Goal: Information Seeking & Learning: Learn about a topic

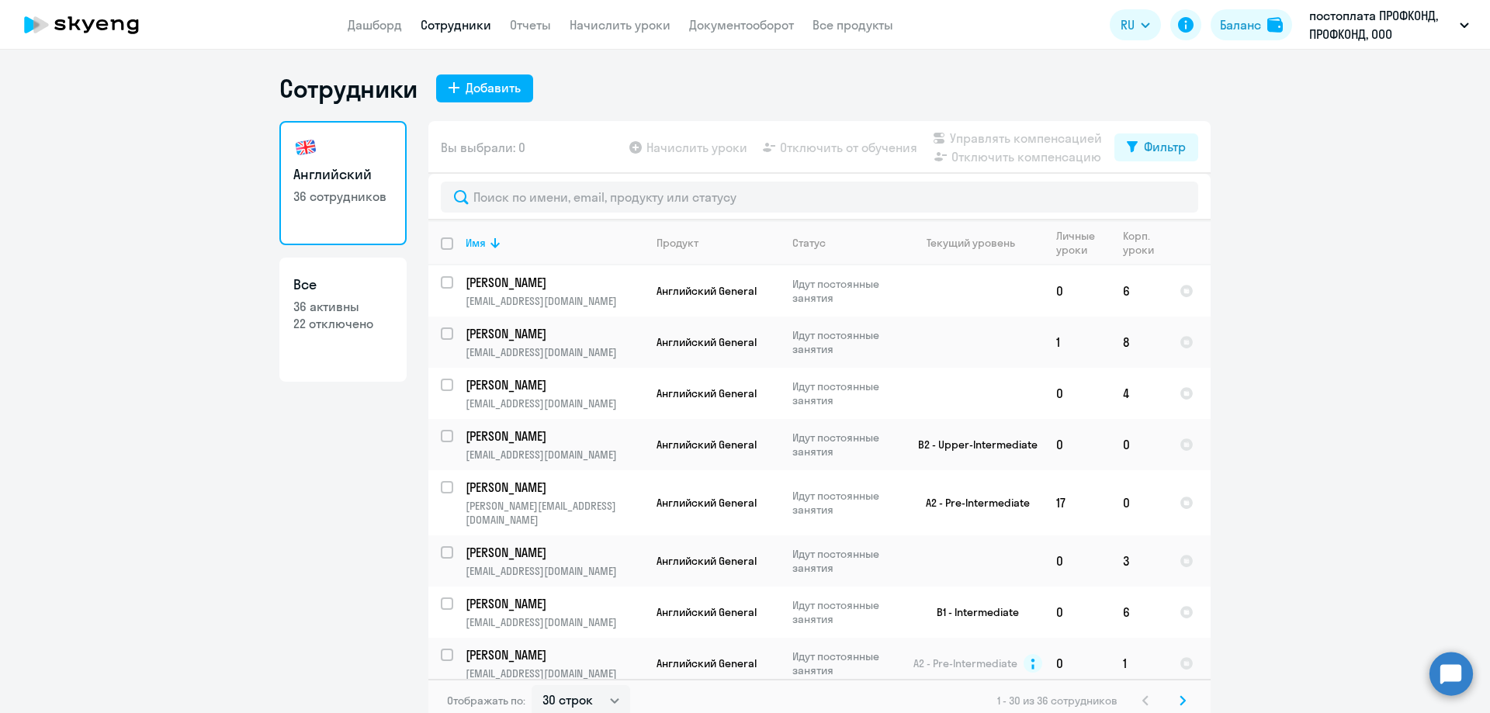
select select "30"
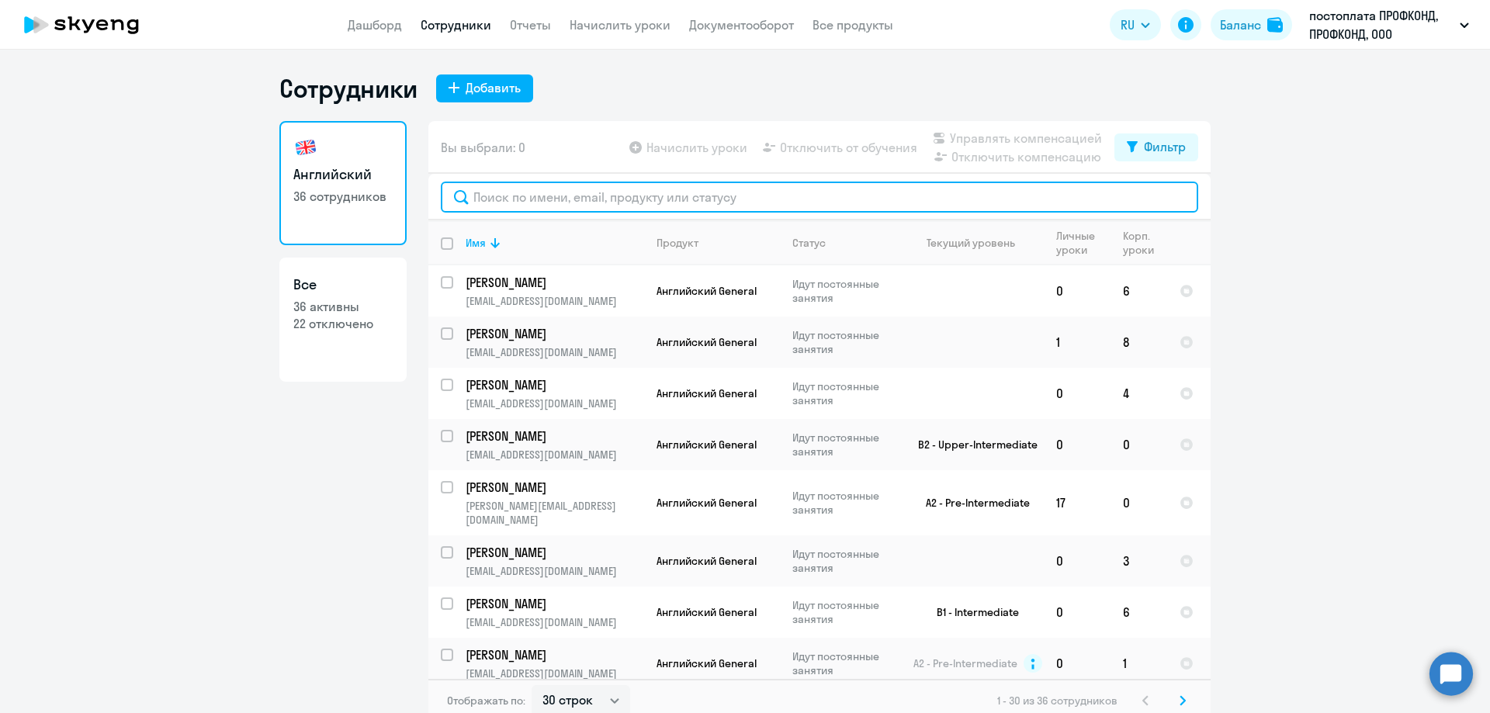
click at [498, 199] on input "text" at bounding box center [819, 197] width 757 height 31
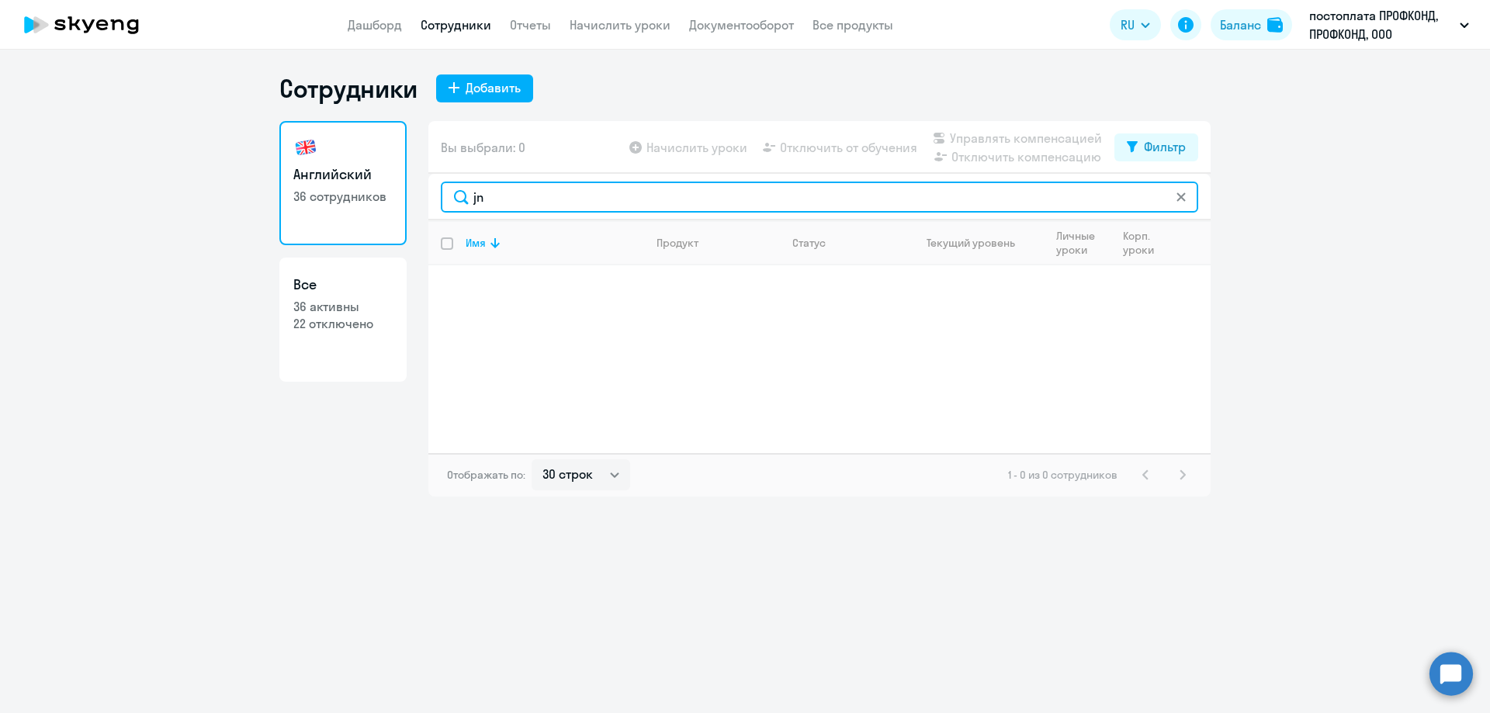
type input "j"
type input "отб"
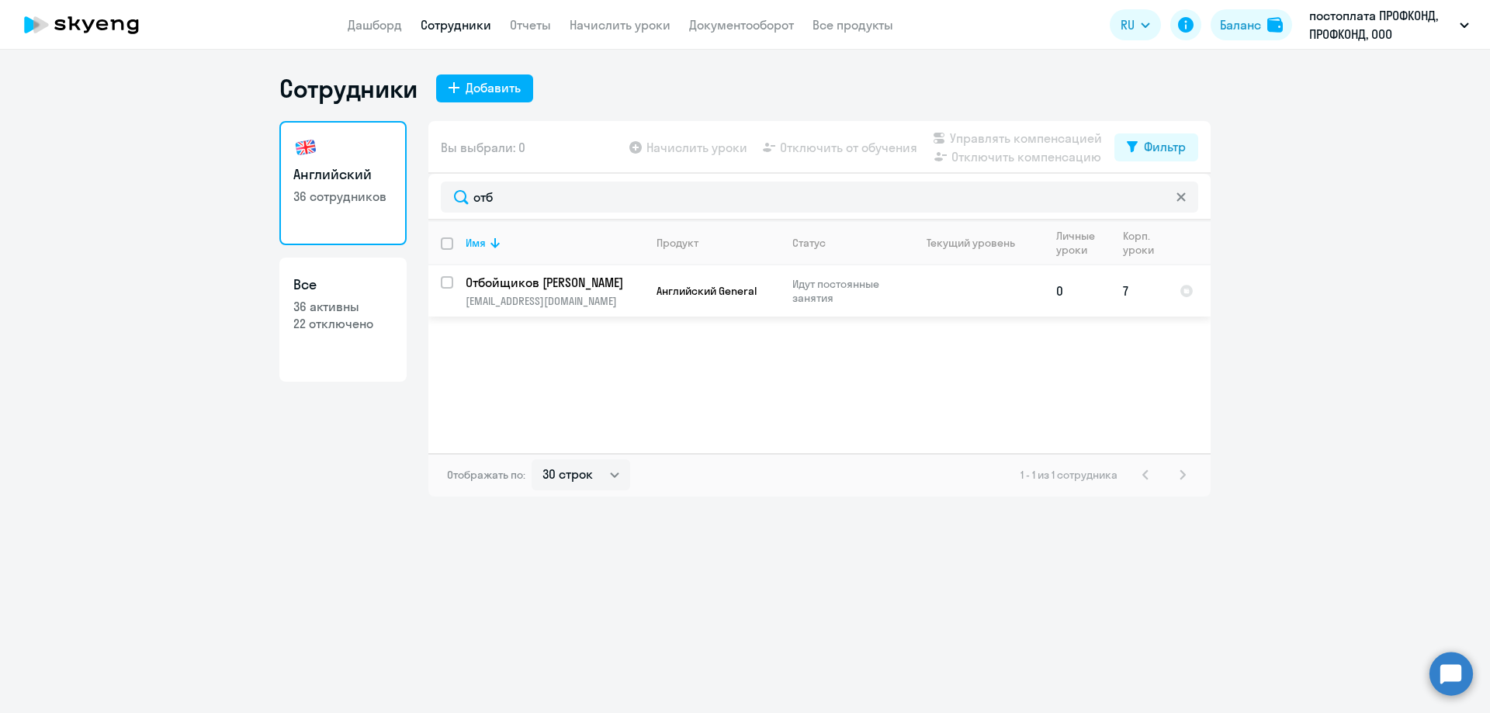
click at [490, 278] on p "Отбойщиков [PERSON_NAME]" at bounding box center [553, 282] width 175 height 17
select select "english"
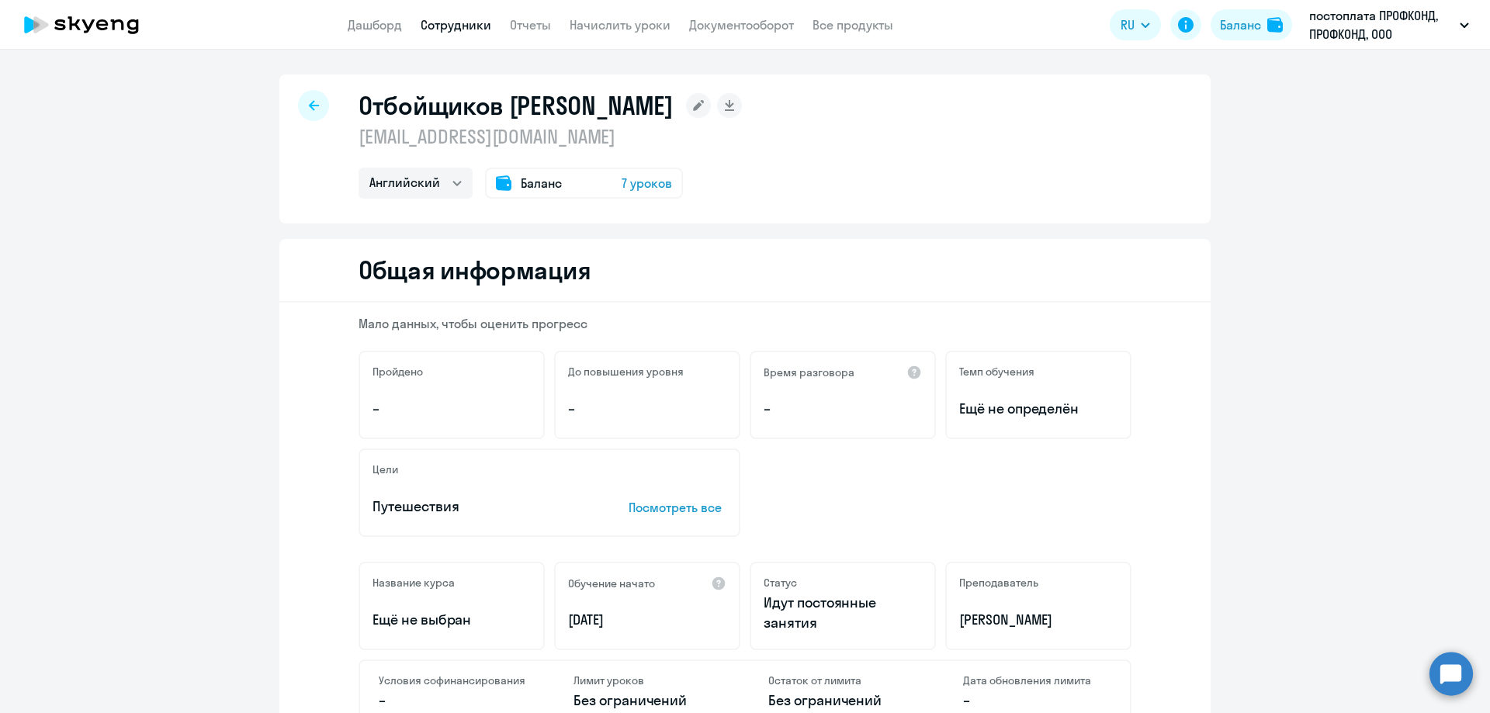
click at [310, 109] on icon at bounding box center [314, 105] width 10 height 11
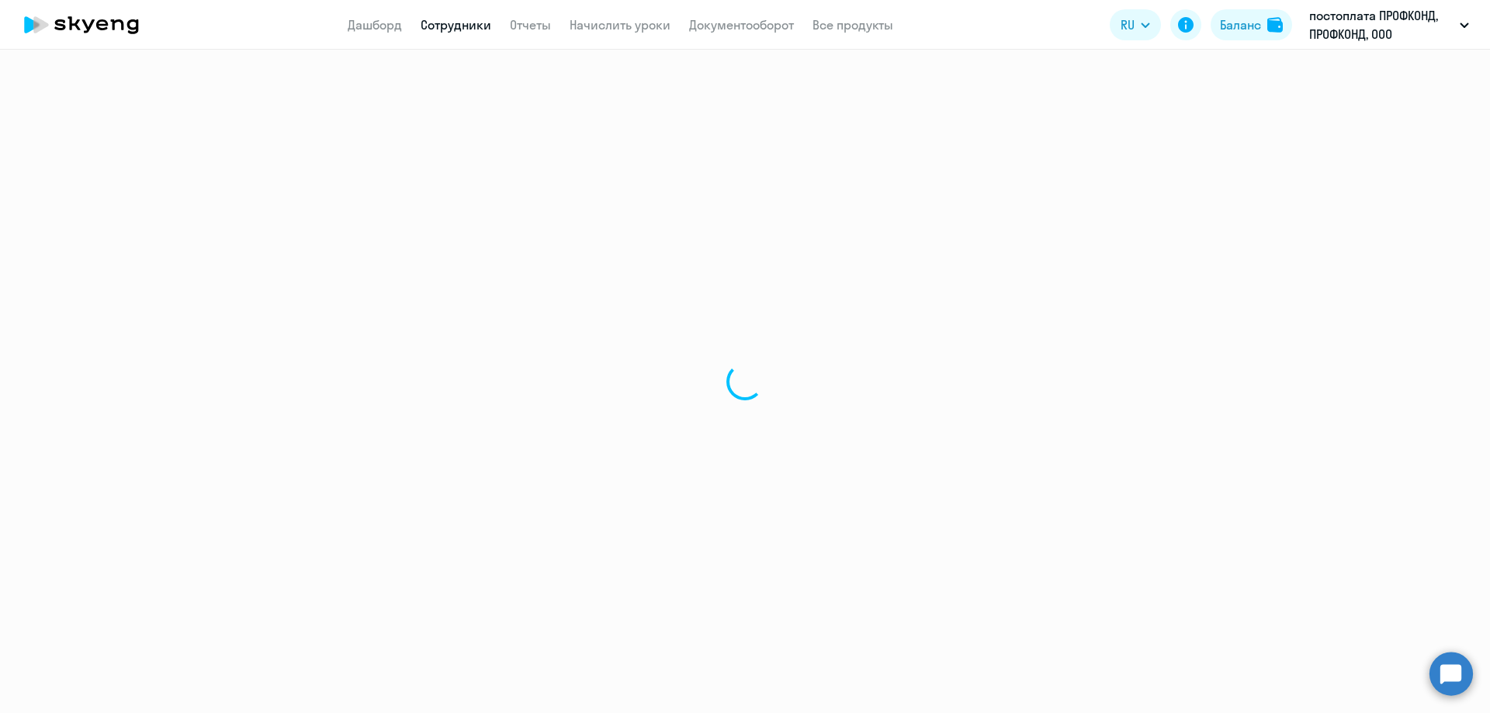
select select "30"
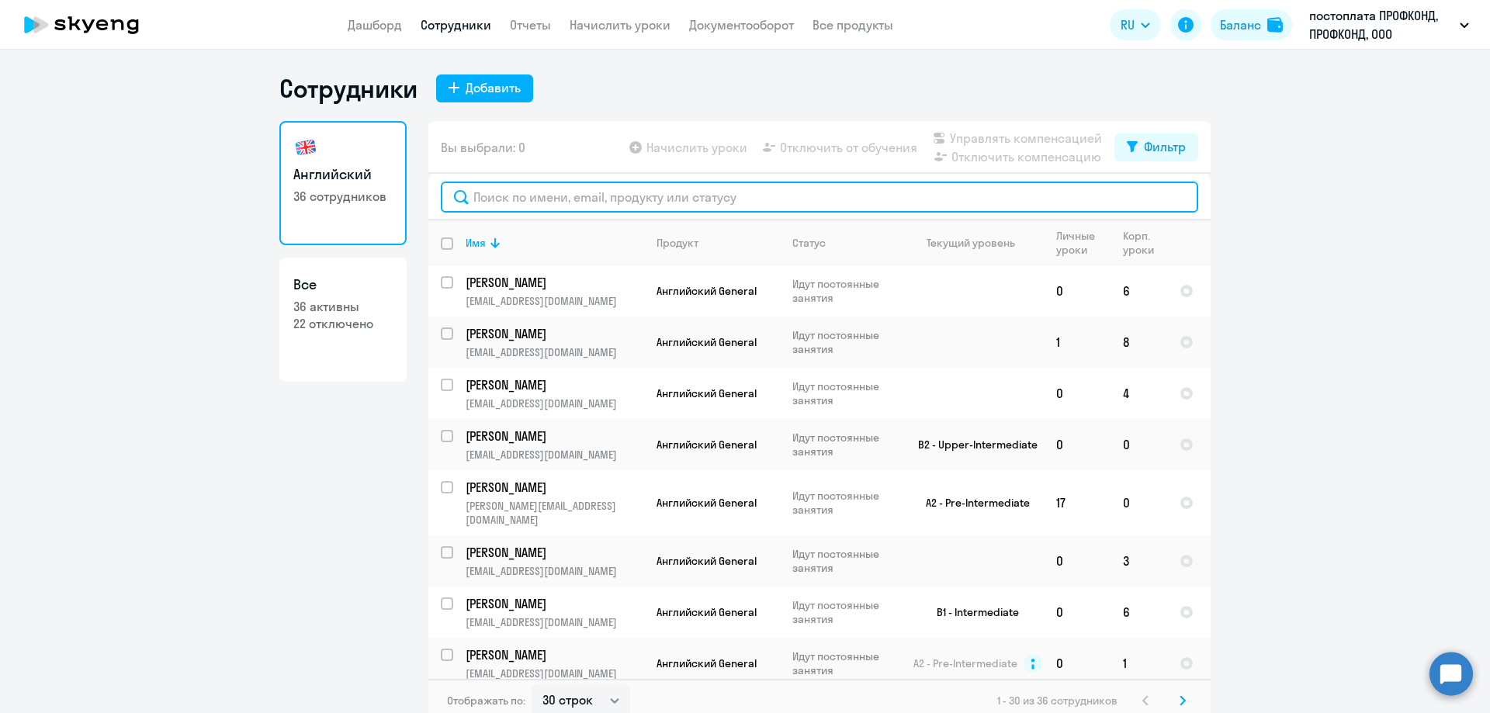
click at [507, 191] on input "text" at bounding box center [819, 197] width 757 height 31
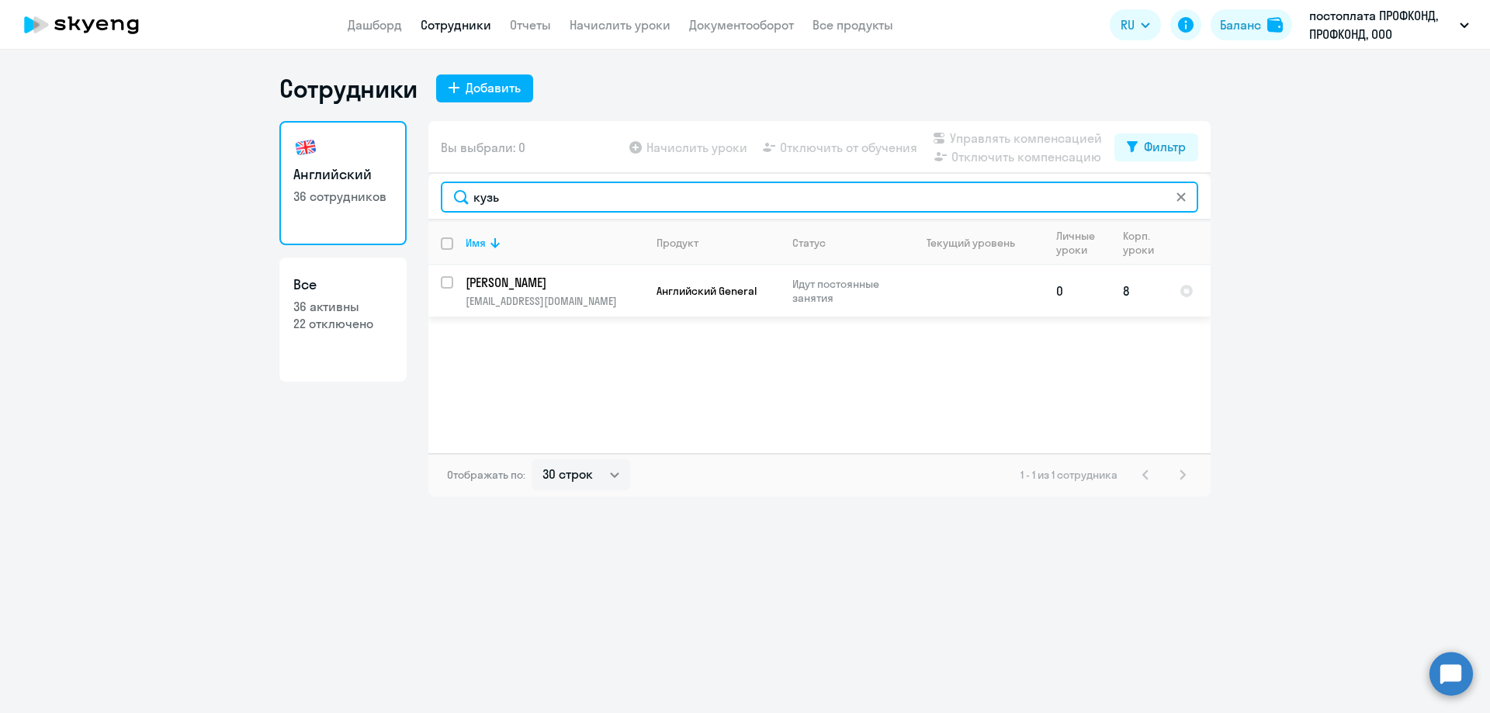
type input "кузь"
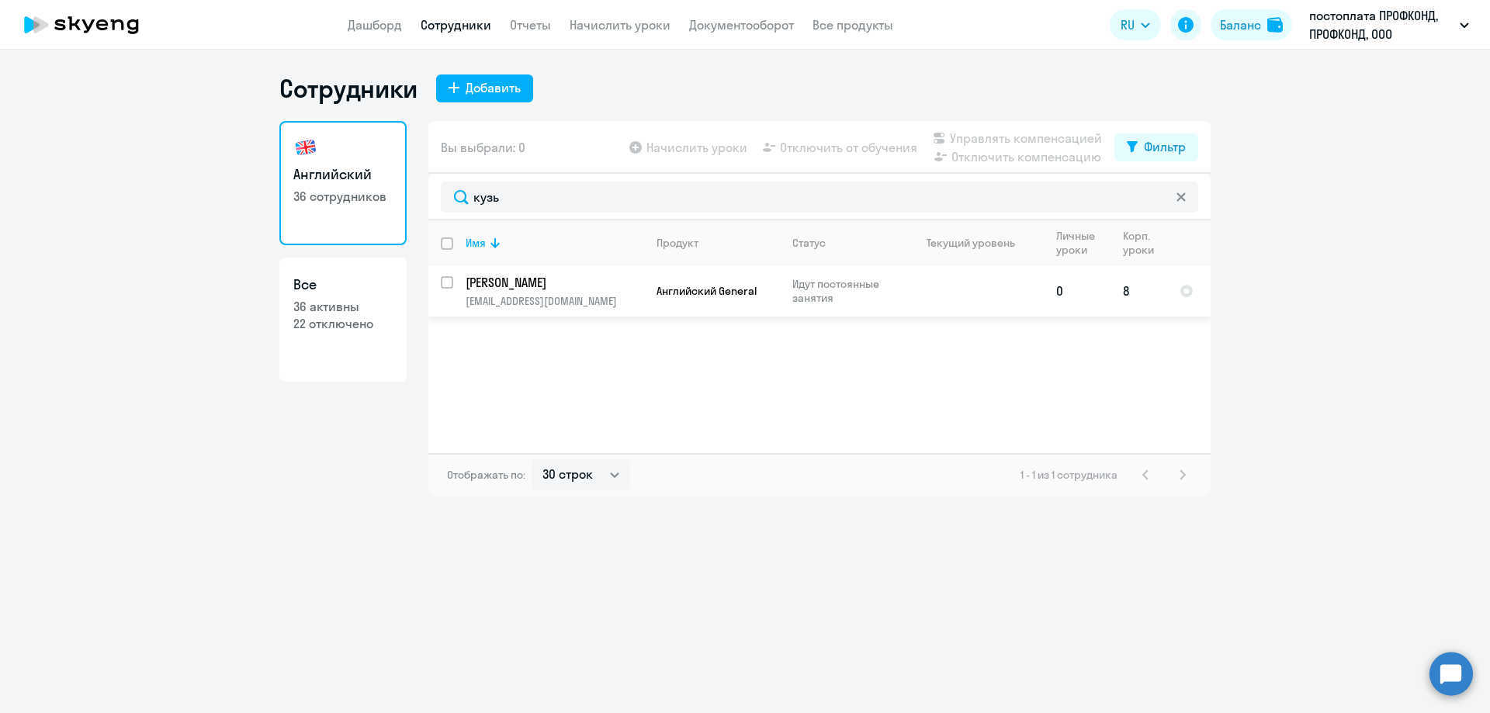
click at [511, 286] on p "[PERSON_NAME]" at bounding box center [553, 282] width 175 height 17
select select "english"
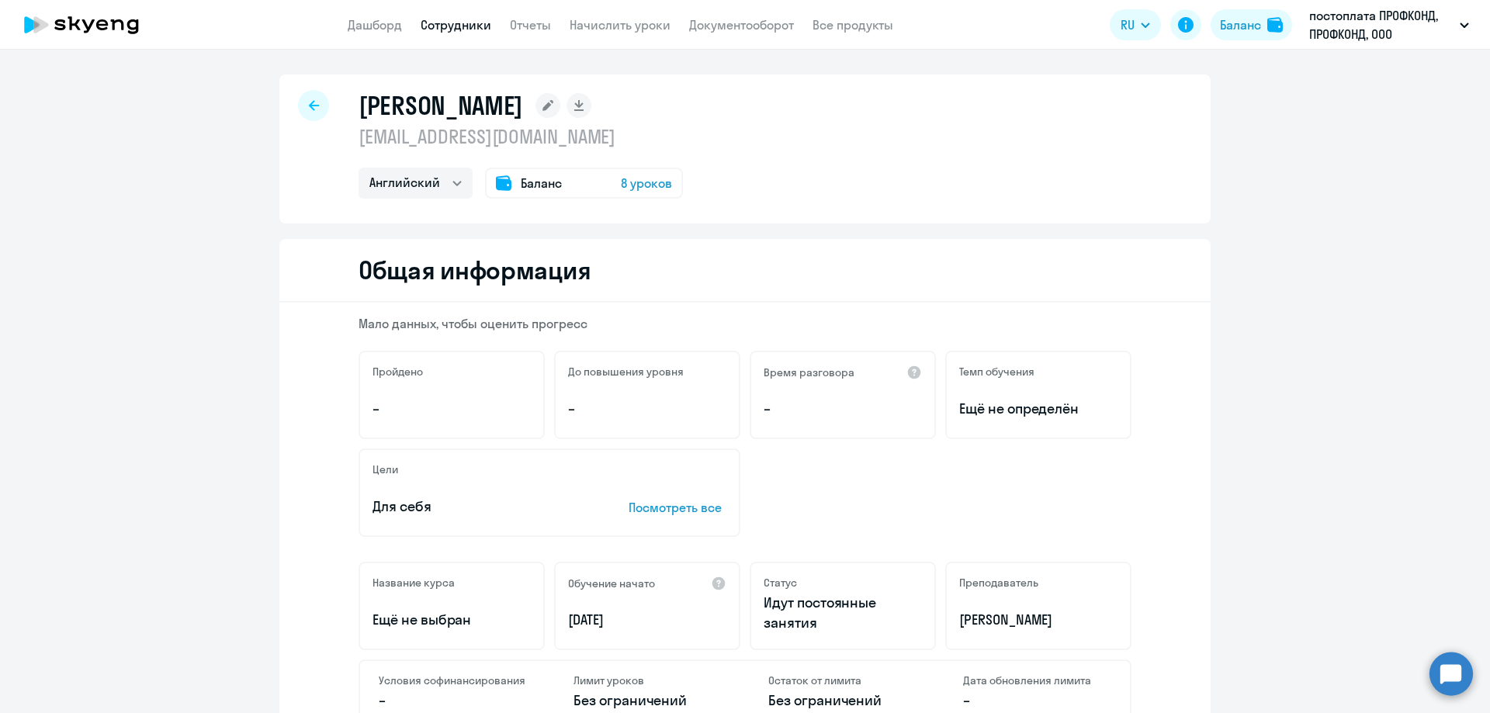
click at [312, 108] on icon at bounding box center [314, 105] width 10 height 11
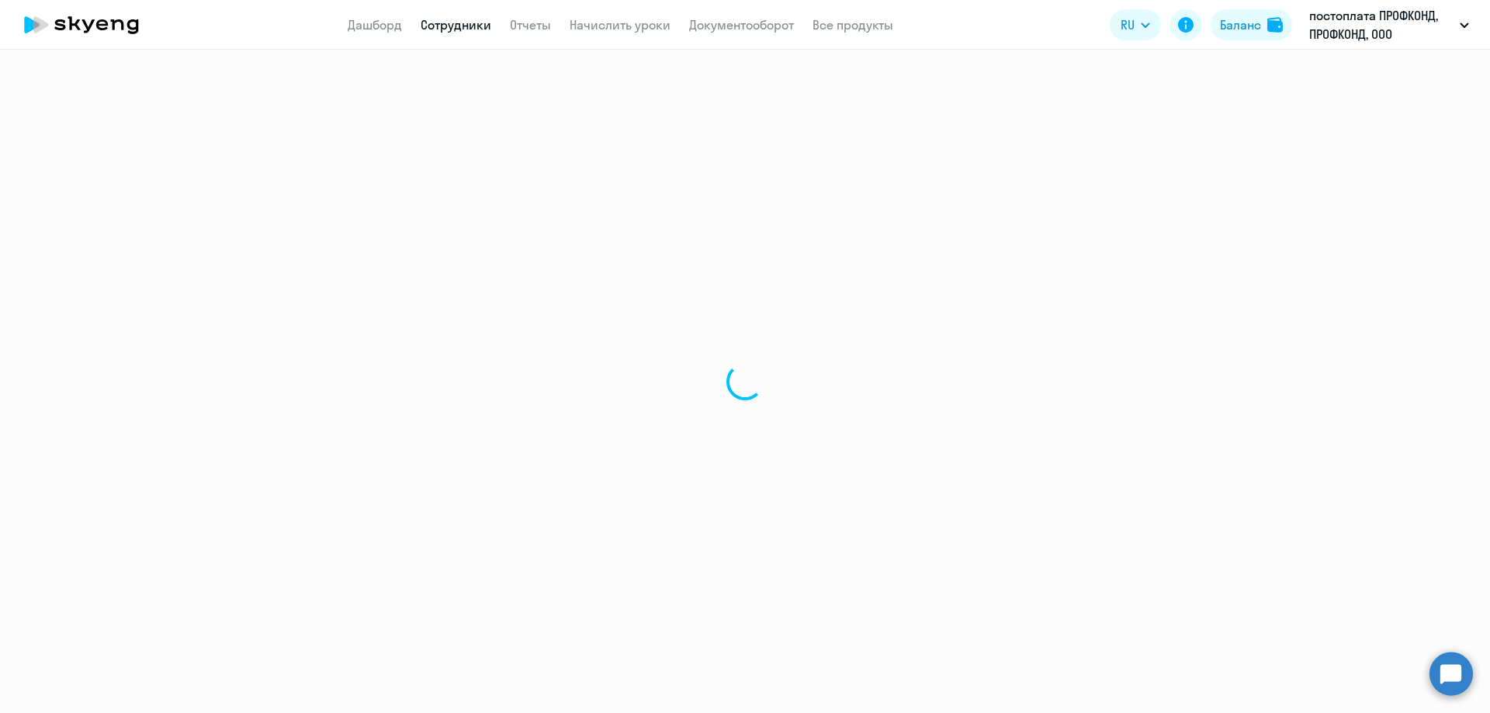
select select "30"
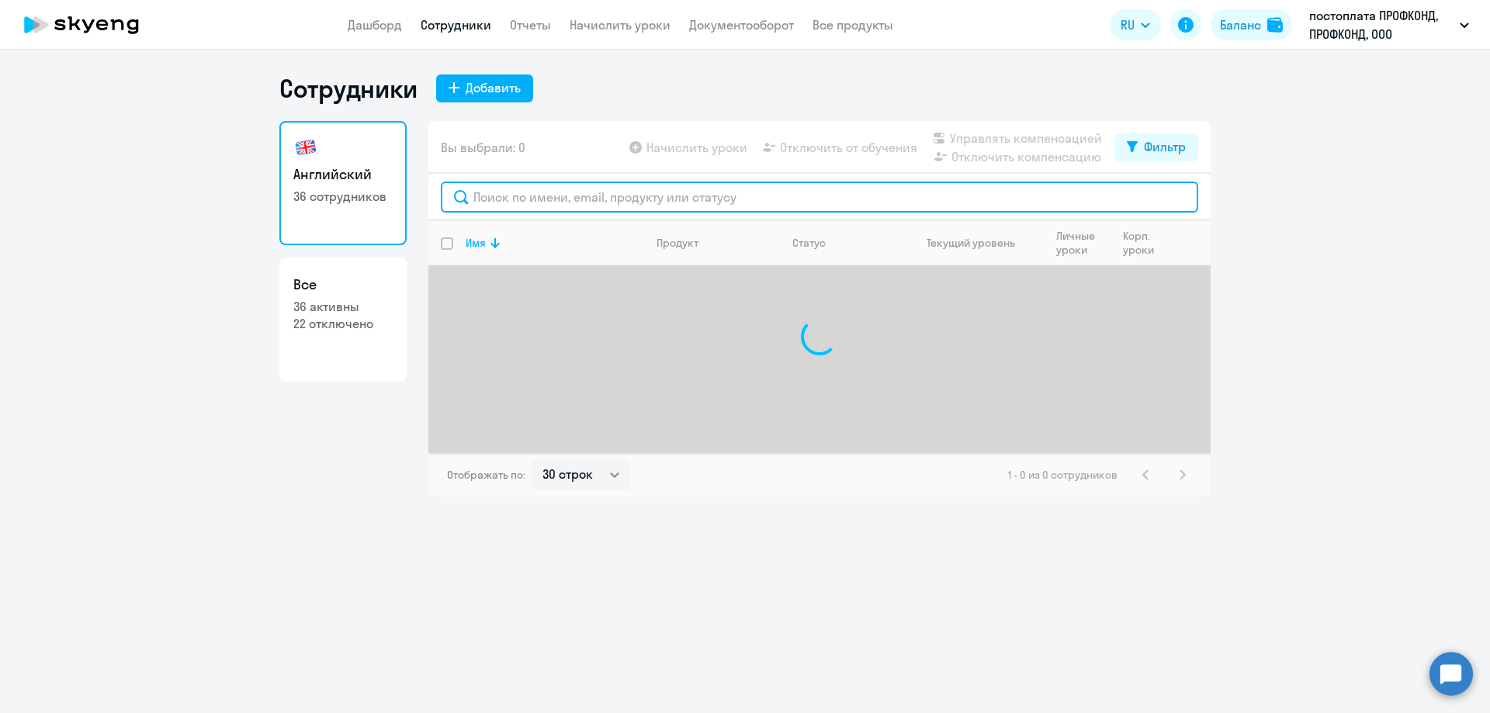
click at [496, 188] on input "text" at bounding box center [819, 197] width 757 height 31
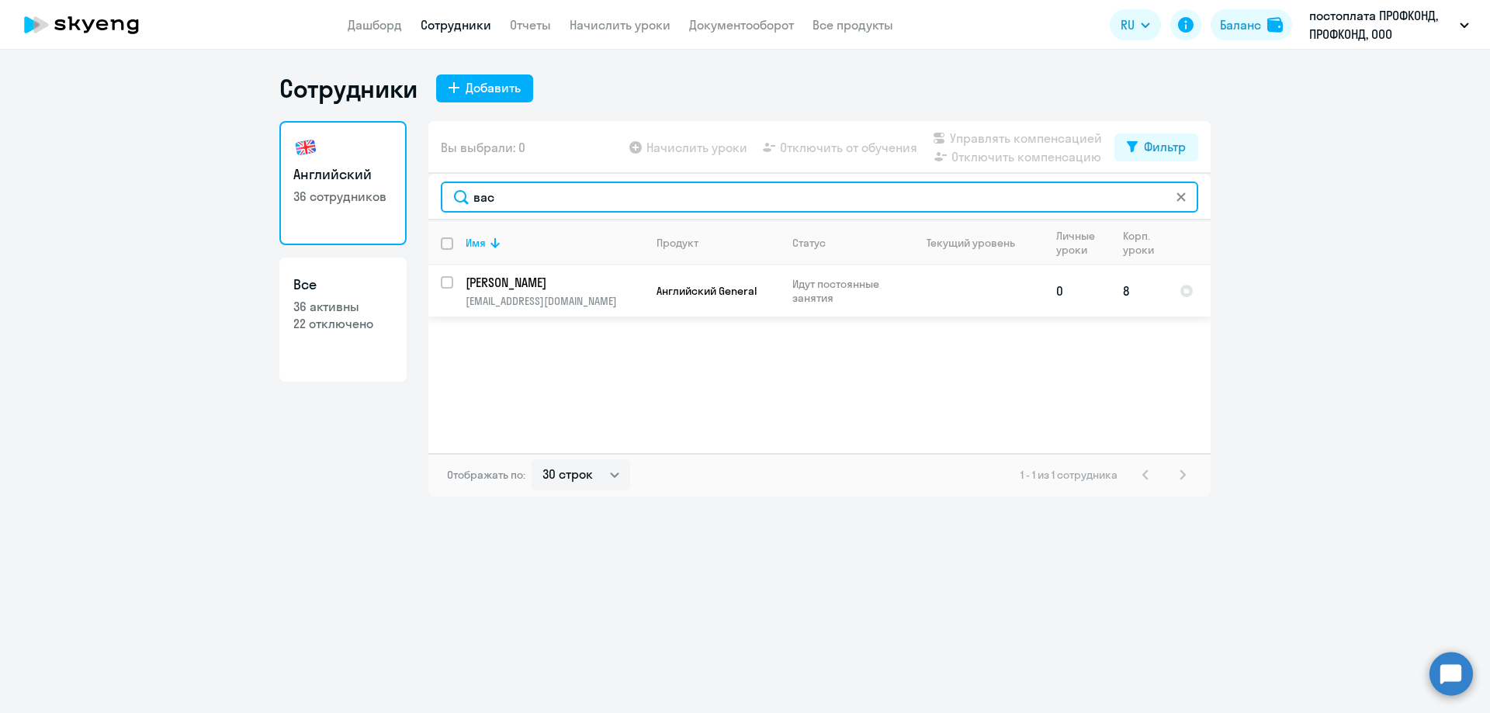
type input "вас"
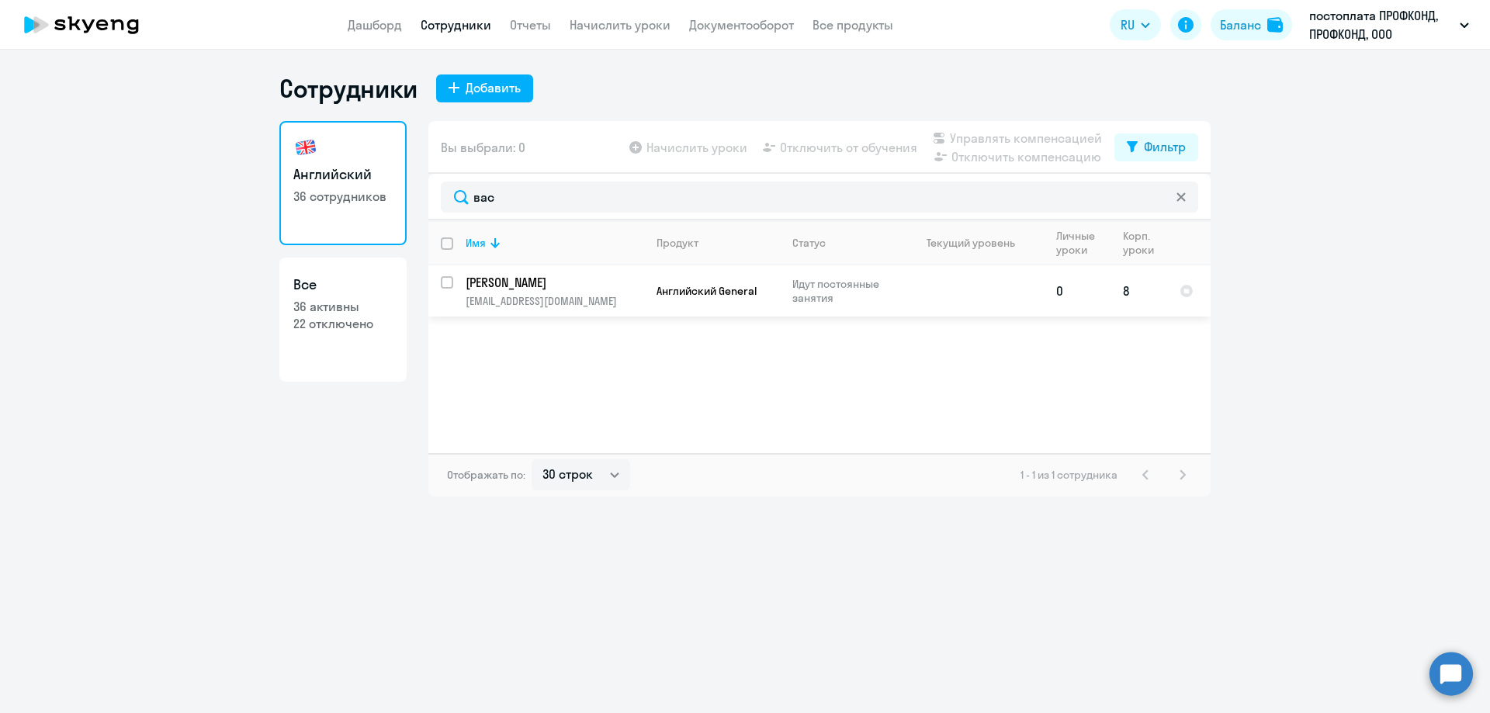
click at [580, 286] on p "[PERSON_NAME]" at bounding box center [553, 282] width 175 height 17
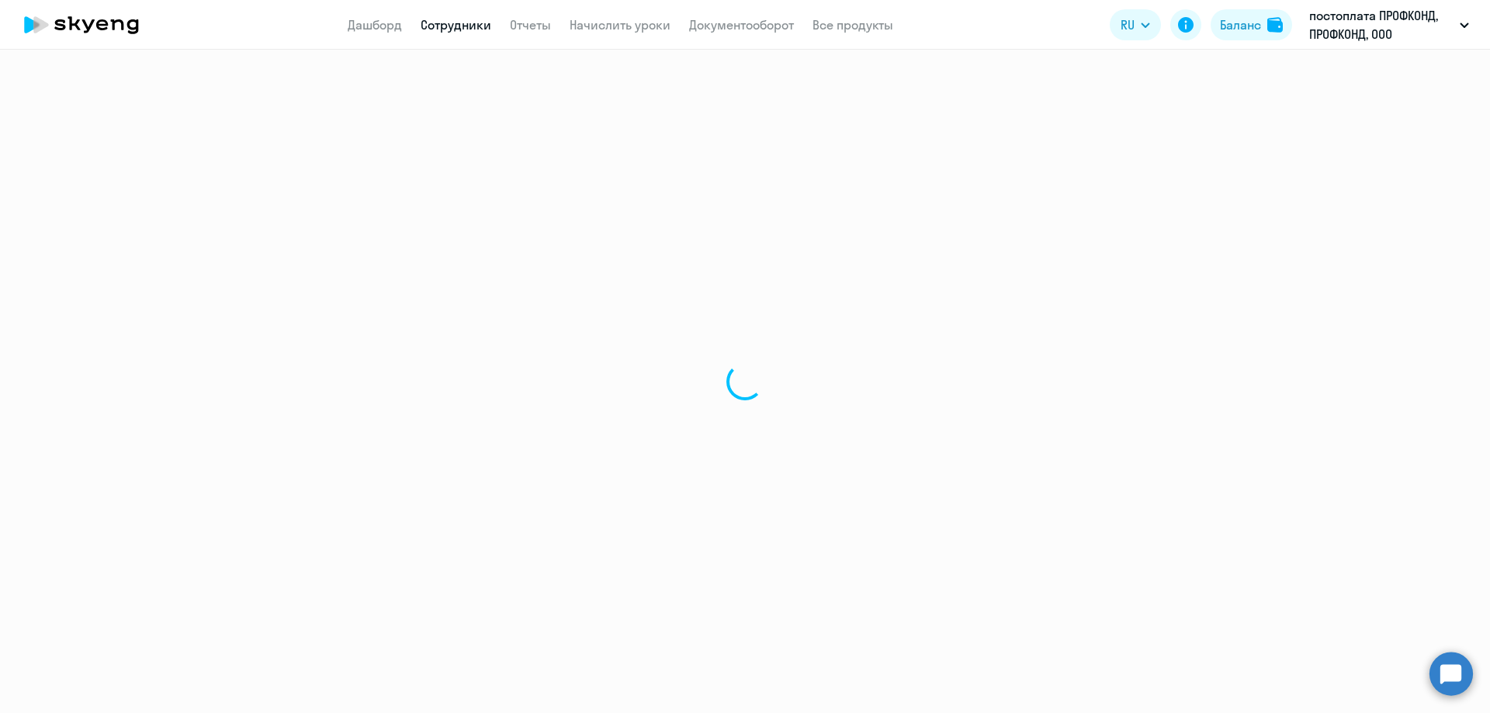
select select "english"
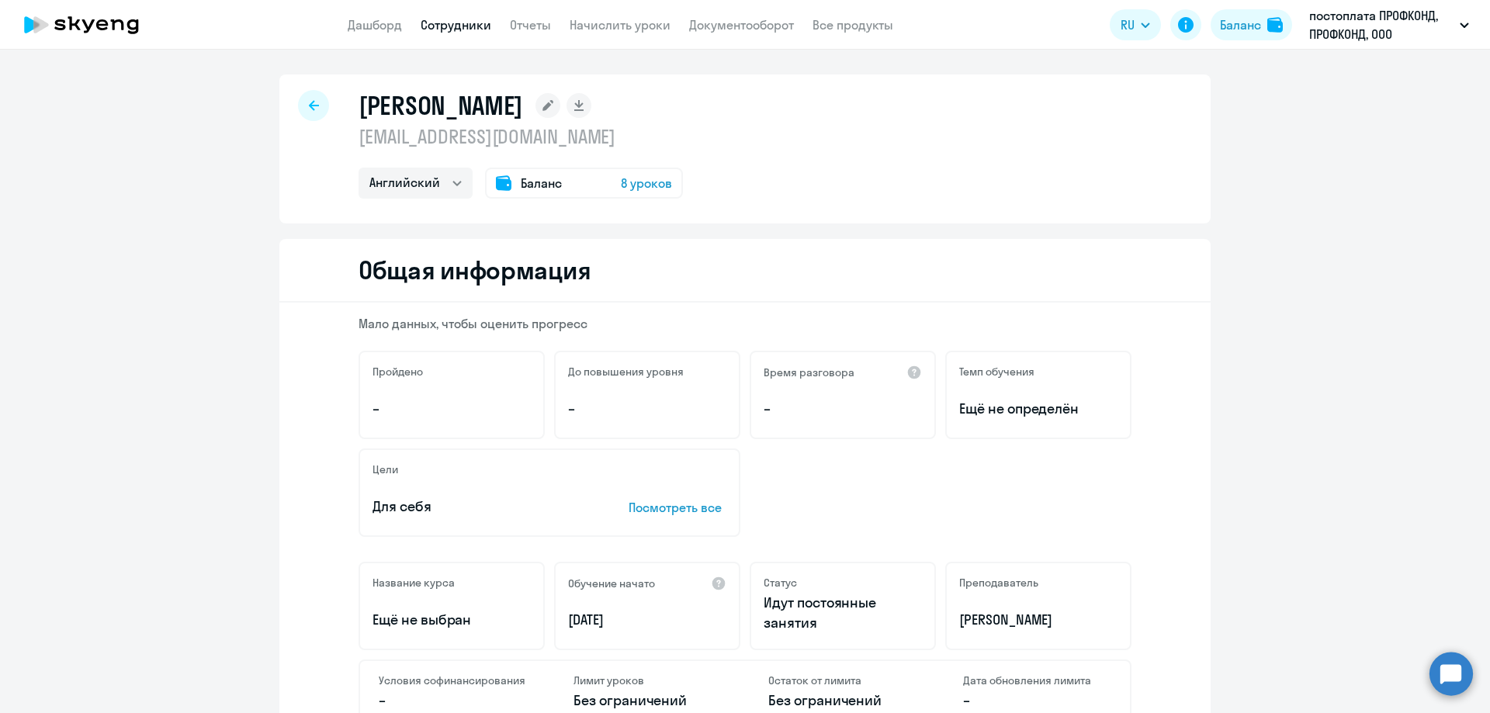
click at [309, 108] on icon at bounding box center [314, 105] width 10 height 11
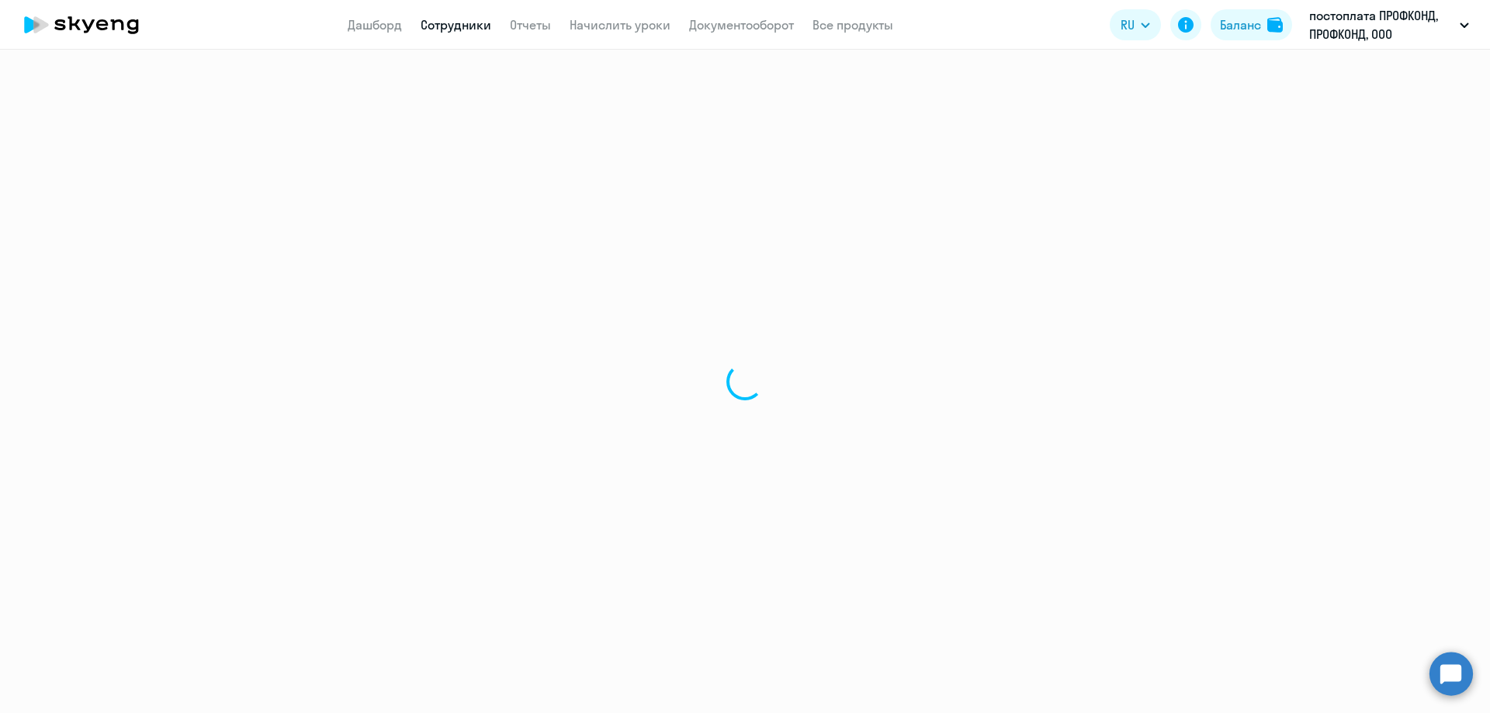
select select "30"
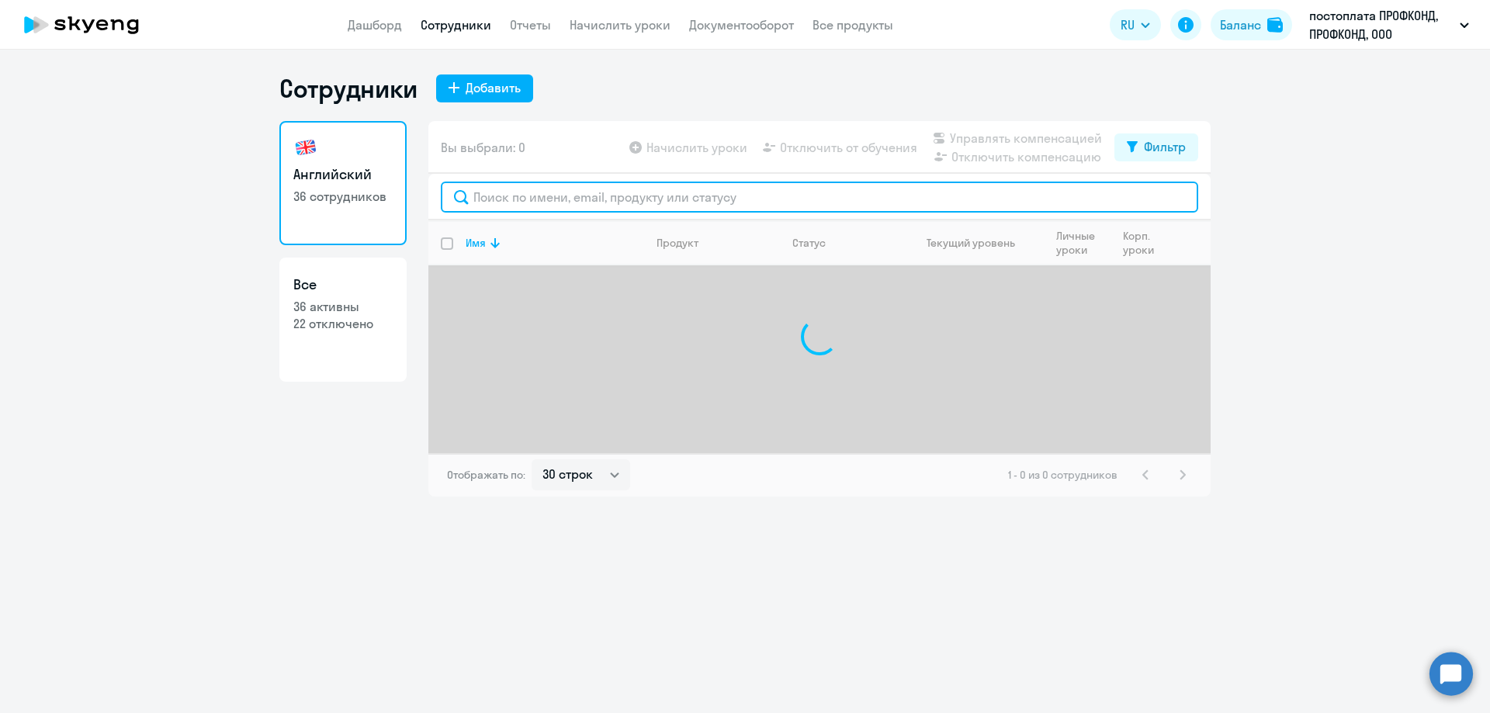
click at [514, 199] on input "text" at bounding box center [819, 197] width 757 height 31
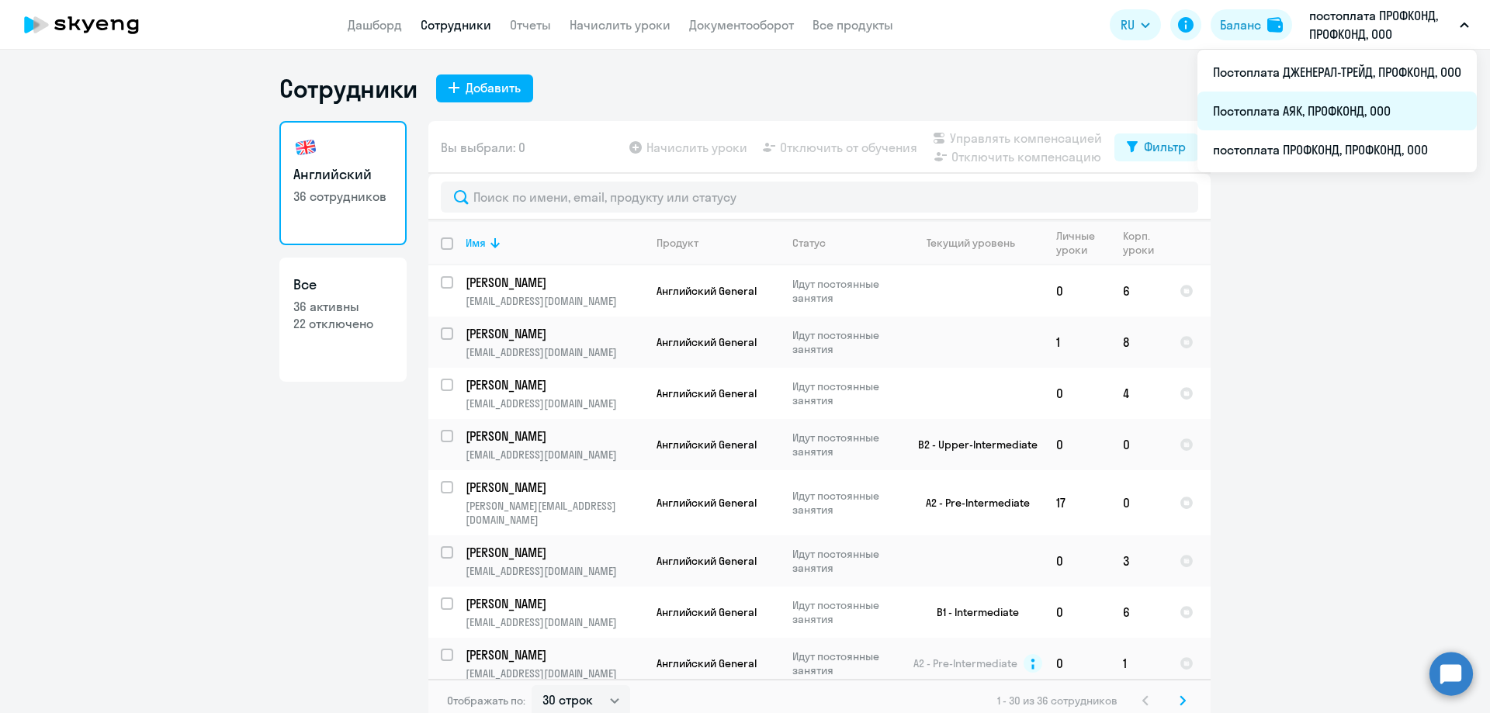
click at [1362, 115] on li "Постоплата АЯК, ПРОФКОНД, ООО" at bounding box center [1336, 111] width 279 height 39
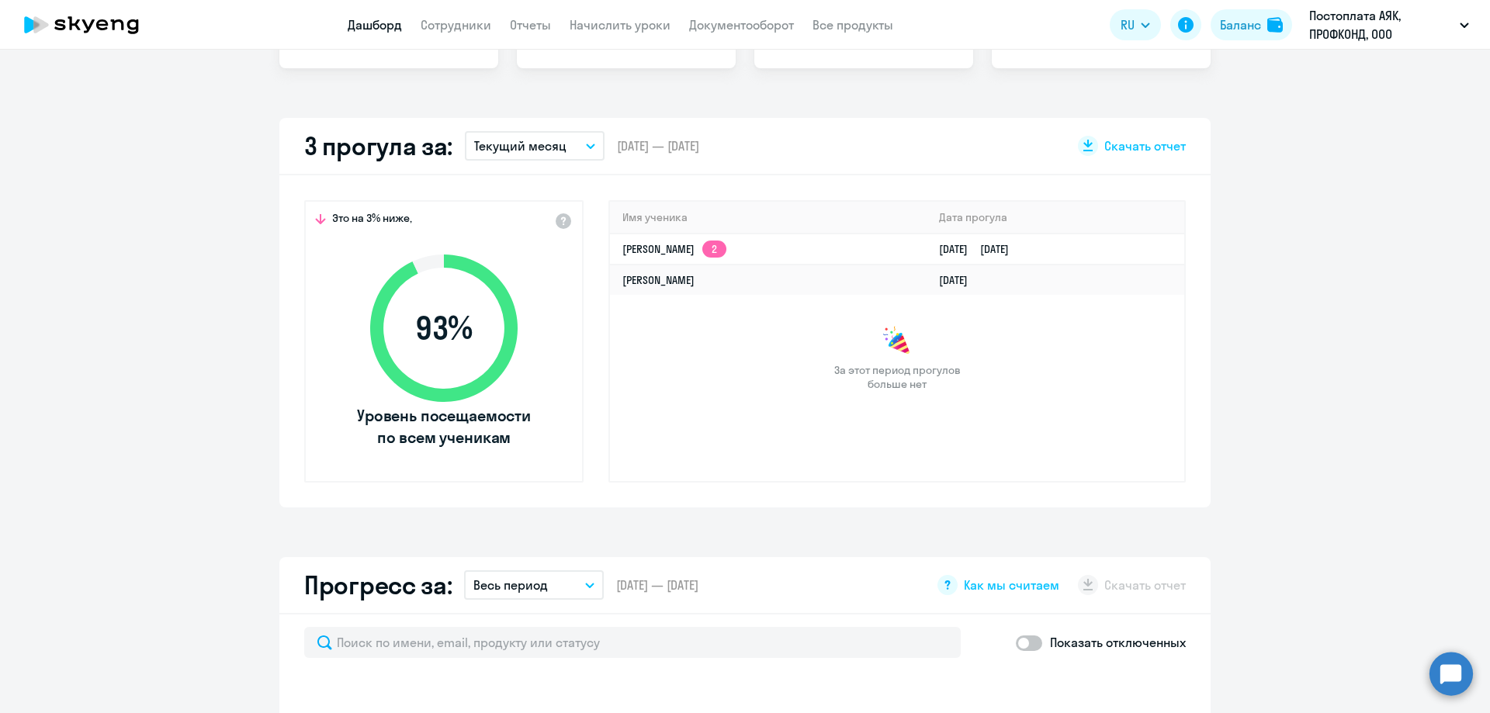
select select "30"
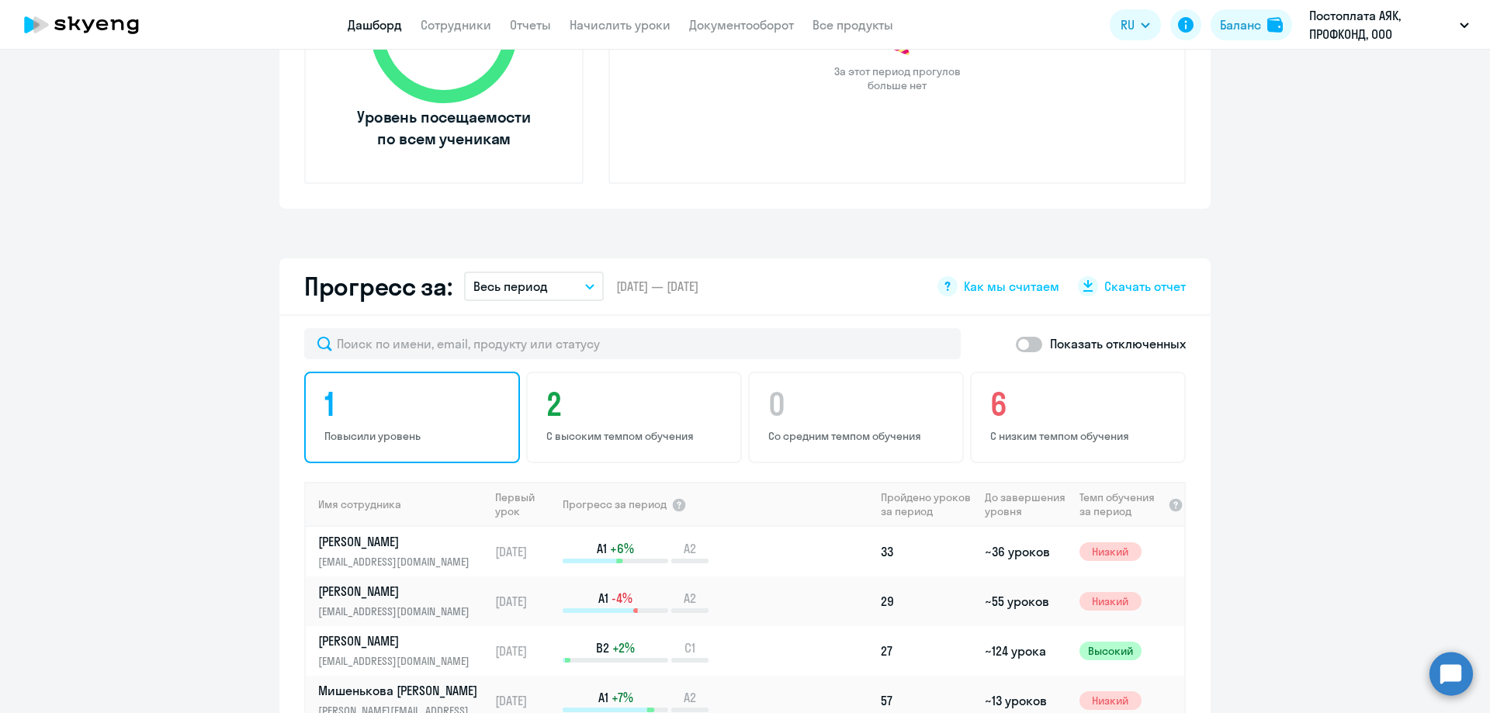
scroll to position [698, 0]
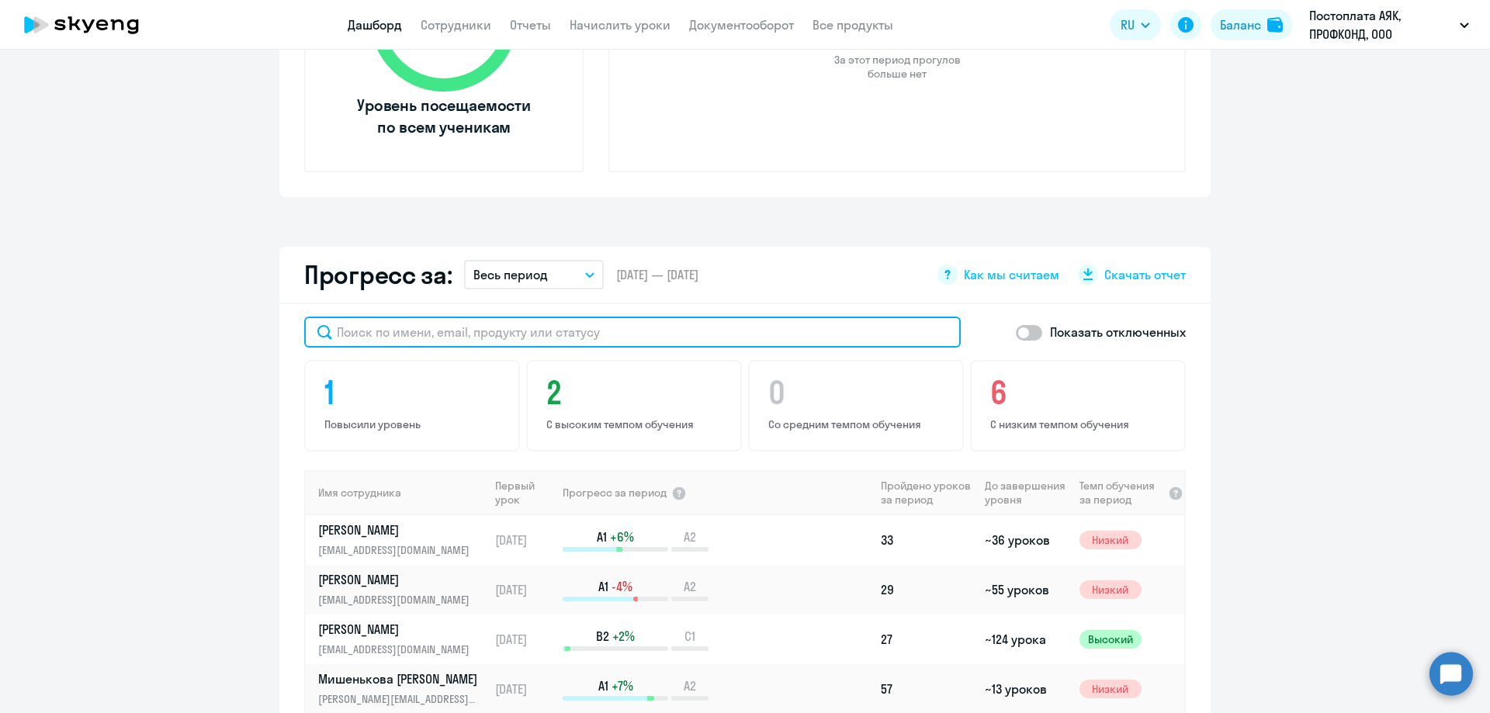
click at [425, 333] on input "text" at bounding box center [632, 332] width 656 height 31
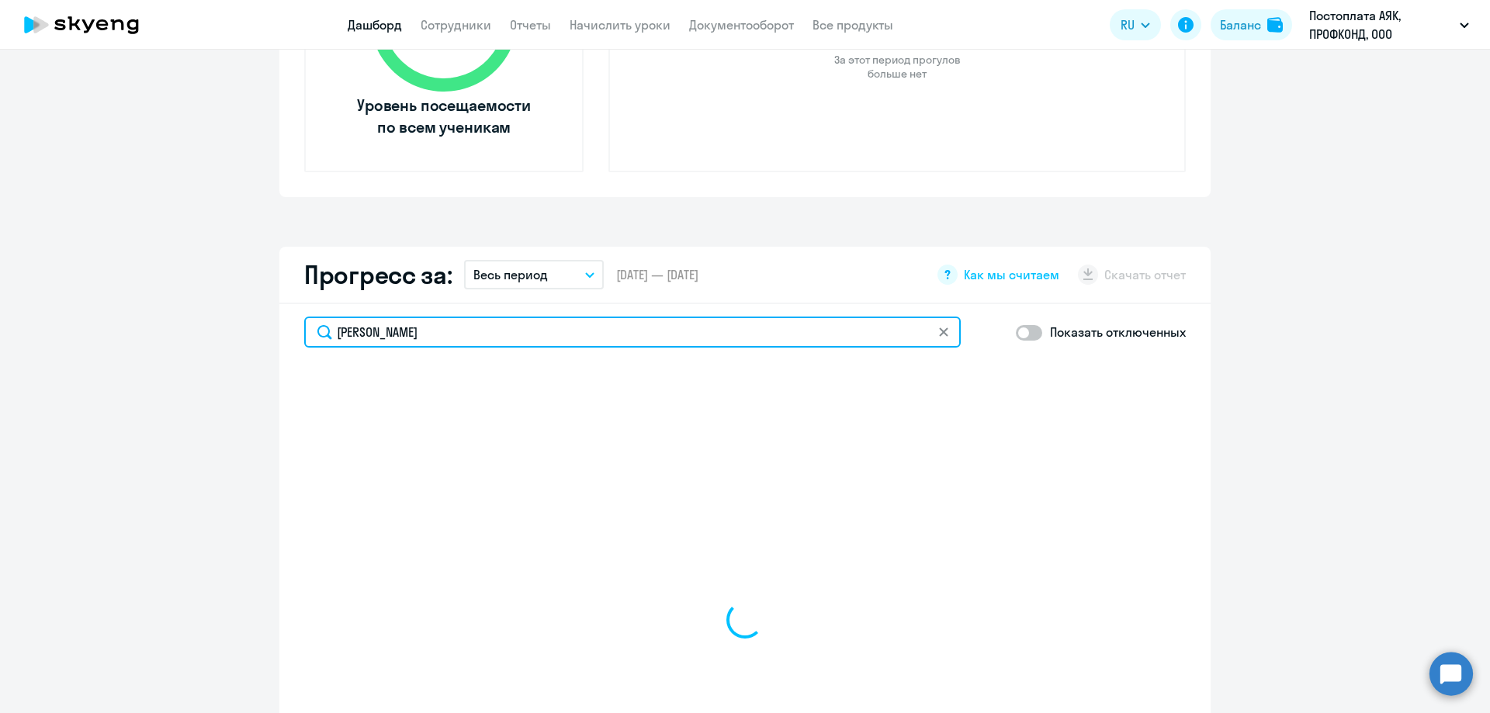
type input "[PERSON_NAME]"
select select "30"
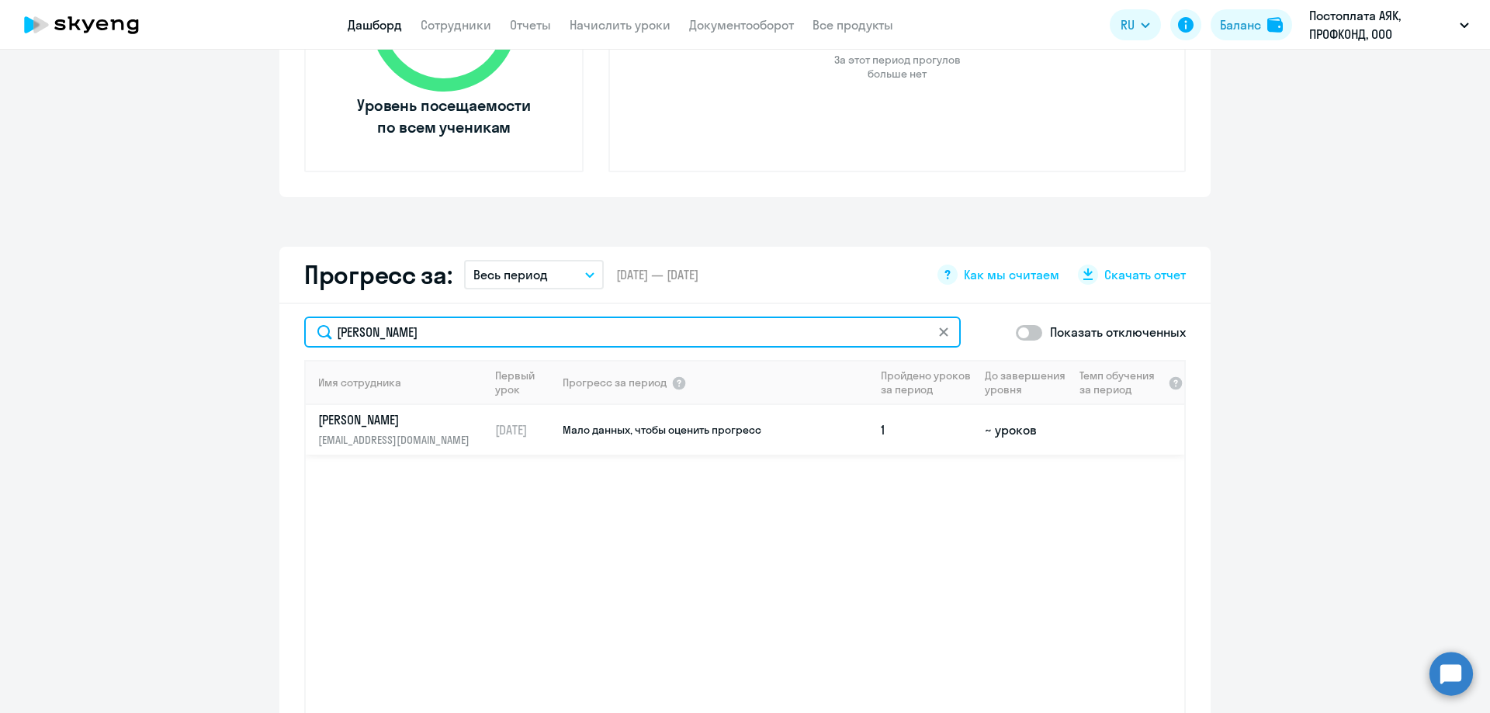
type input "[PERSON_NAME]"
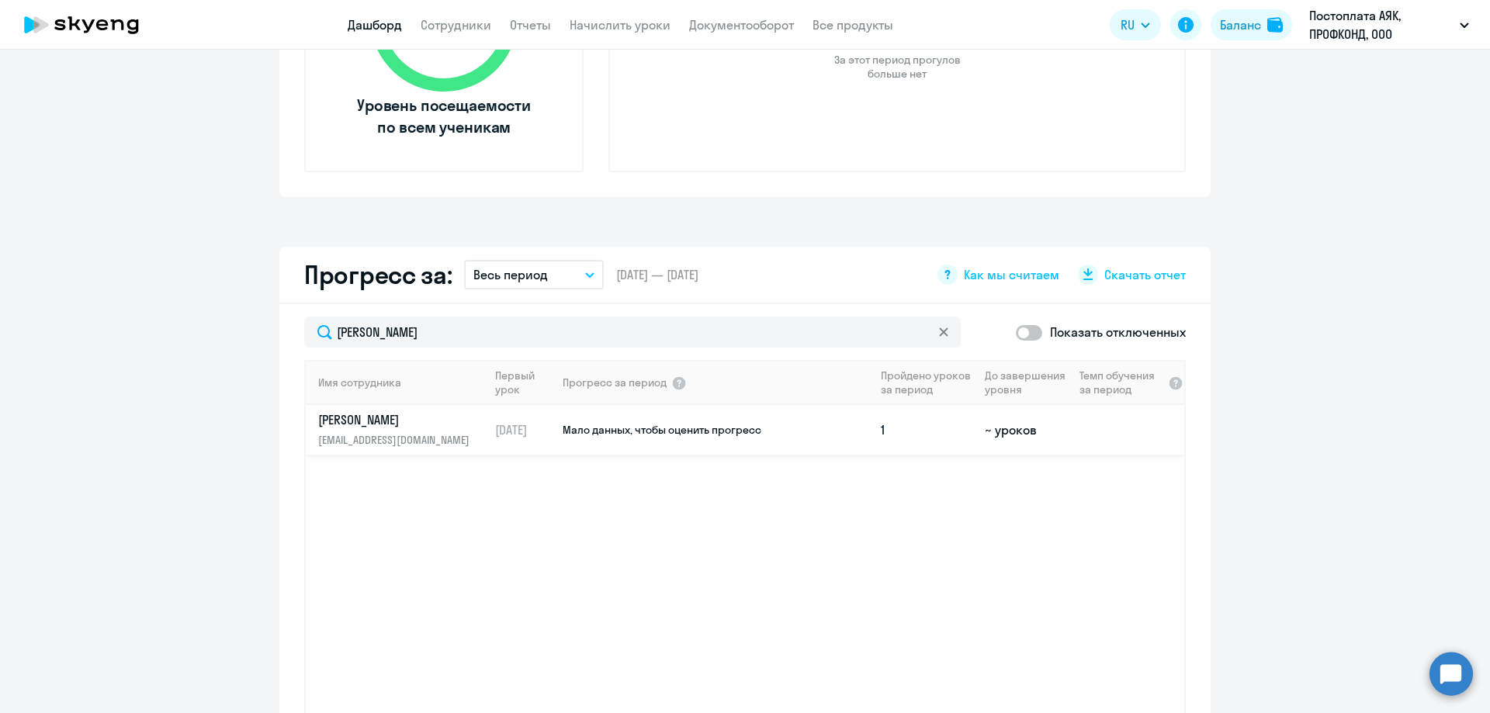
click at [431, 421] on p "[PERSON_NAME]" at bounding box center [398, 419] width 160 height 17
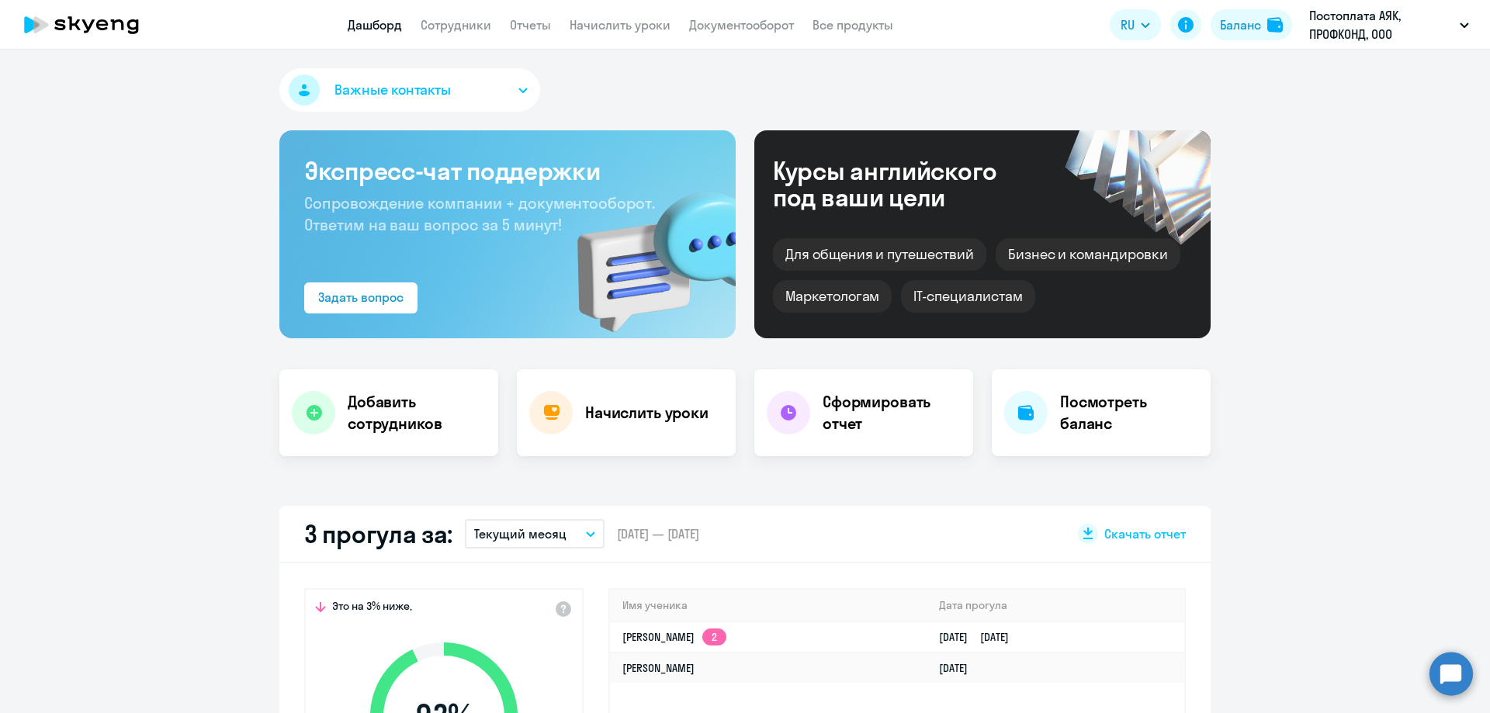
select select "english"
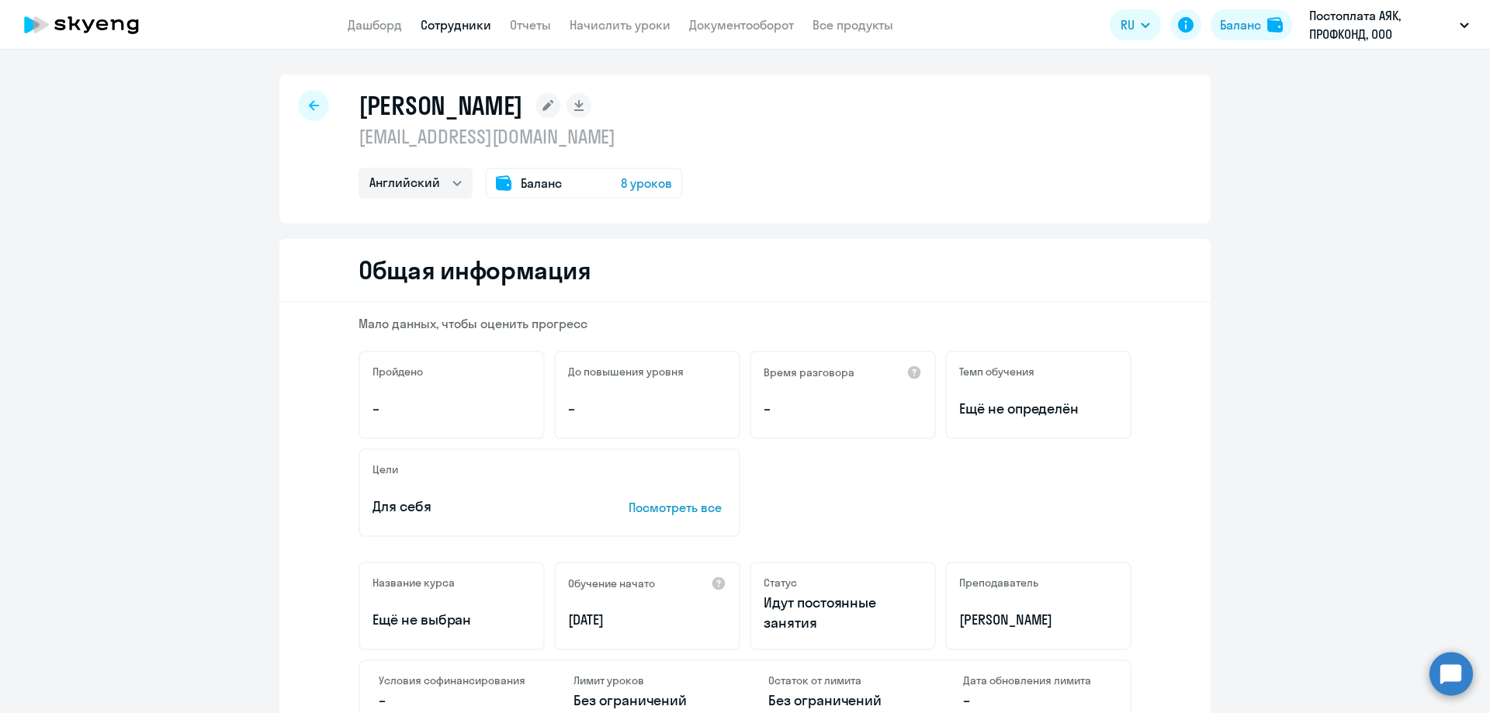
click at [309, 103] on icon at bounding box center [314, 105] width 10 height 11
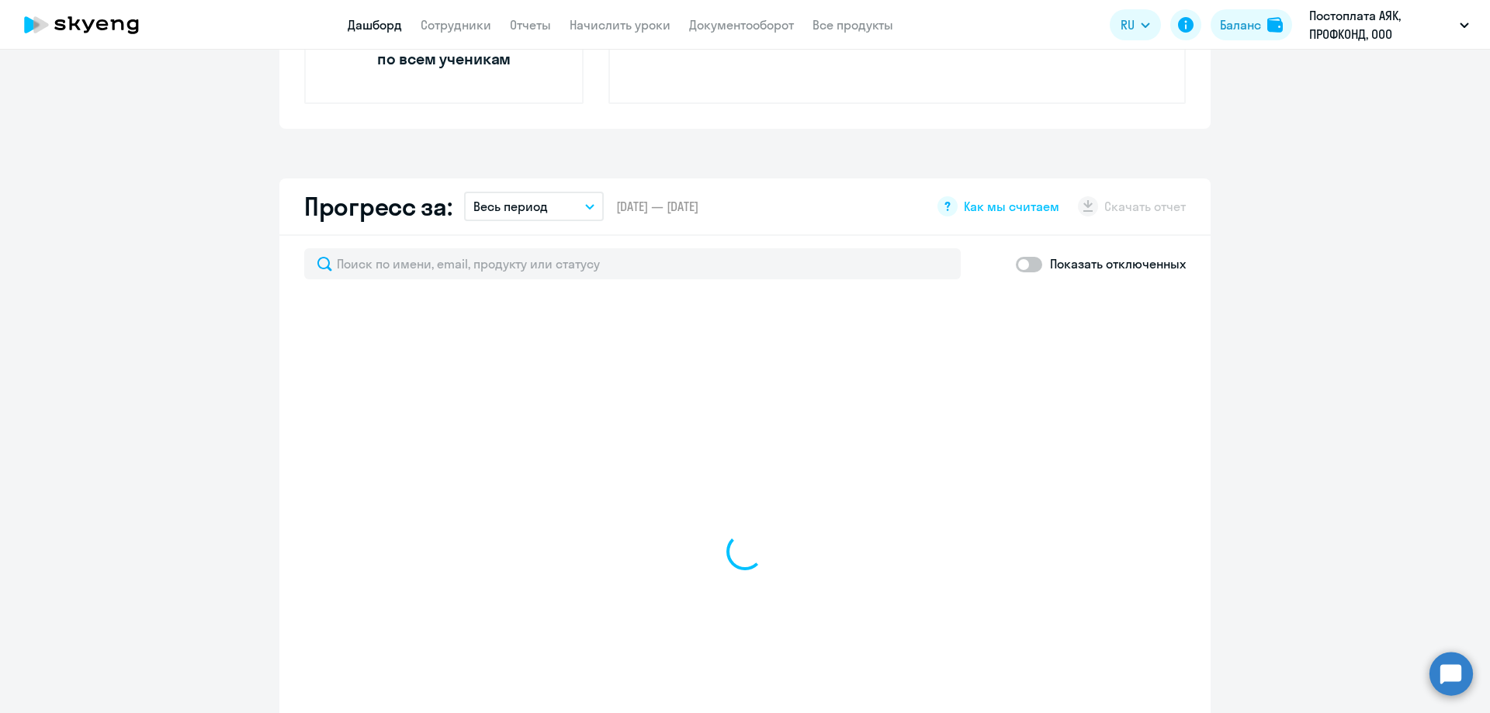
scroll to position [776, 0]
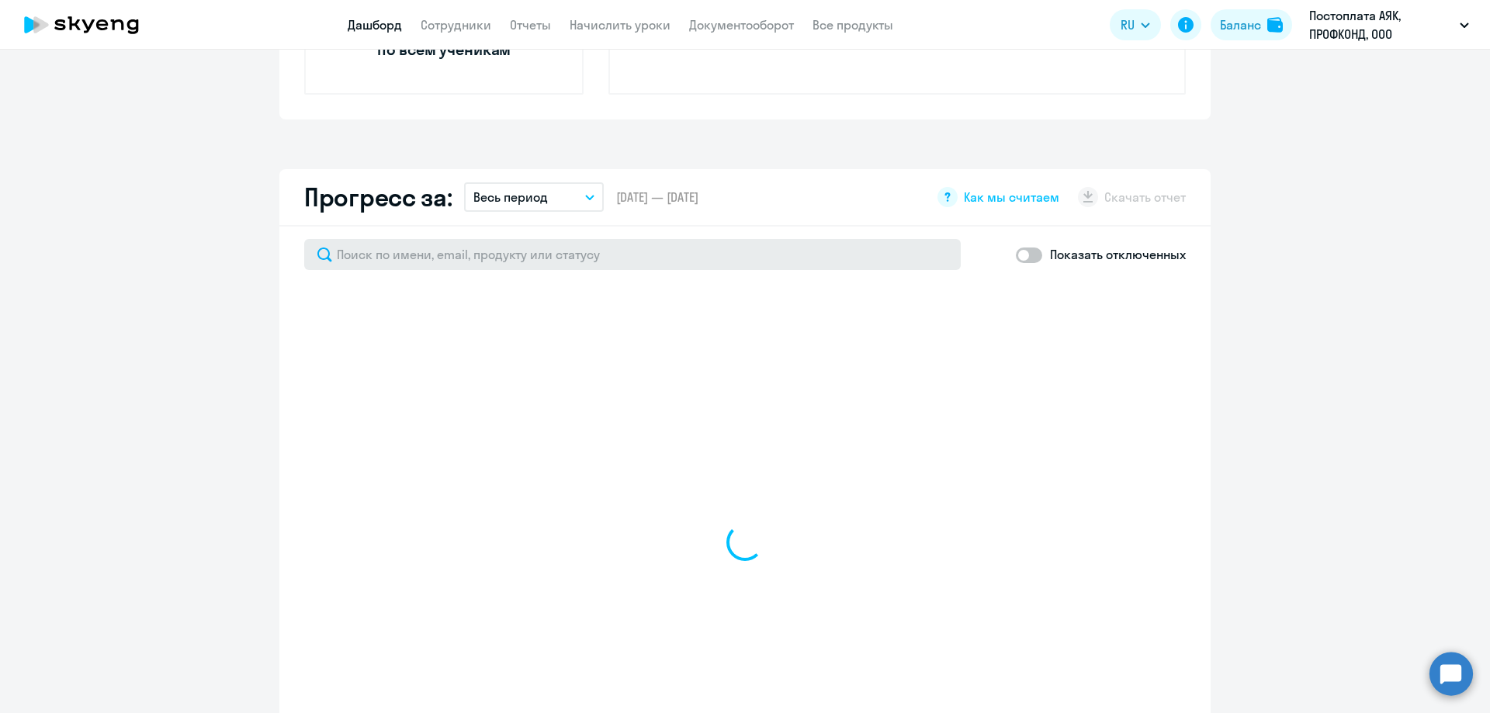
select select "30"
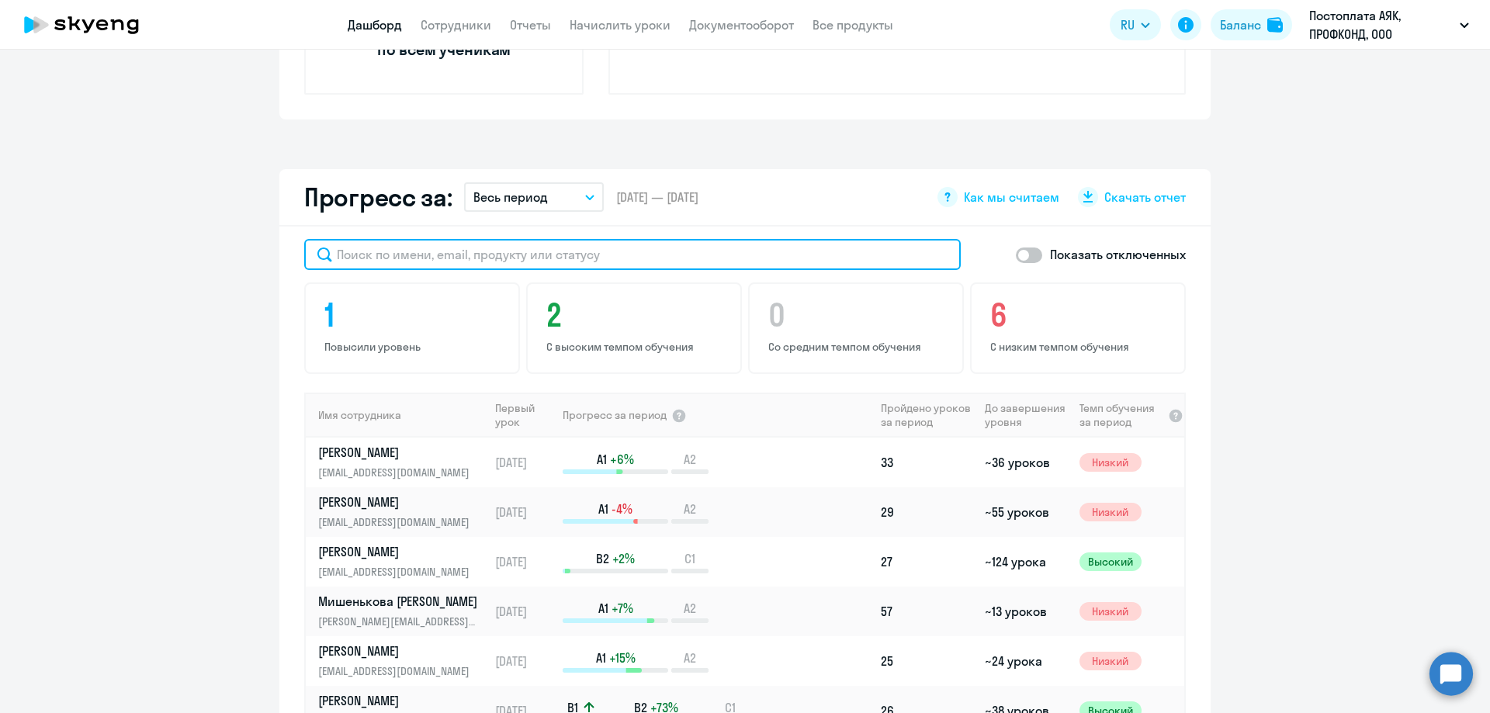
click at [365, 254] on input "text" at bounding box center [632, 254] width 656 height 31
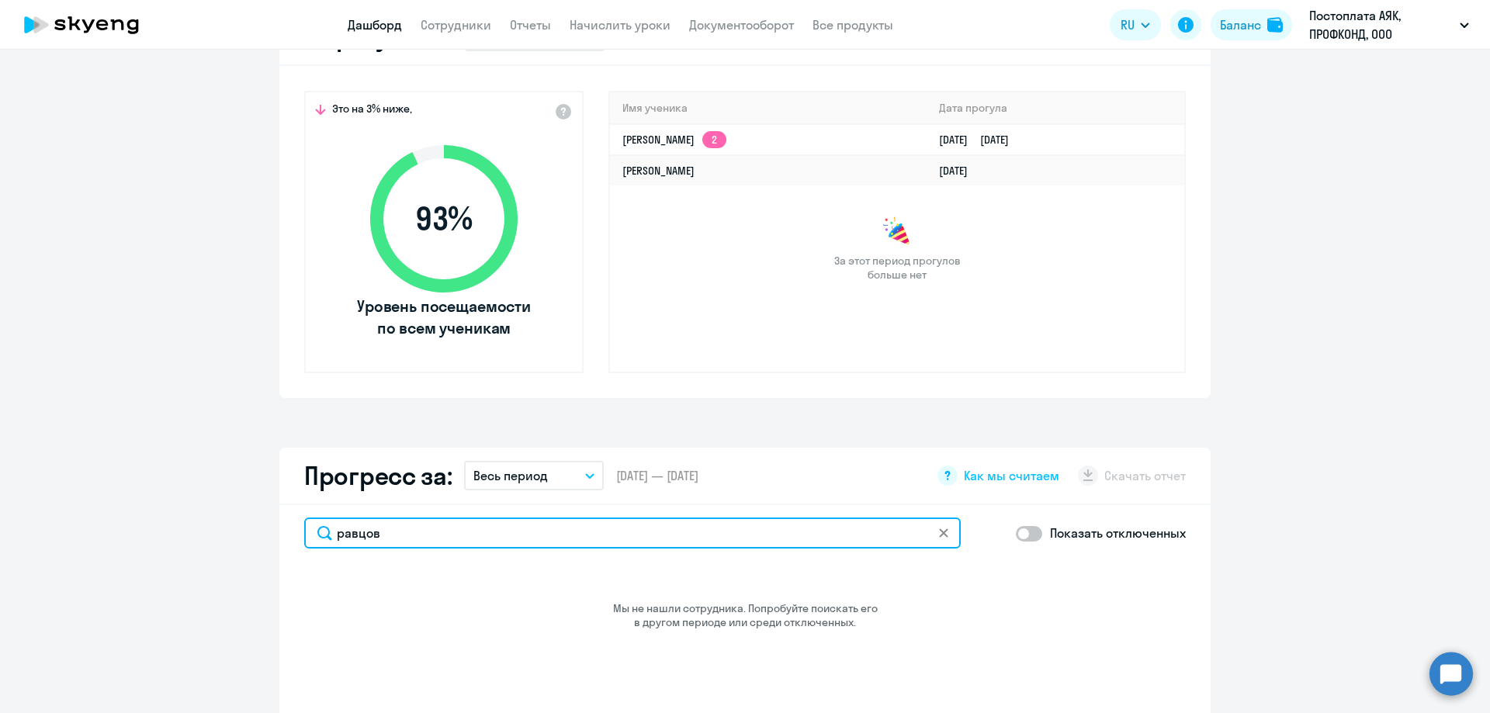
scroll to position [423, 0]
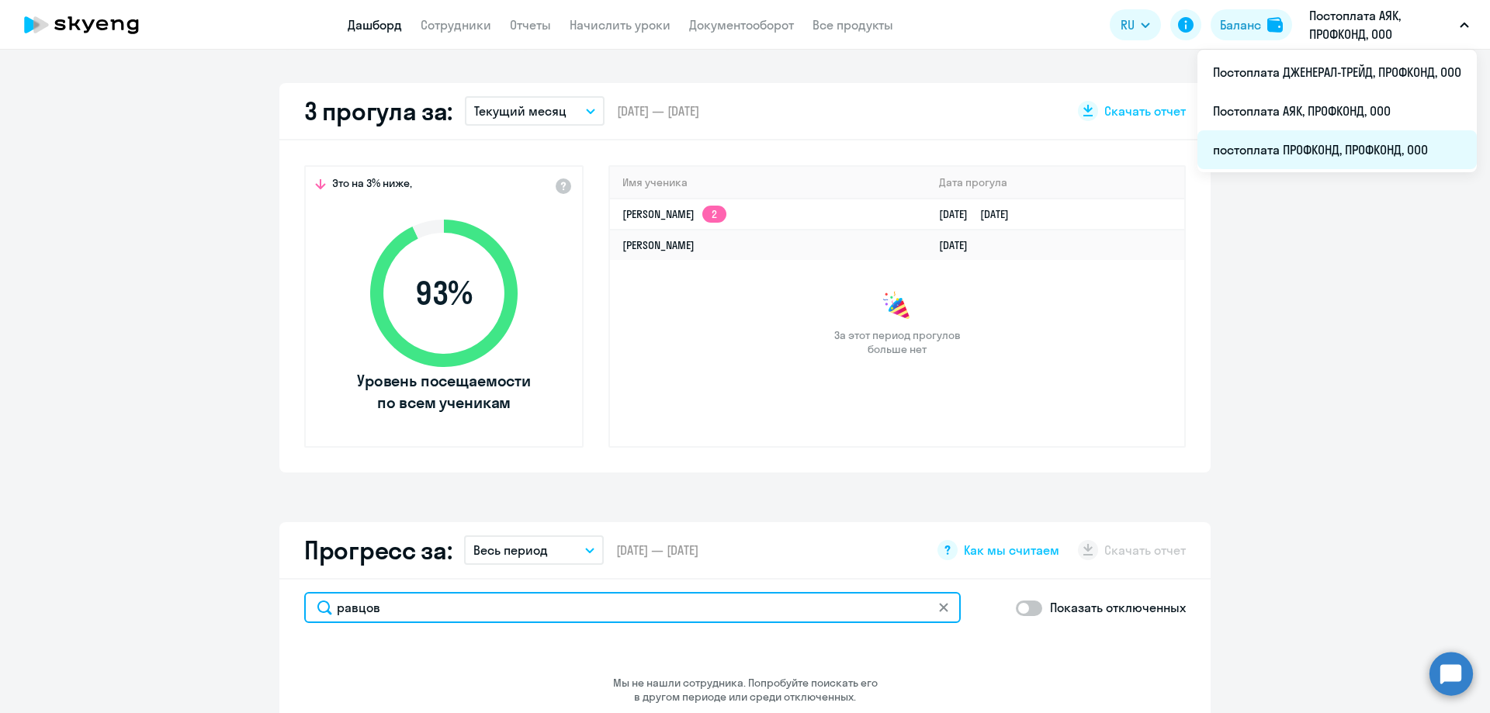
type input "равцов"
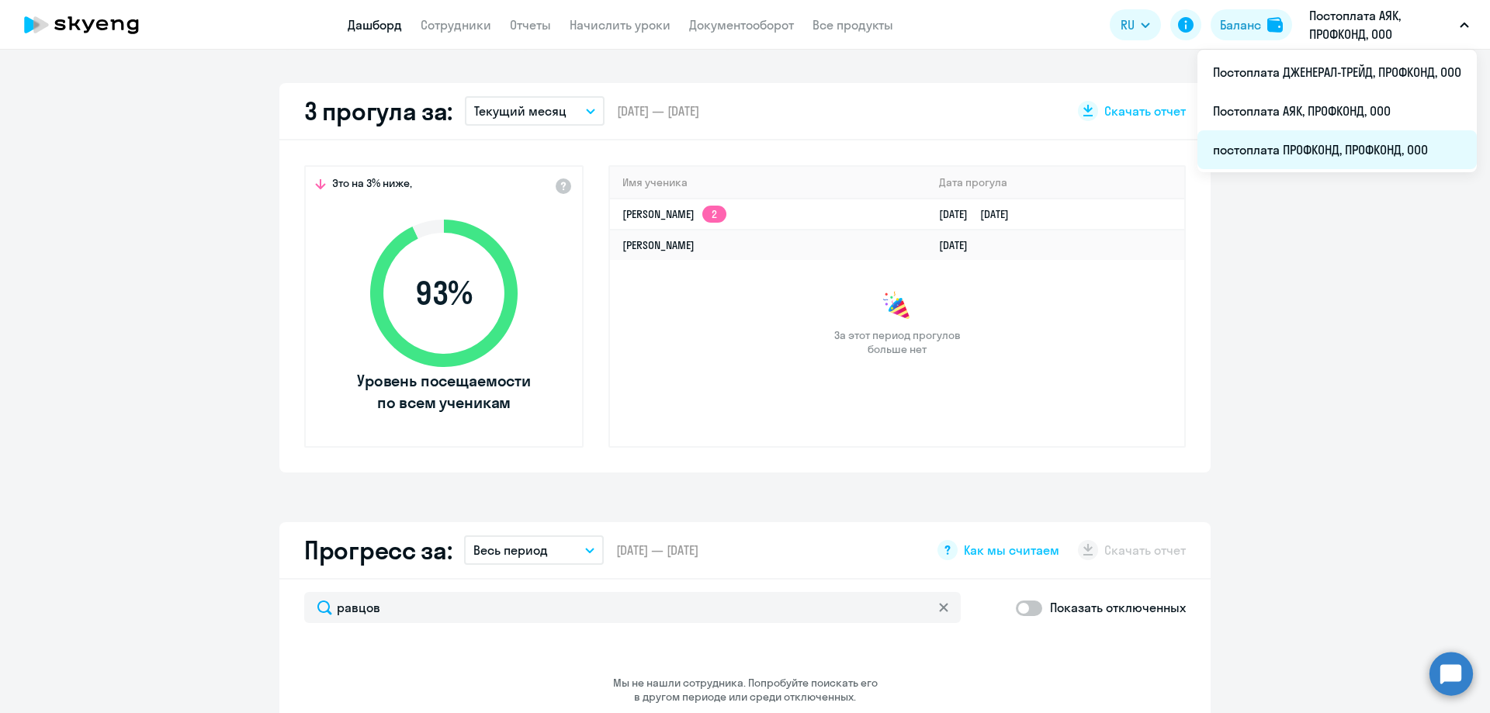
click at [1340, 144] on li "постоплата ПРОФКОНД, ПРОФКОНД, ООО" at bounding box center [1336, 149] width 279 height 39
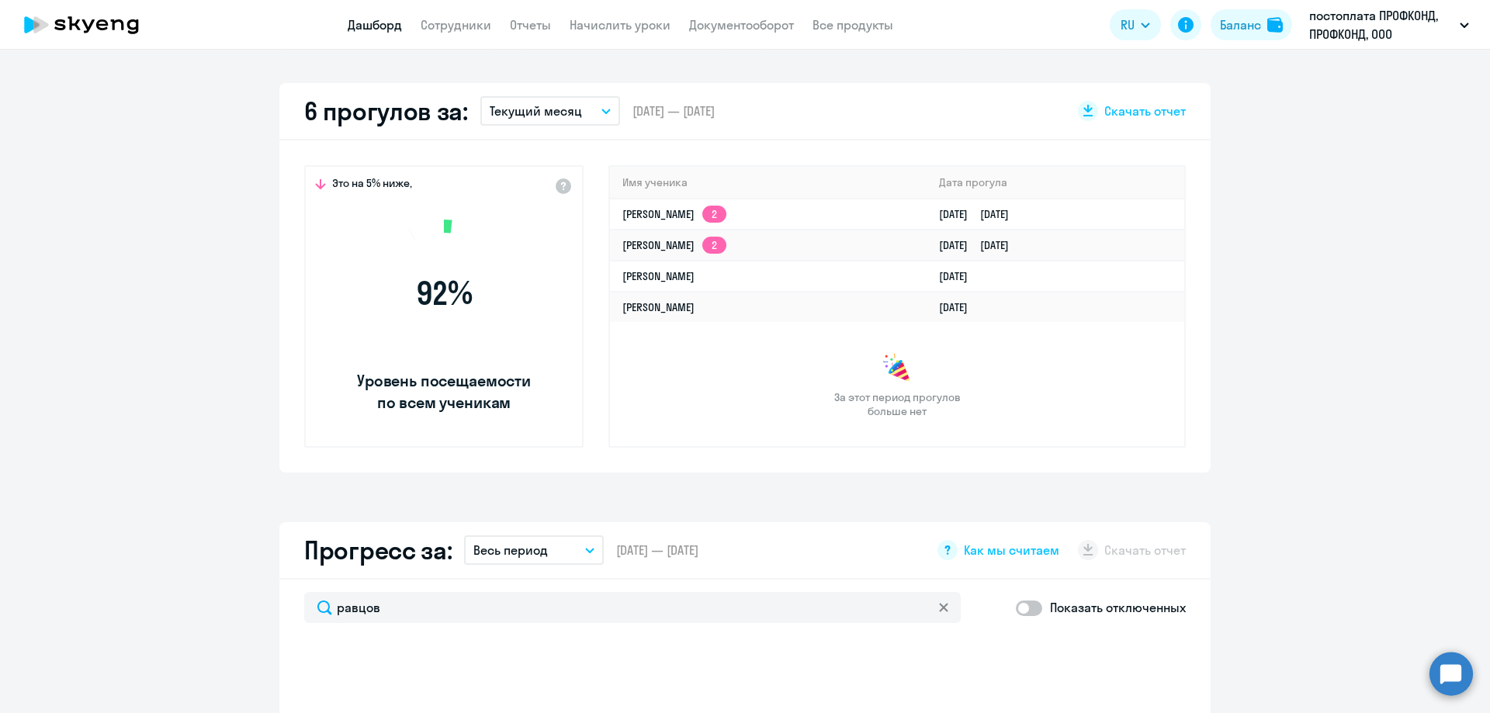
select select "30"
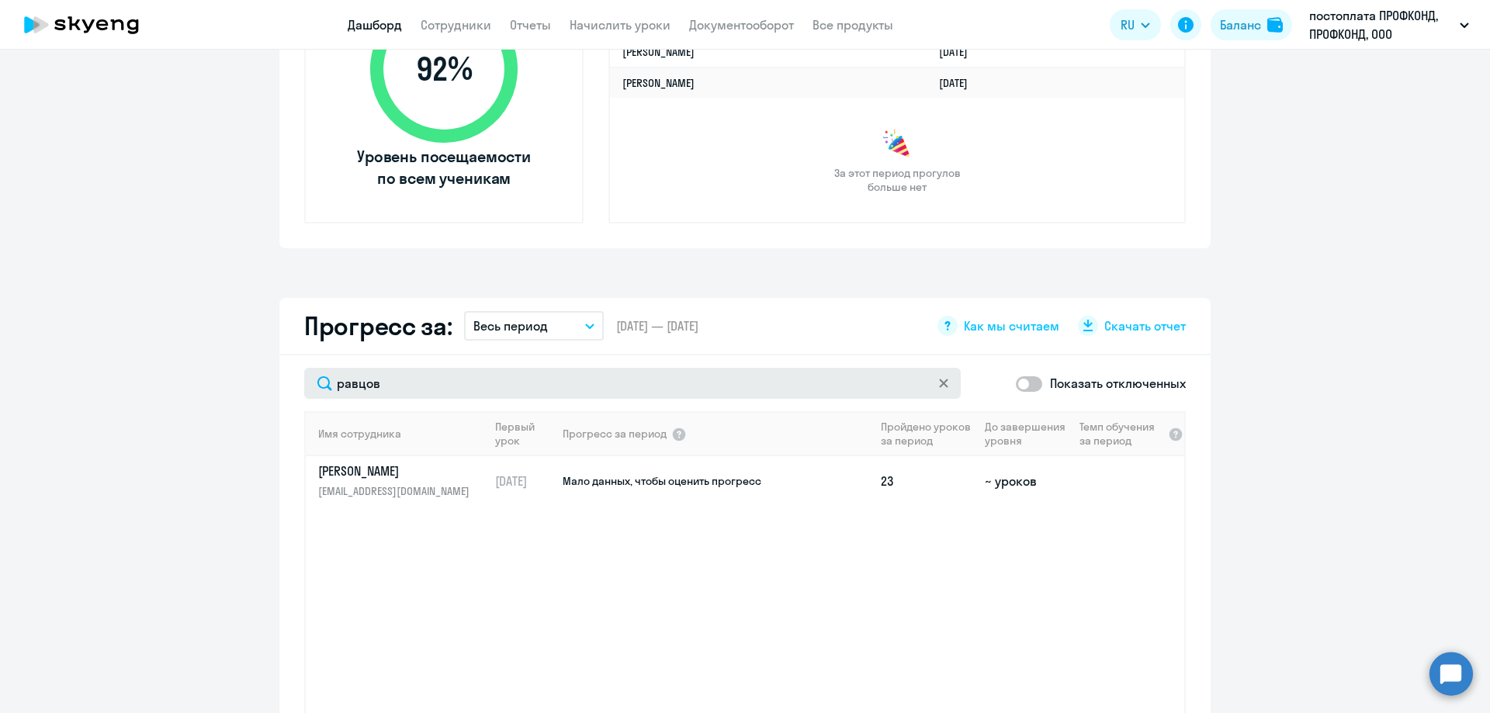
scroll to position [656, 0]
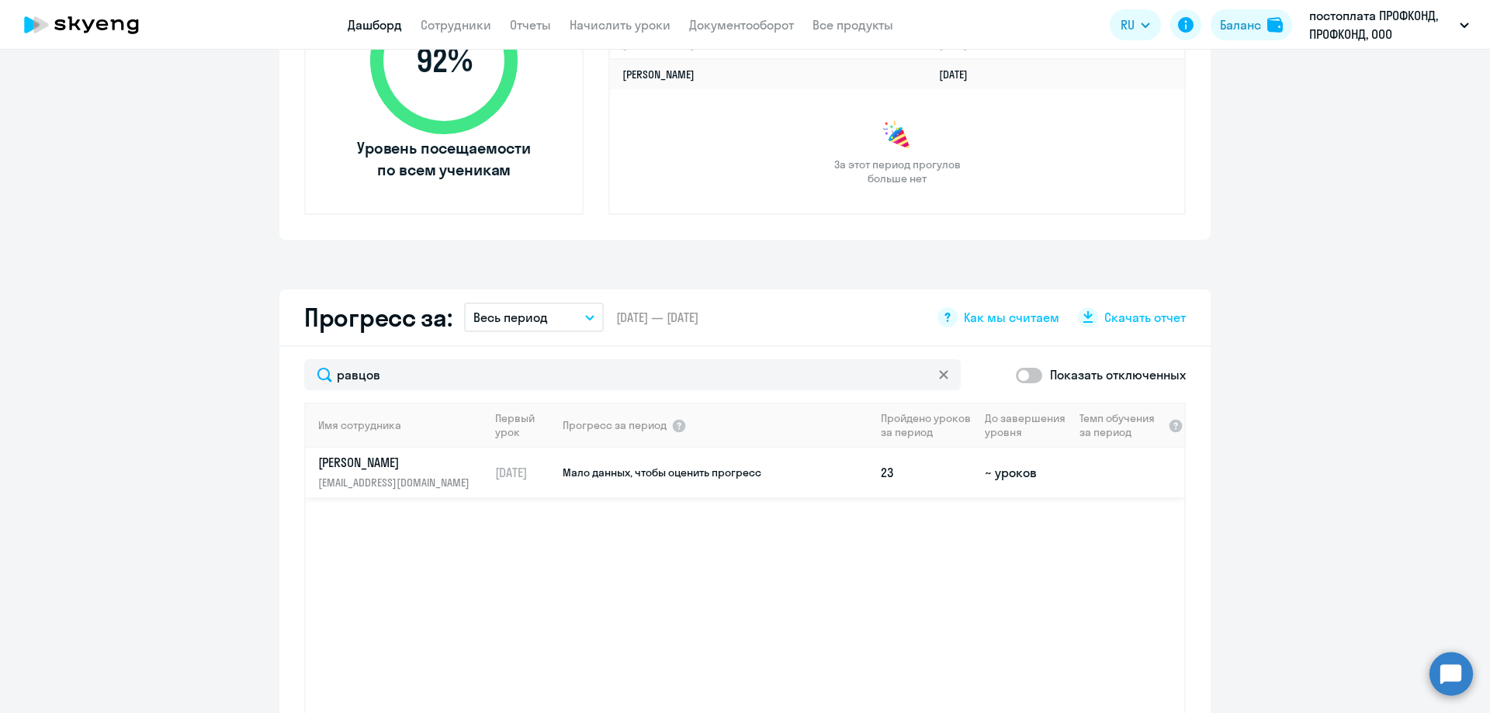
click at [365, 476] on p "[EMAIL_ADDRESS][DOMAIN_NAME]" at bounding box center [398, 482] width 160 height 17
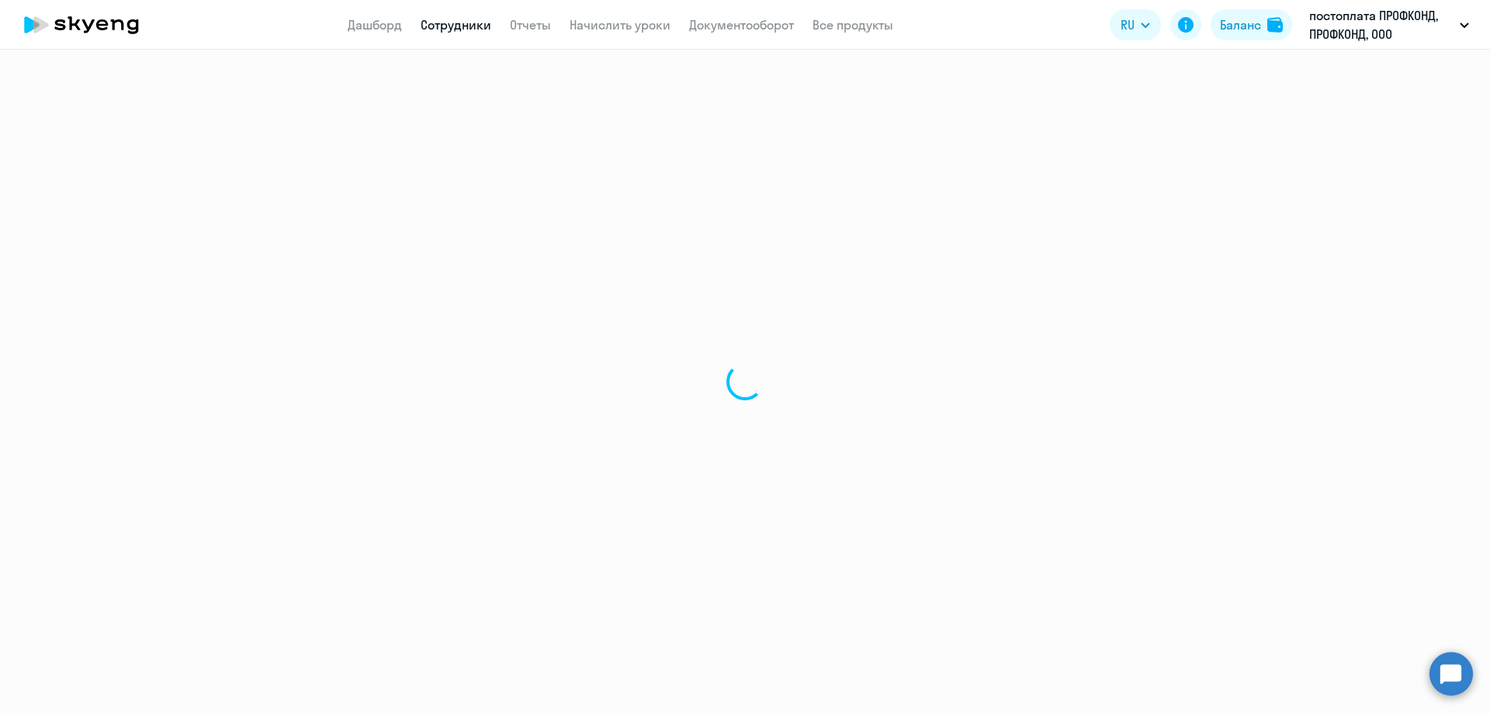
select select "english"
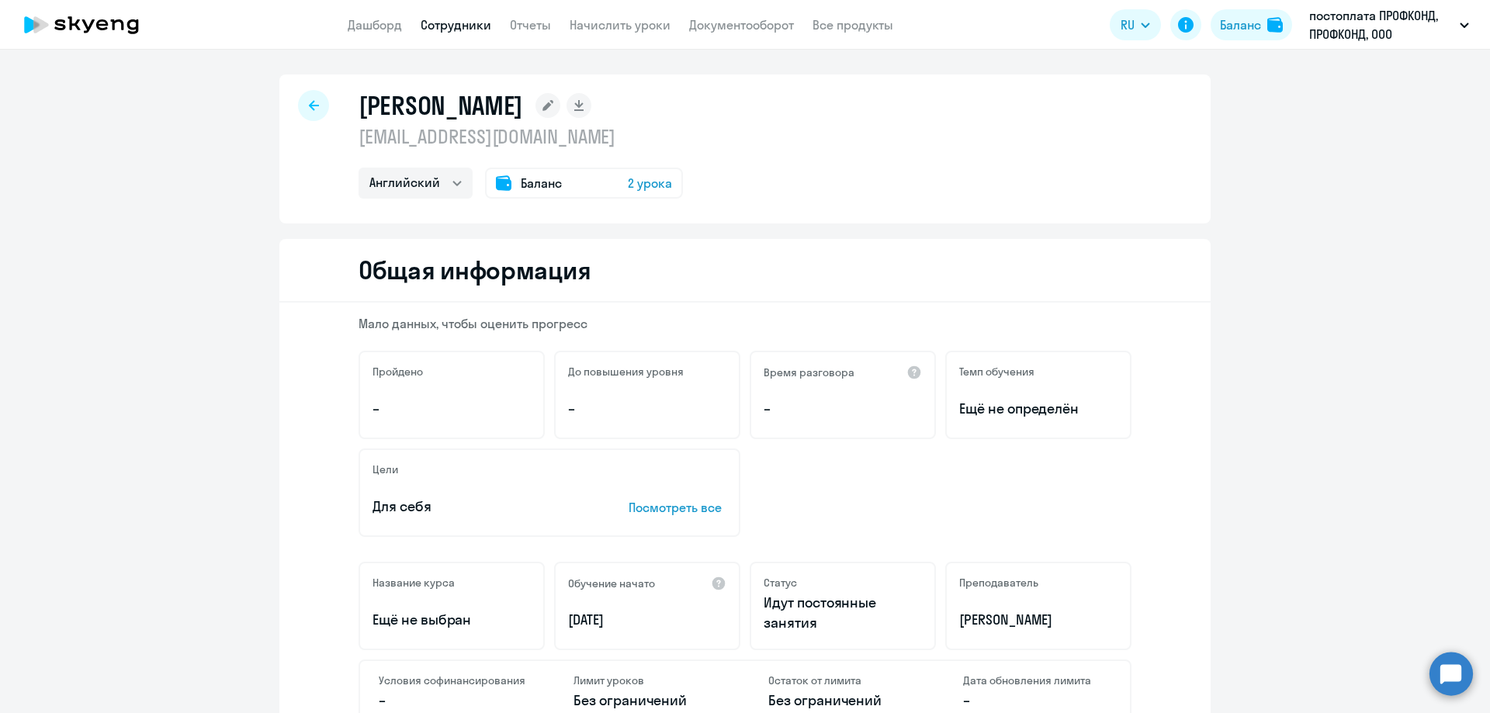
click at [298, 99] on div at bounding box center [313, 105] width 31 height 31
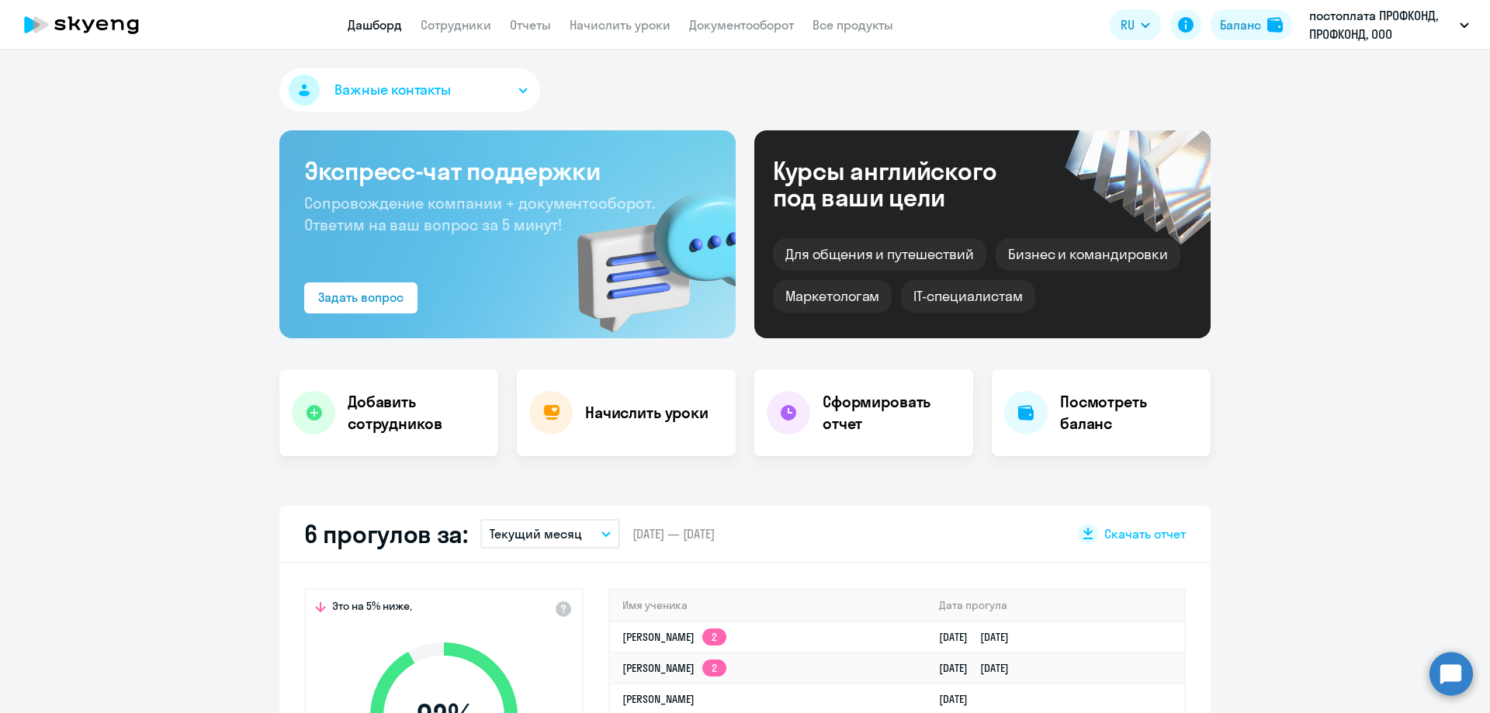
scroll to position [388, 0]
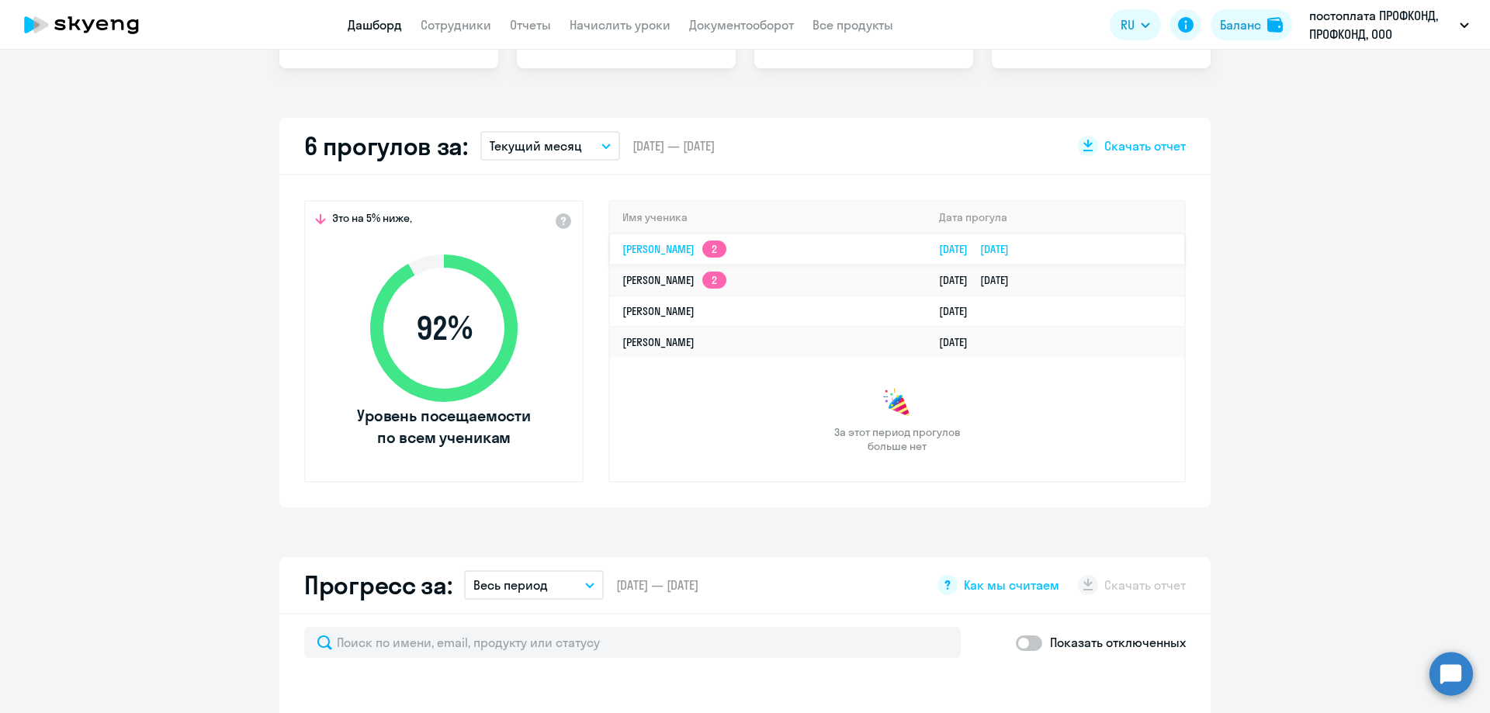
select select "30"
click at [743, 259] on td "[PERSON_NAME] 2" at bounding box center [768, 249] width 317 height 31
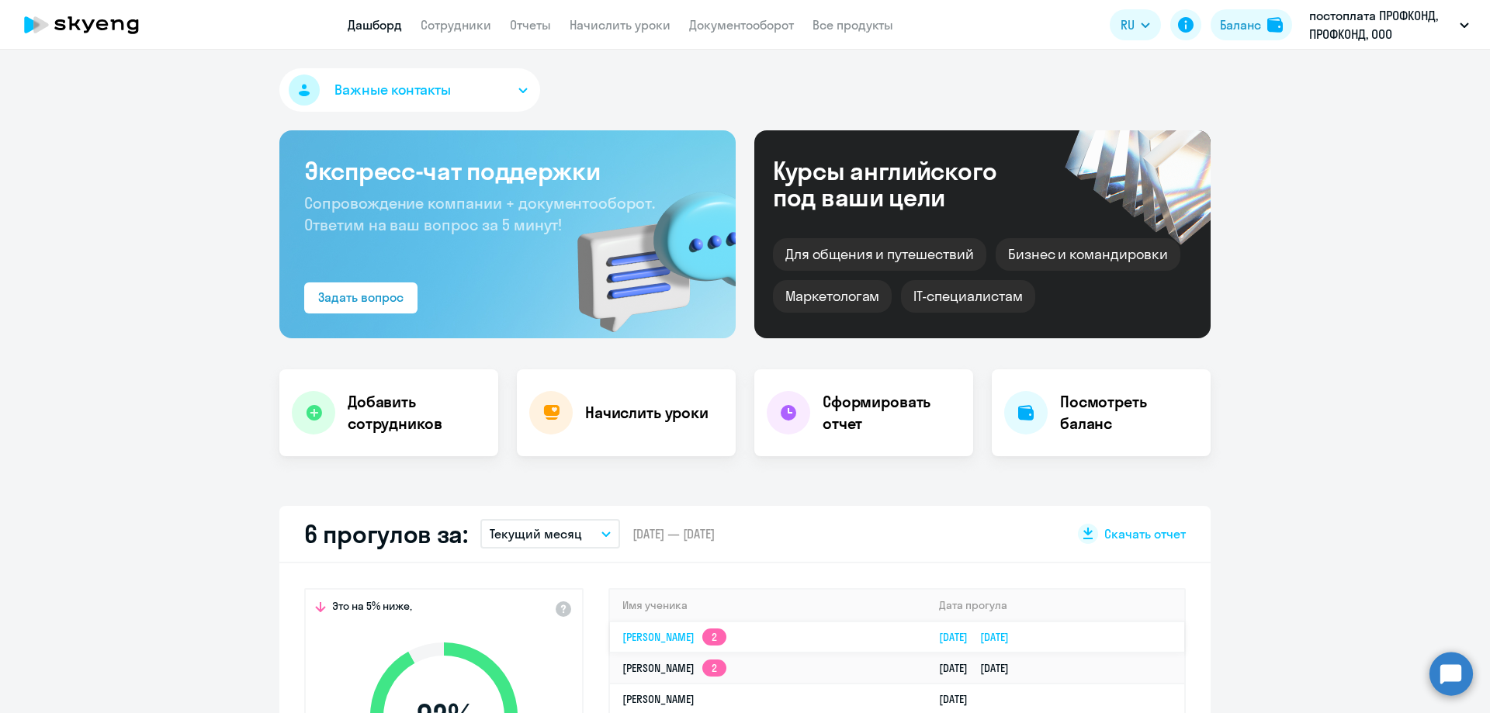
select select "english"
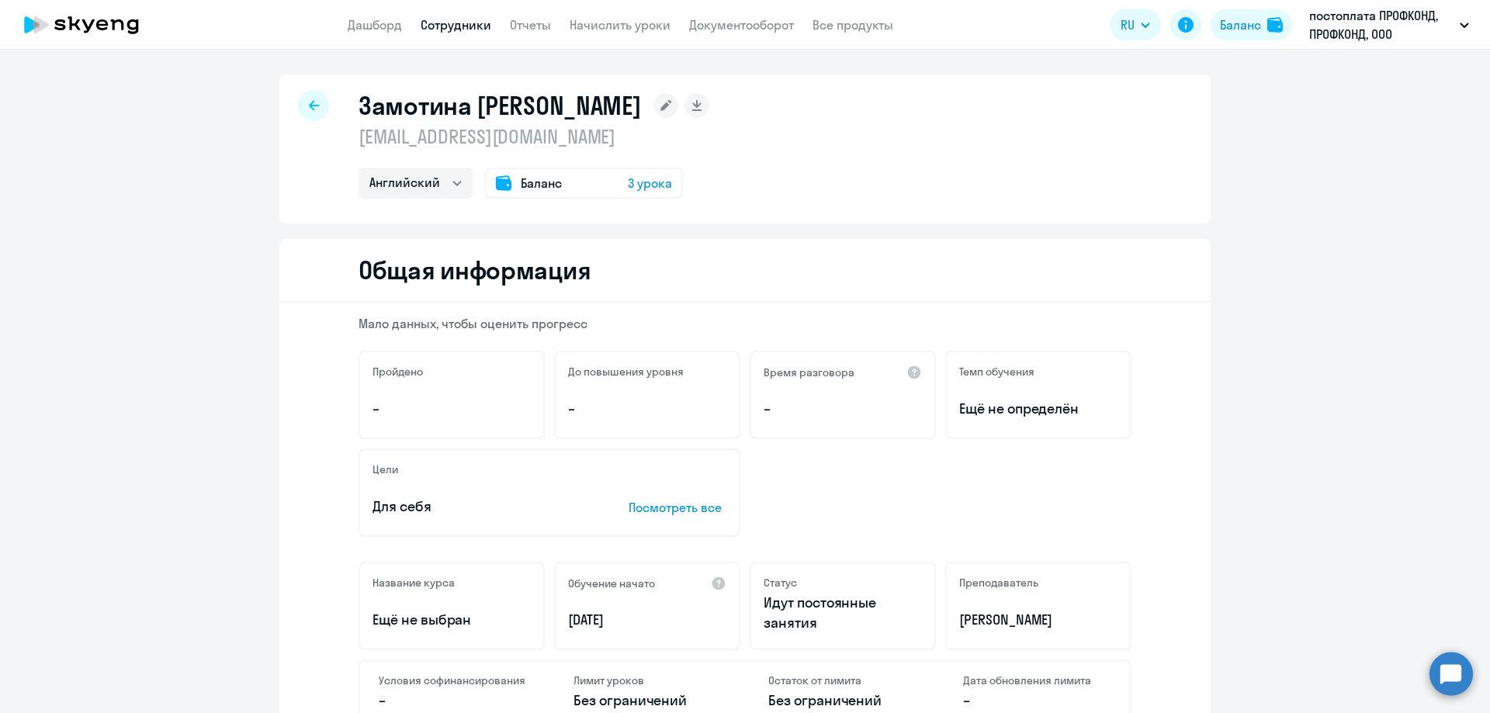
click at [309, 102] on icon at bounding box center [314, 105] width 10 height 11
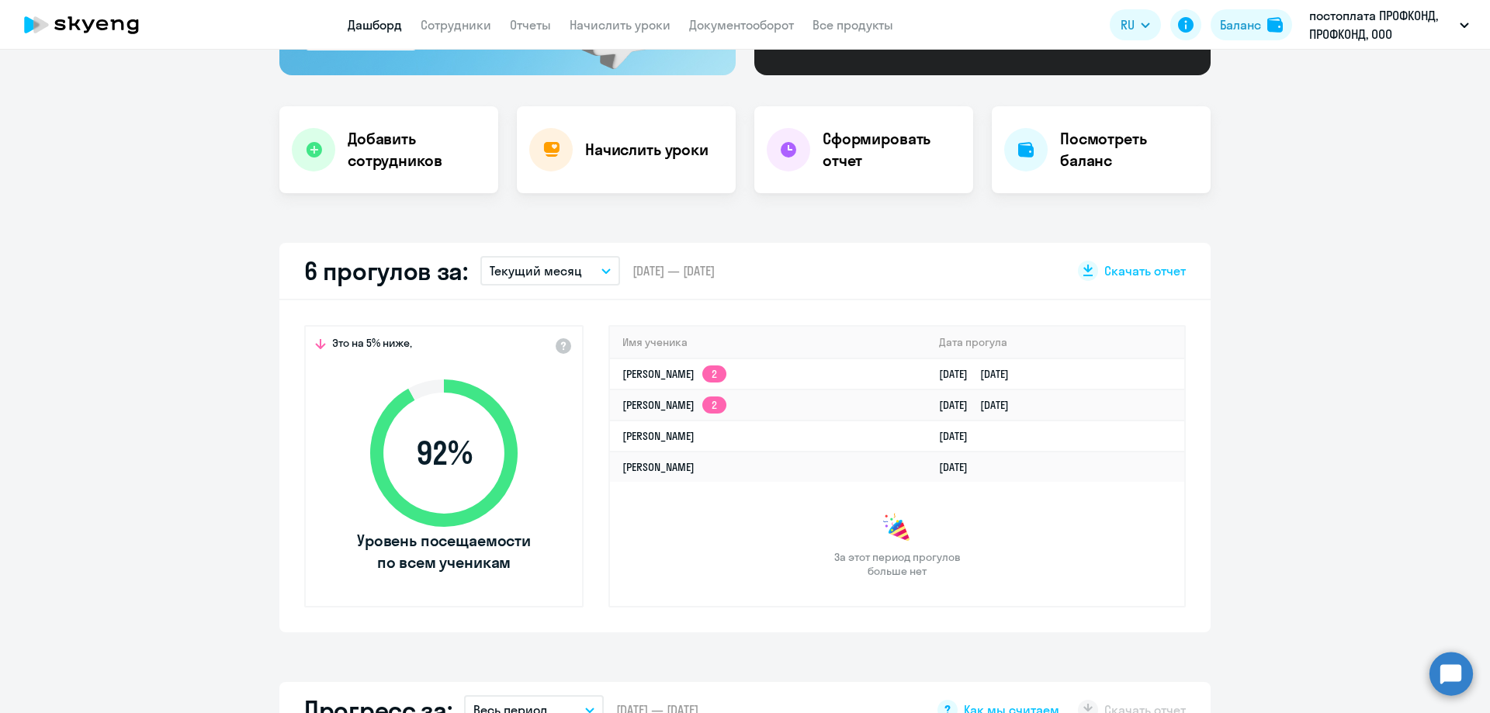
scroll to position [543, 0]
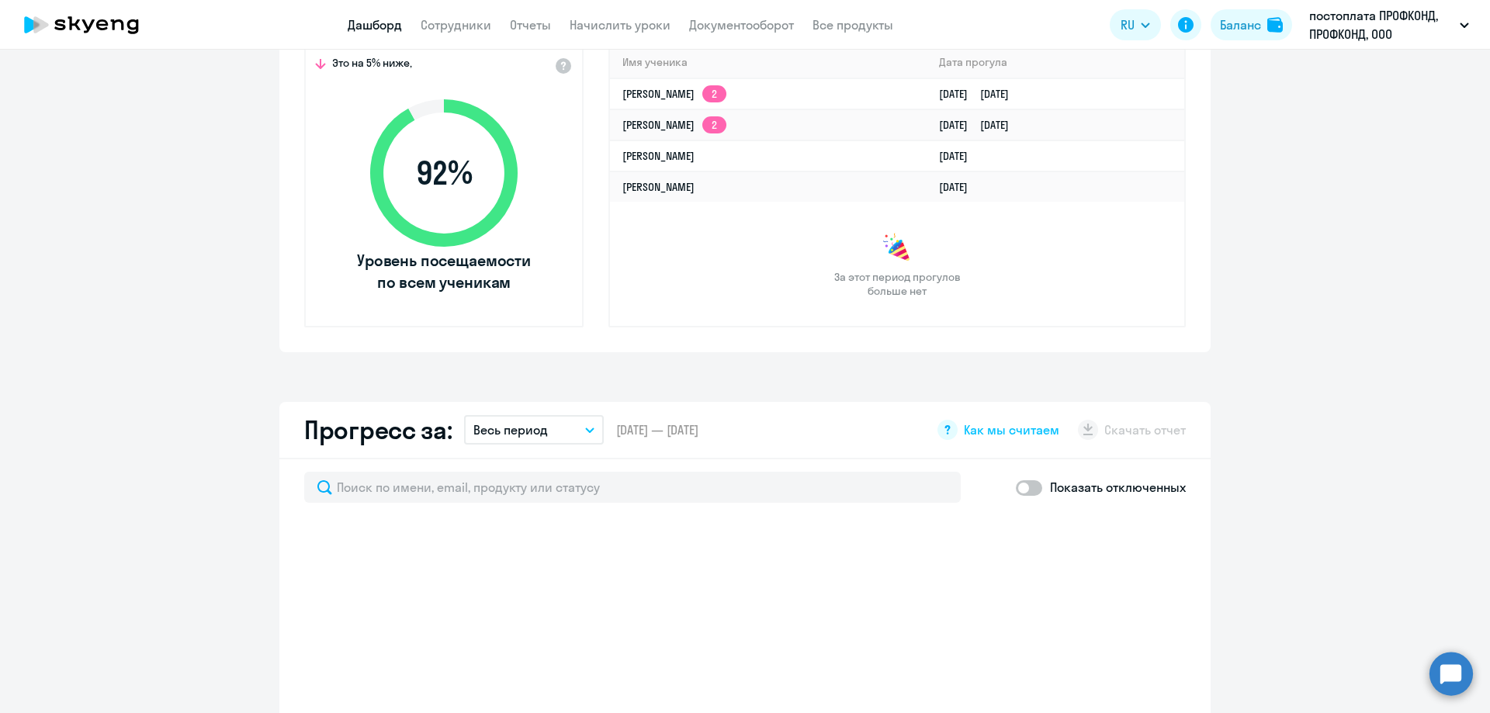
select select "30"
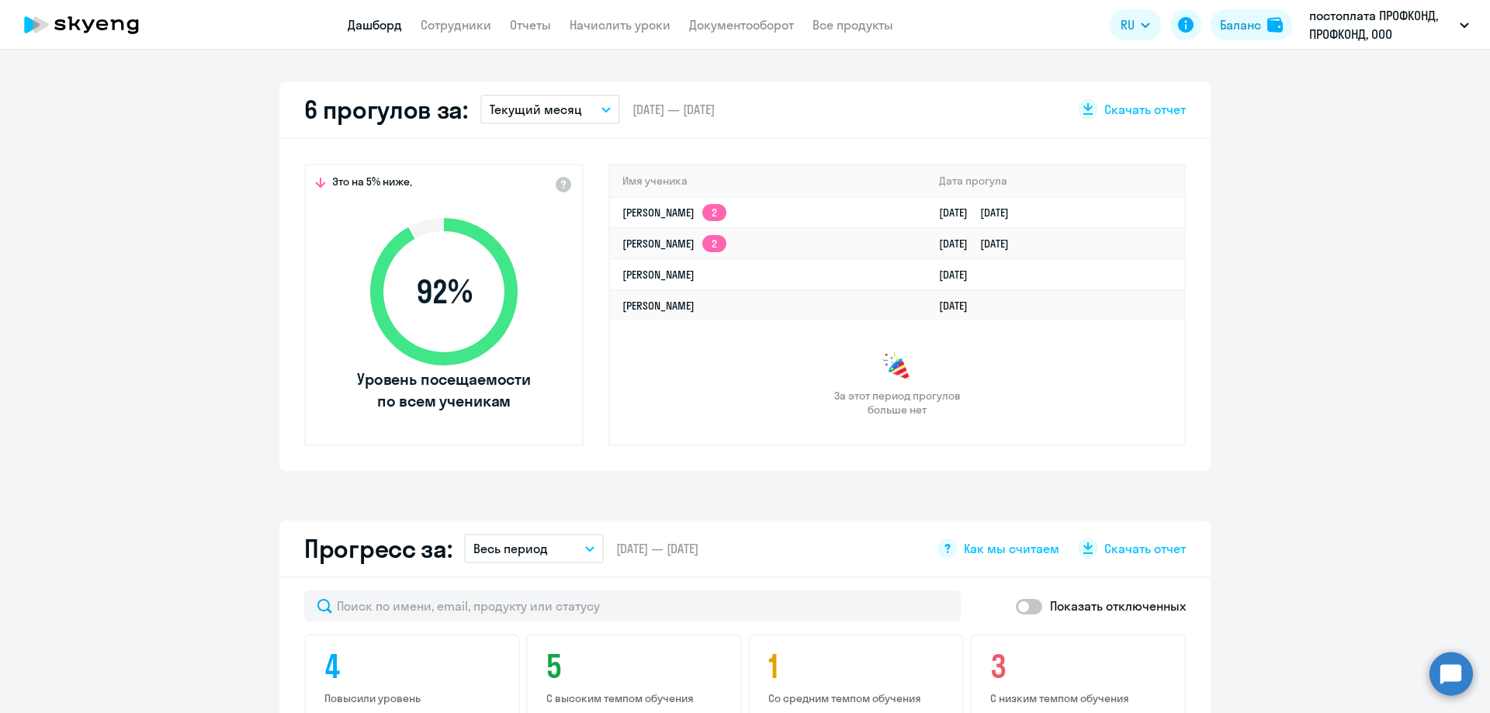
scroll to position [310, 0]
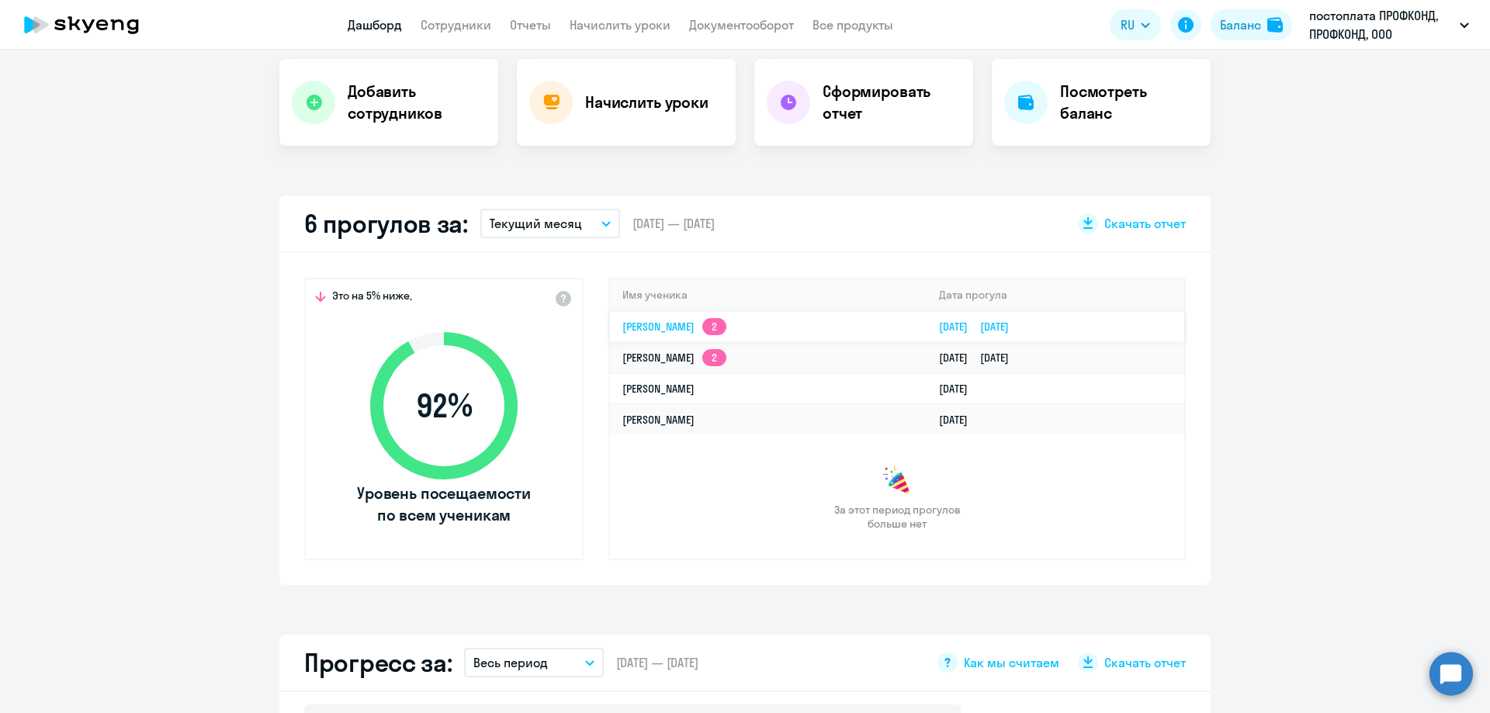
click at [686, 313] on td "[PERSON_NAME] 2" at bounding box center [768, 326] width 317 height 31
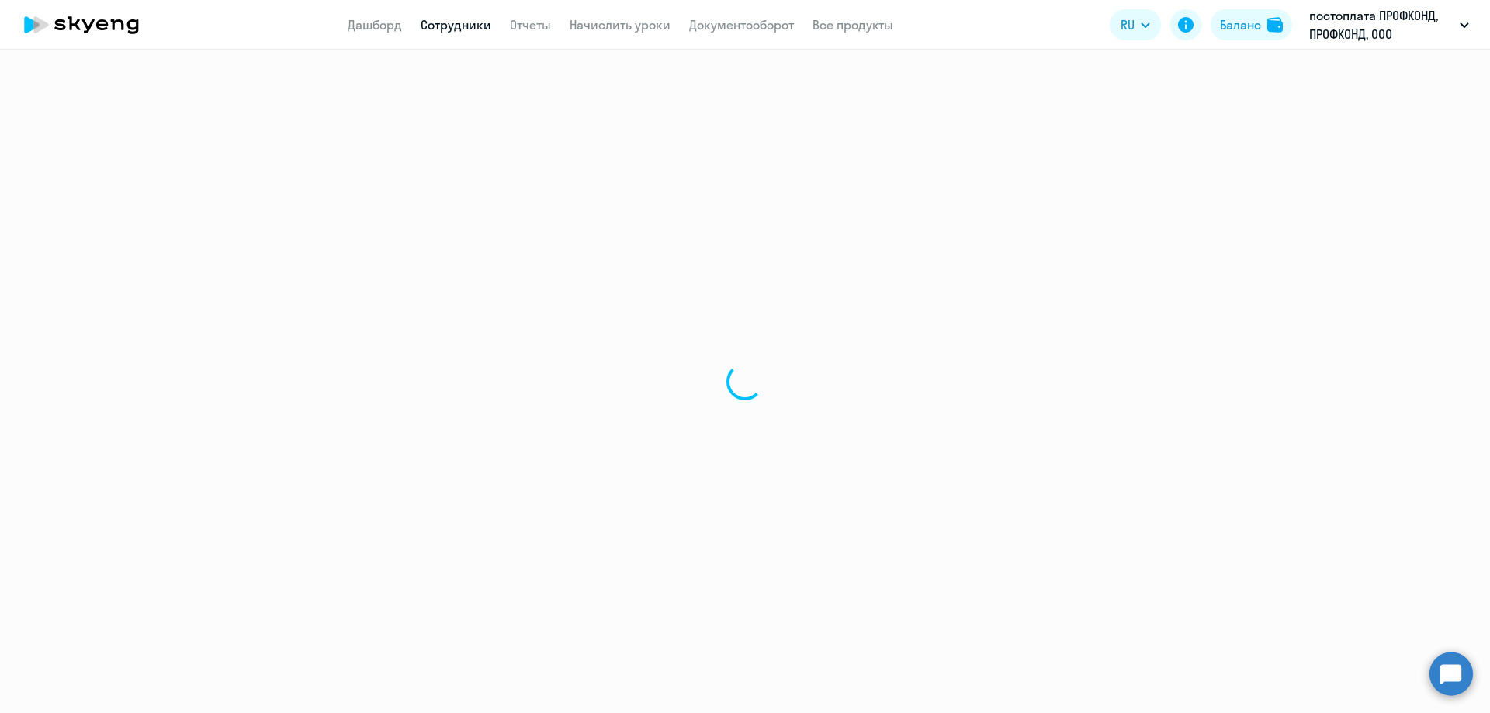
select select "english"
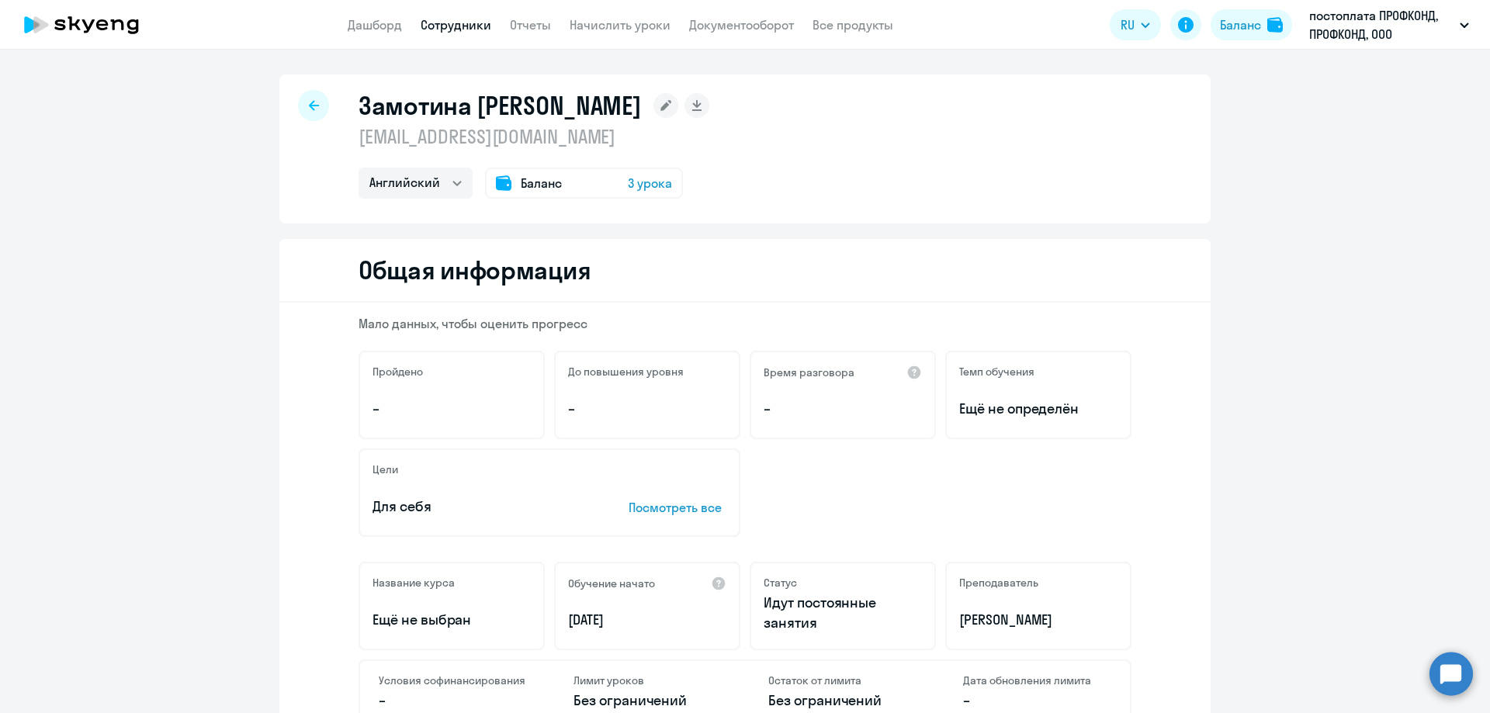
click at [312, 109] on icon at bounding box center [314, 105] width 10 height 11
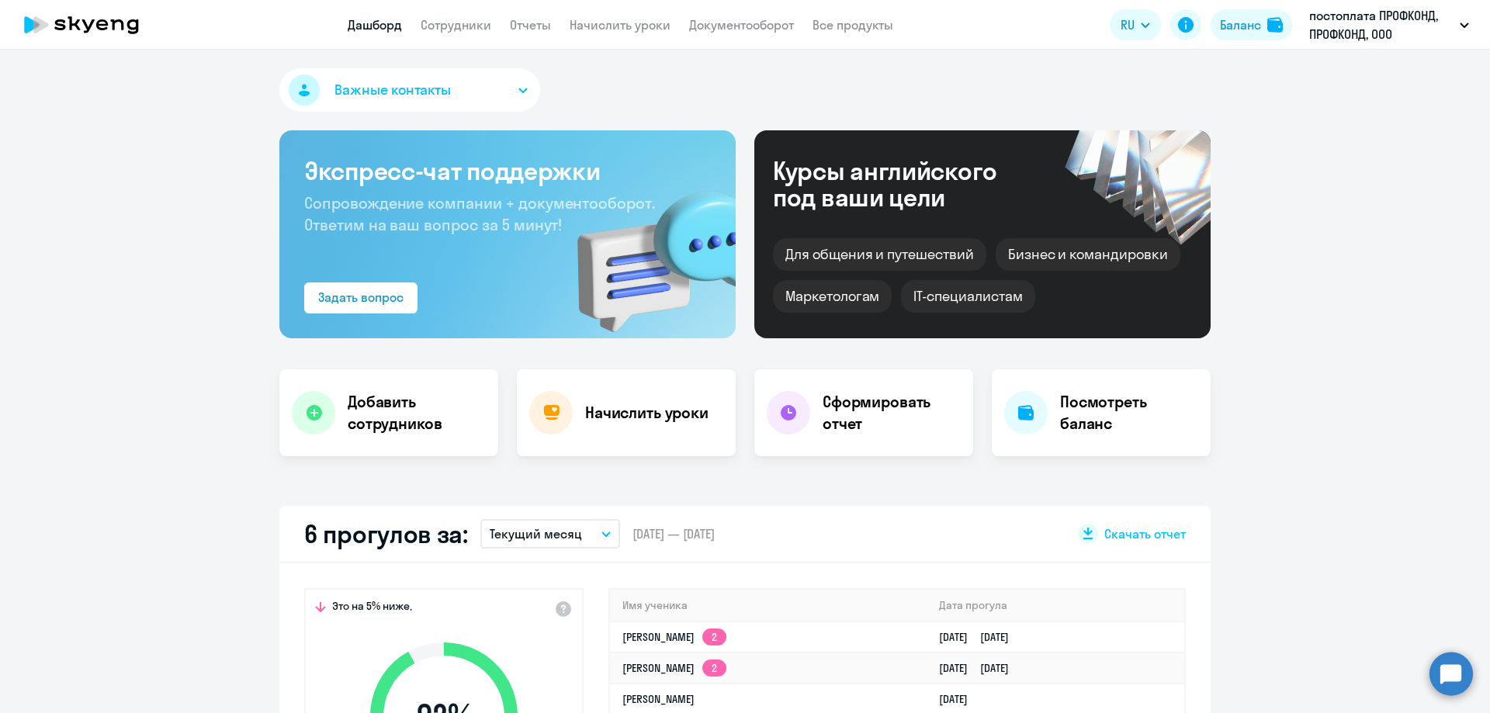
select select "30"
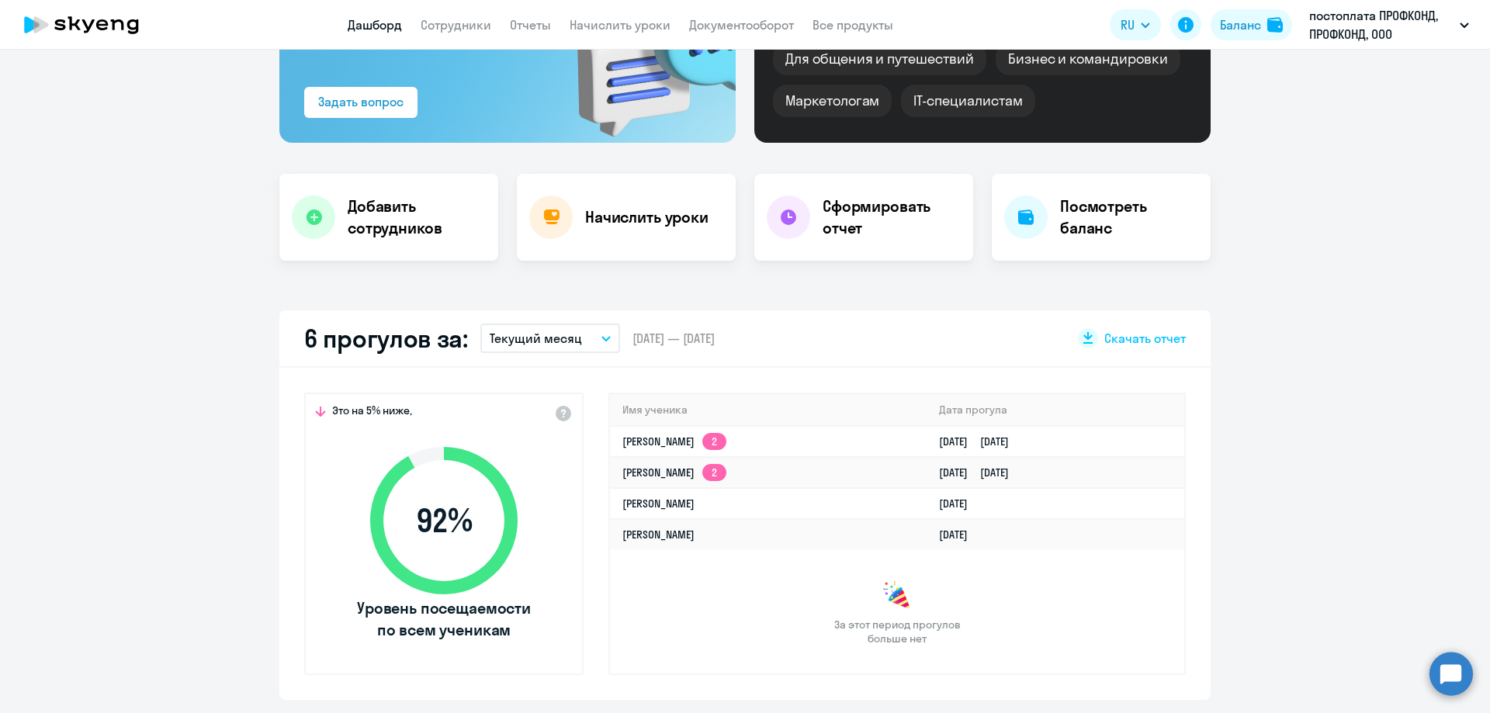
scroll to position [233, 0]
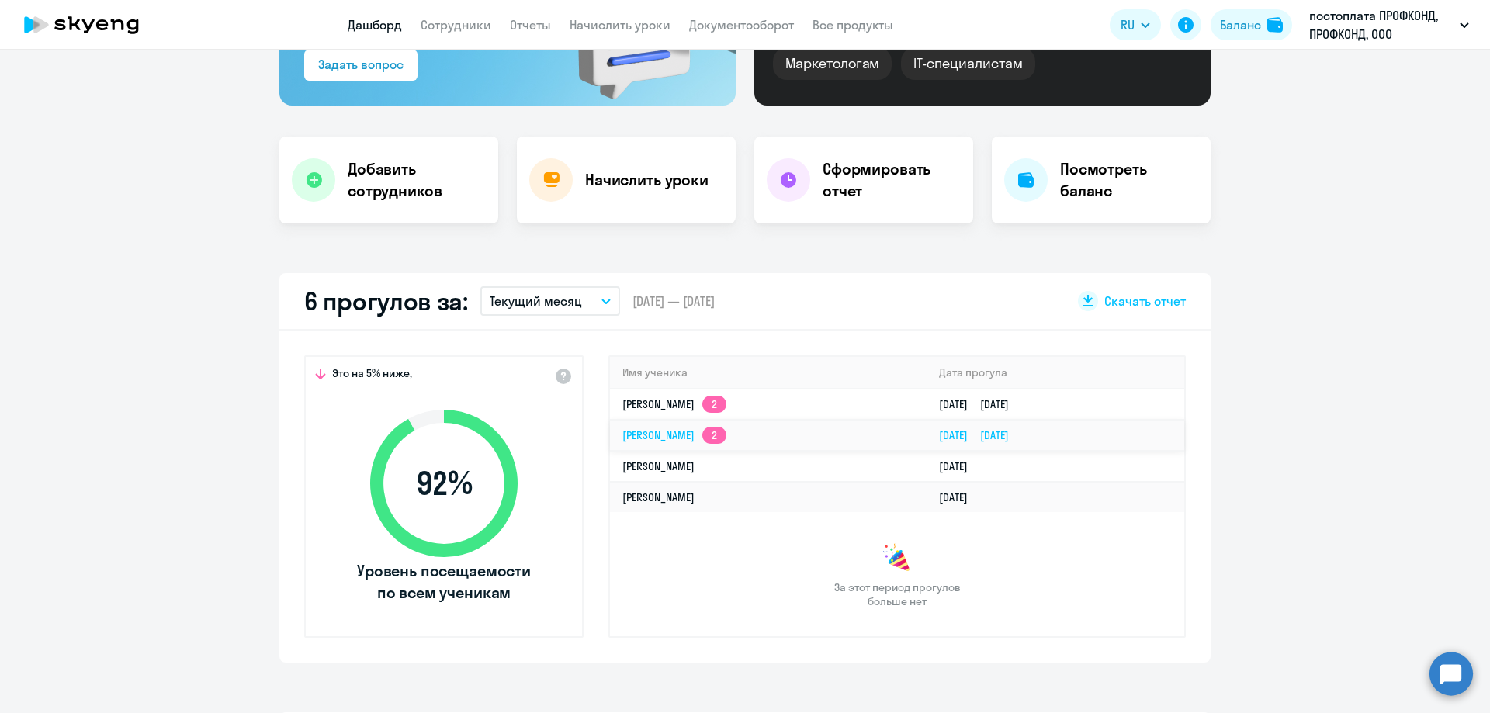
click at [624, 435] on link "[PERSON_NAME] 2" at bounding box center [674, 435] width 104 height 14
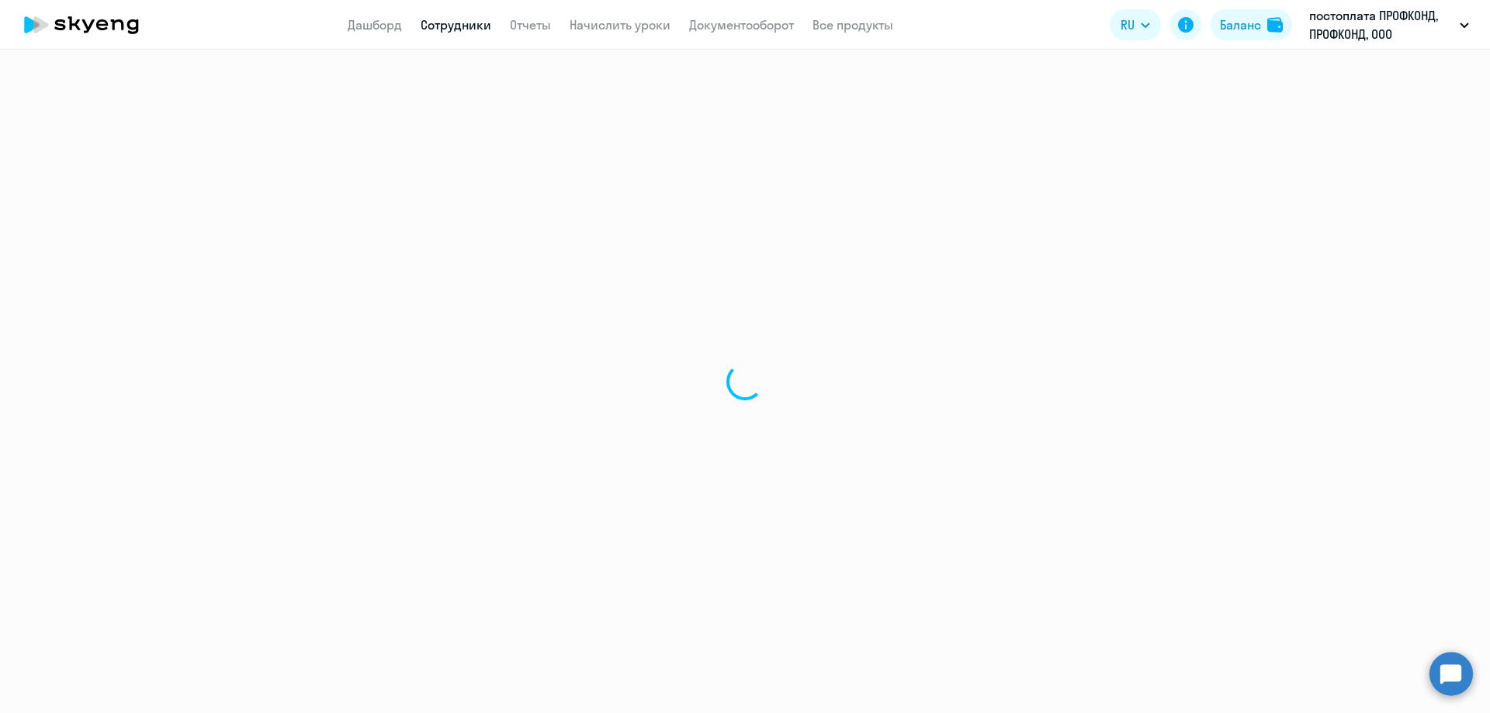
select select "english"
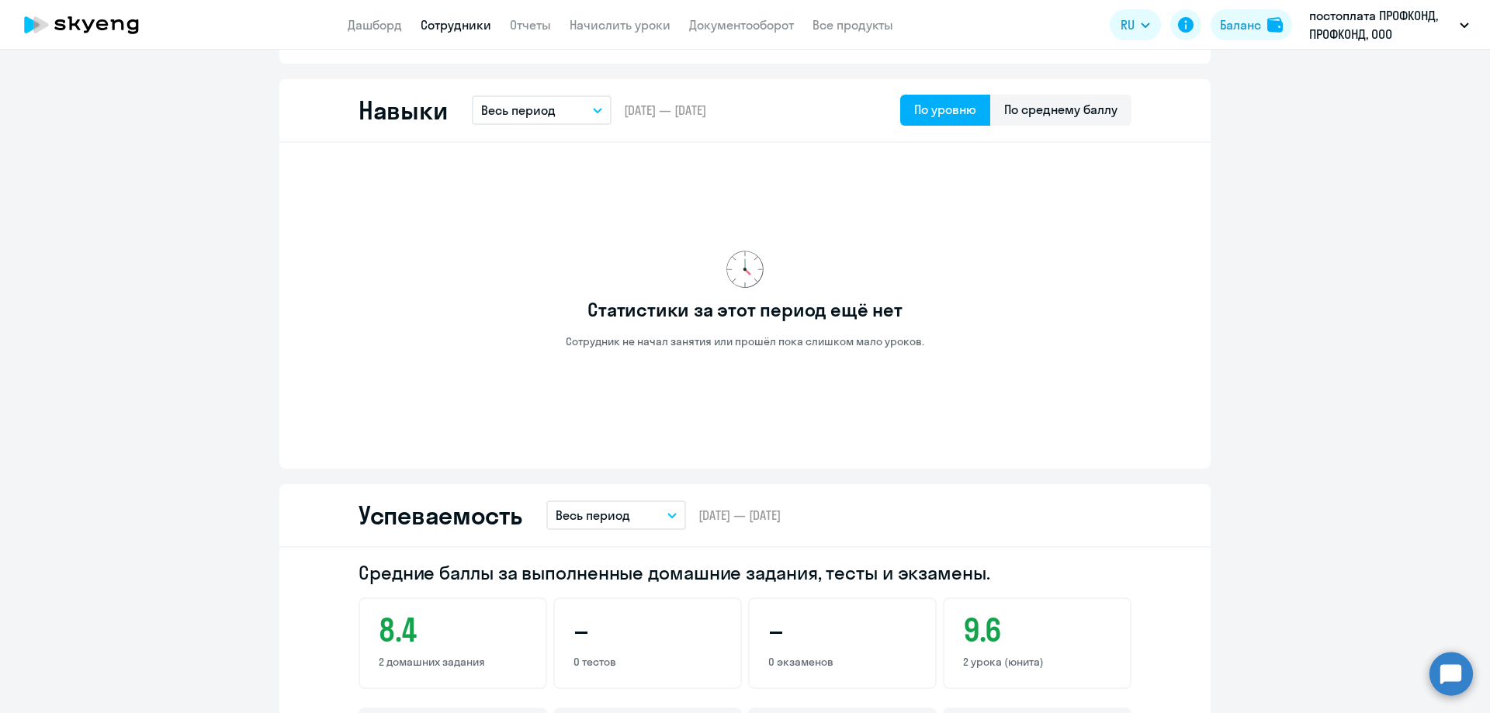
scroll to position [466, 0]
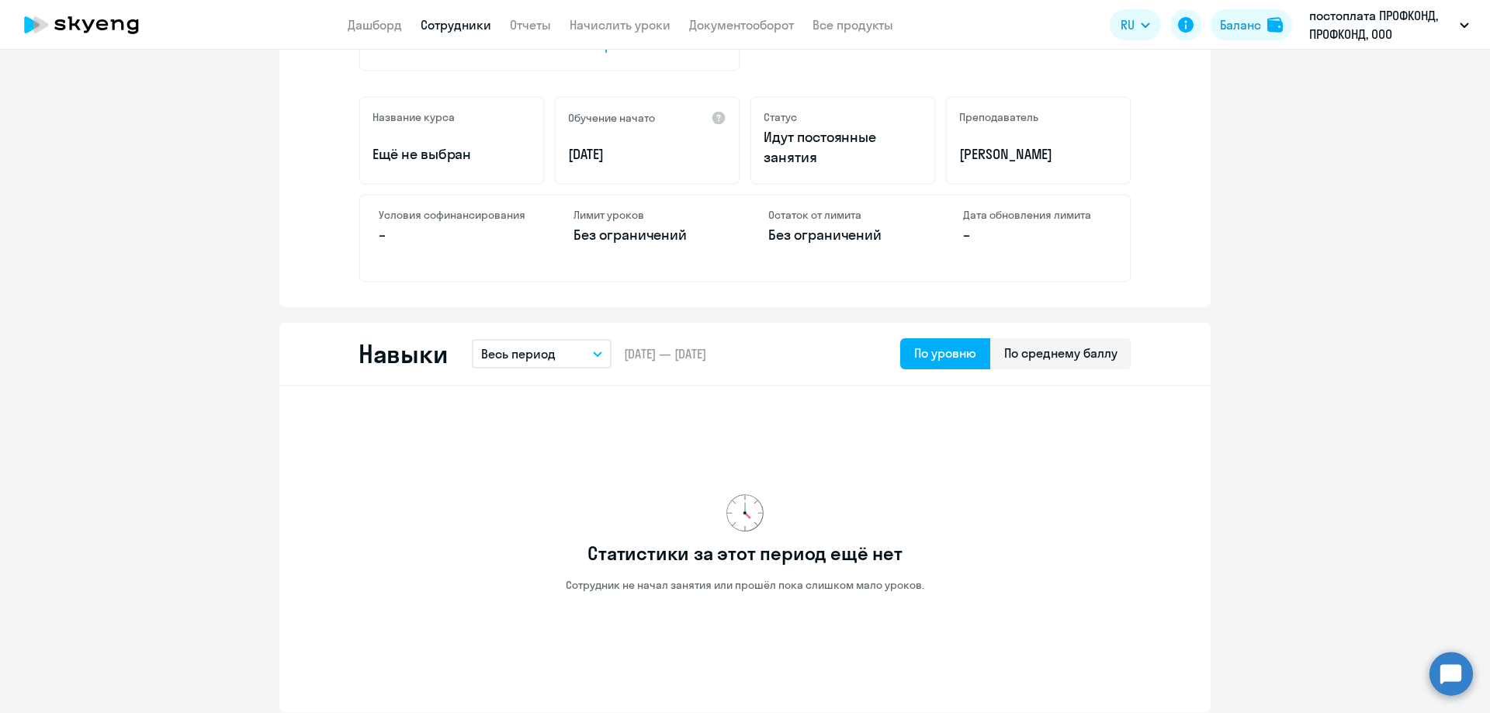
click at [992, 150] on p "[PERSON_NAME]" at bounding box center [1038, 154] width 158 height 20
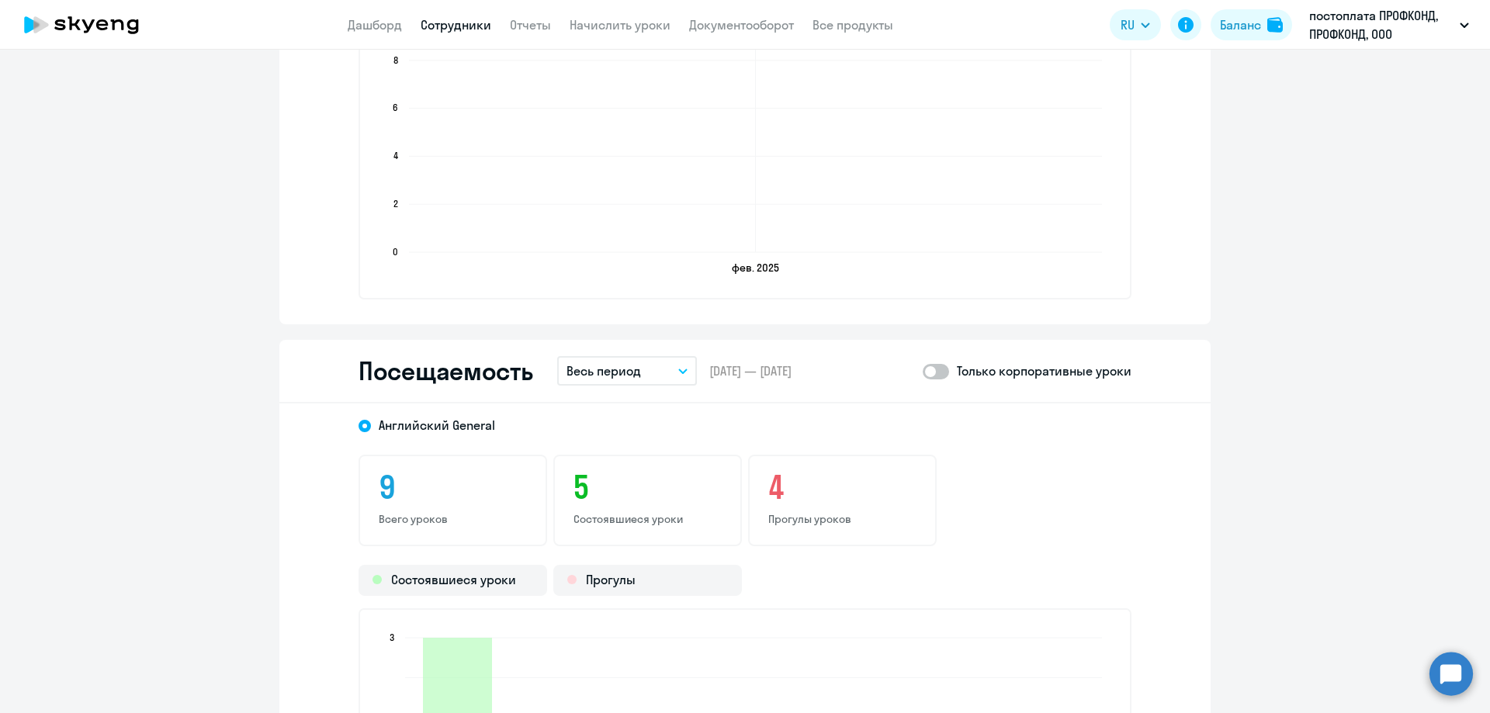
scroll to position [1474, 0]
click at [786, 509] on div "4 Прогулы уроков" at bounding box center [842, 504] width 189 height 92
drag, startPoint x: 656, startPoint y: 500, endPoint x: 642, endPoint y: 500, distance: 13.2
click at [653, 500] on h3 "5" at bounding box center [647, 490] width 148 height 37
click at [436, 493] on h3 "9" at bounding box center [453, 490] width 148 height 37
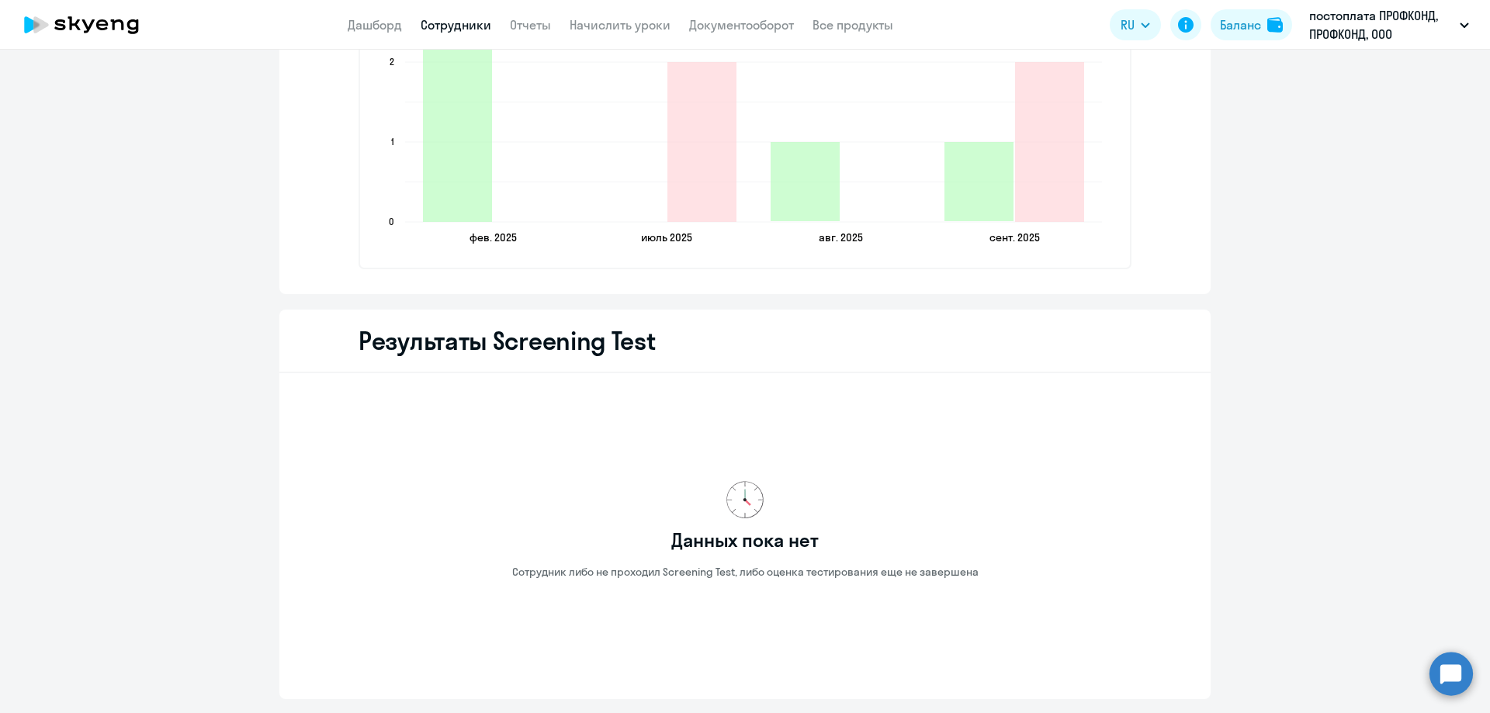
scroll to position [2232, 0]
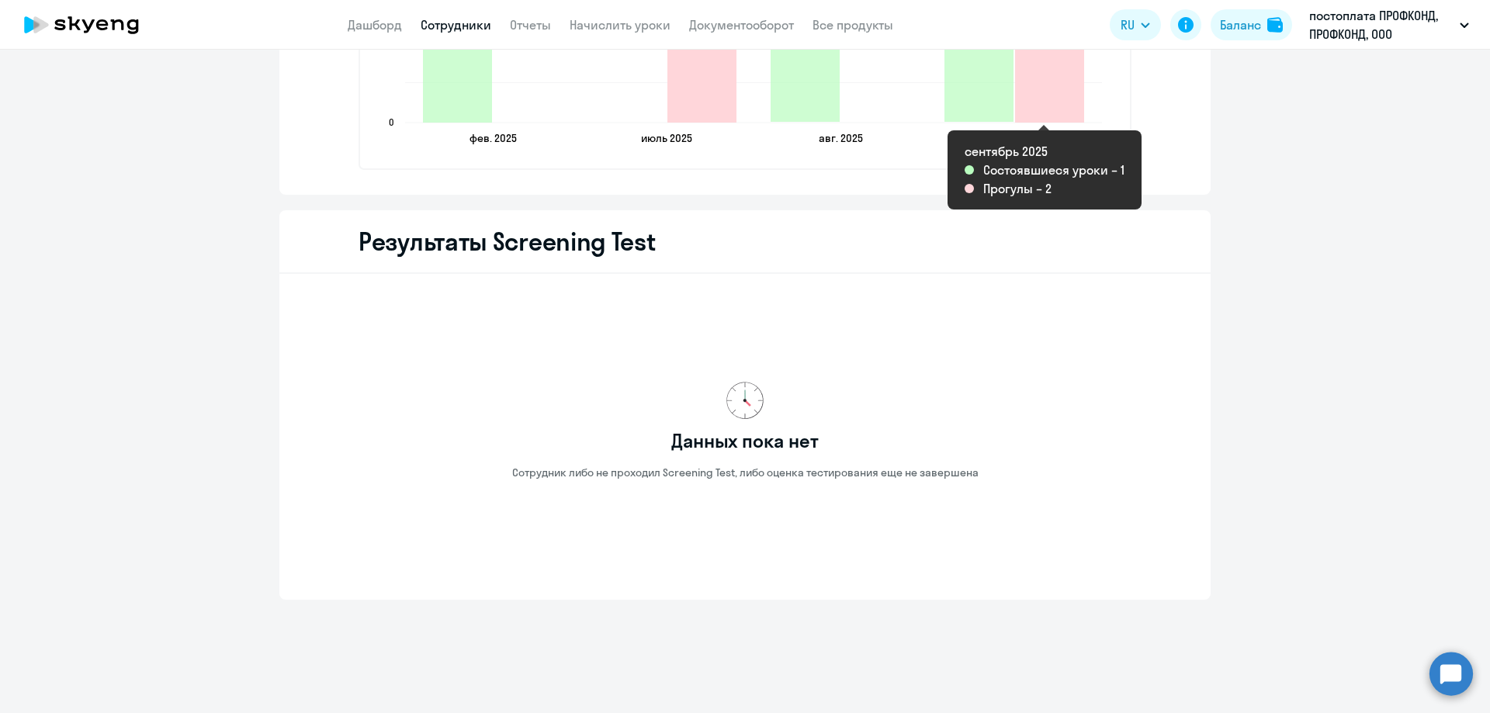
click at [1052, 104] on icon "2025-09-03T21:00:00.000Z Прогулы 2" at bounding box center [1049, 43] width 69 height 160
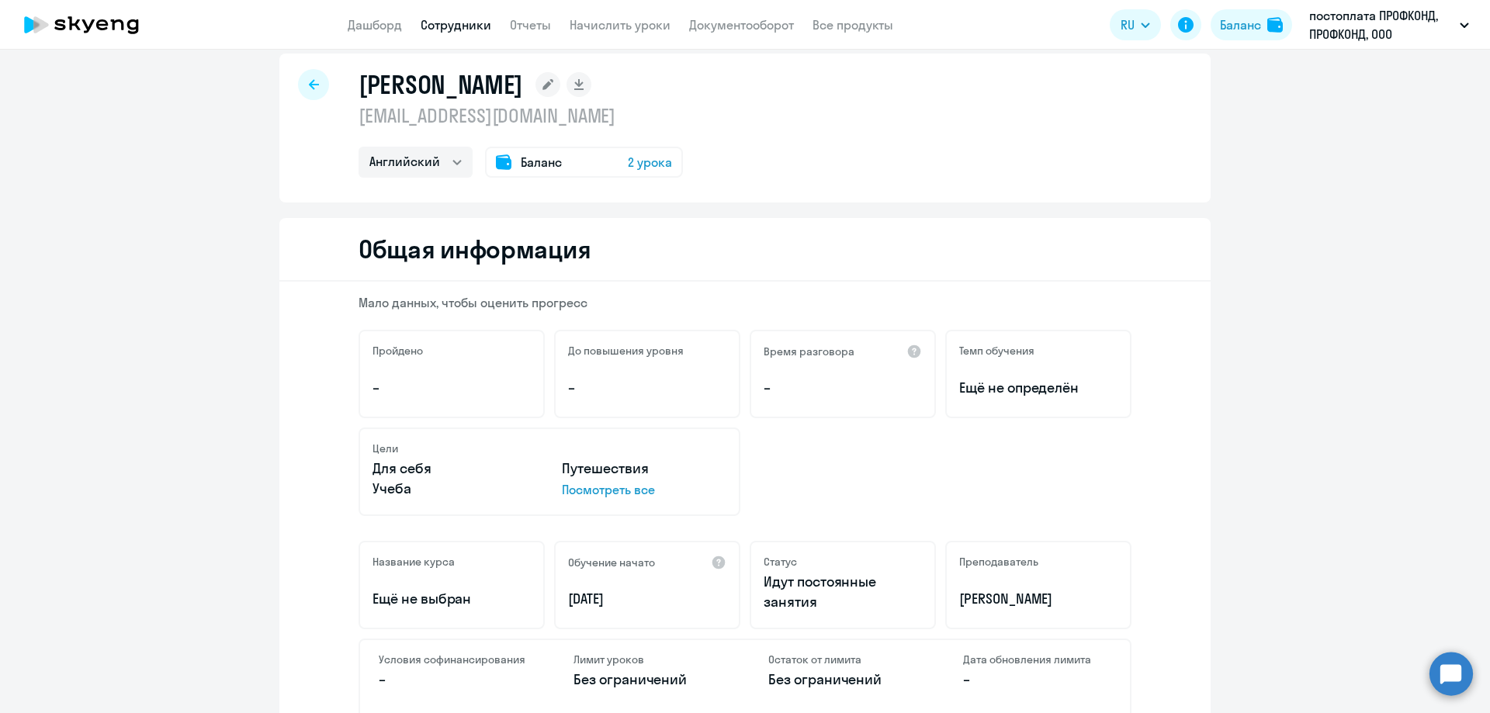
scroll to position [0, 0]
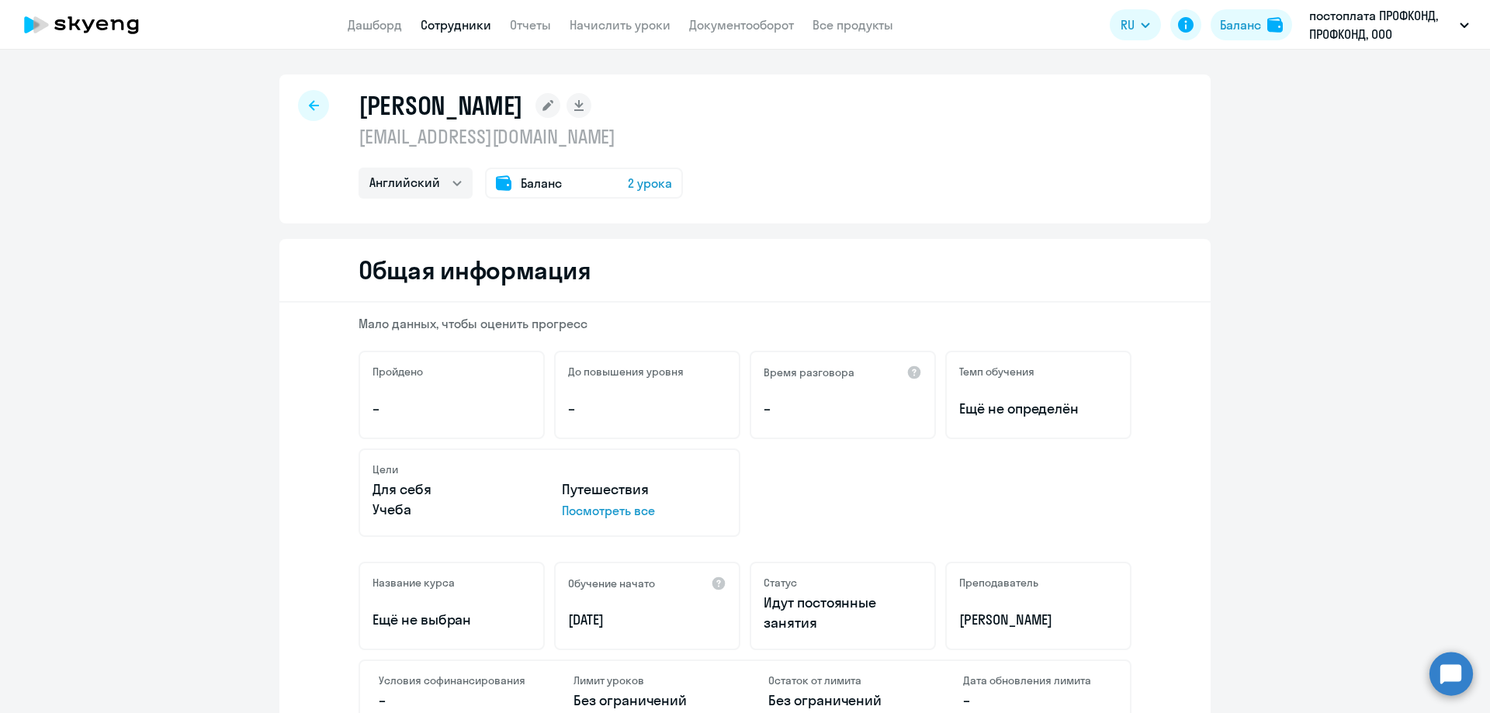
click at [309, 110] on icon at bounding box center [314, 105] width 10 height 11
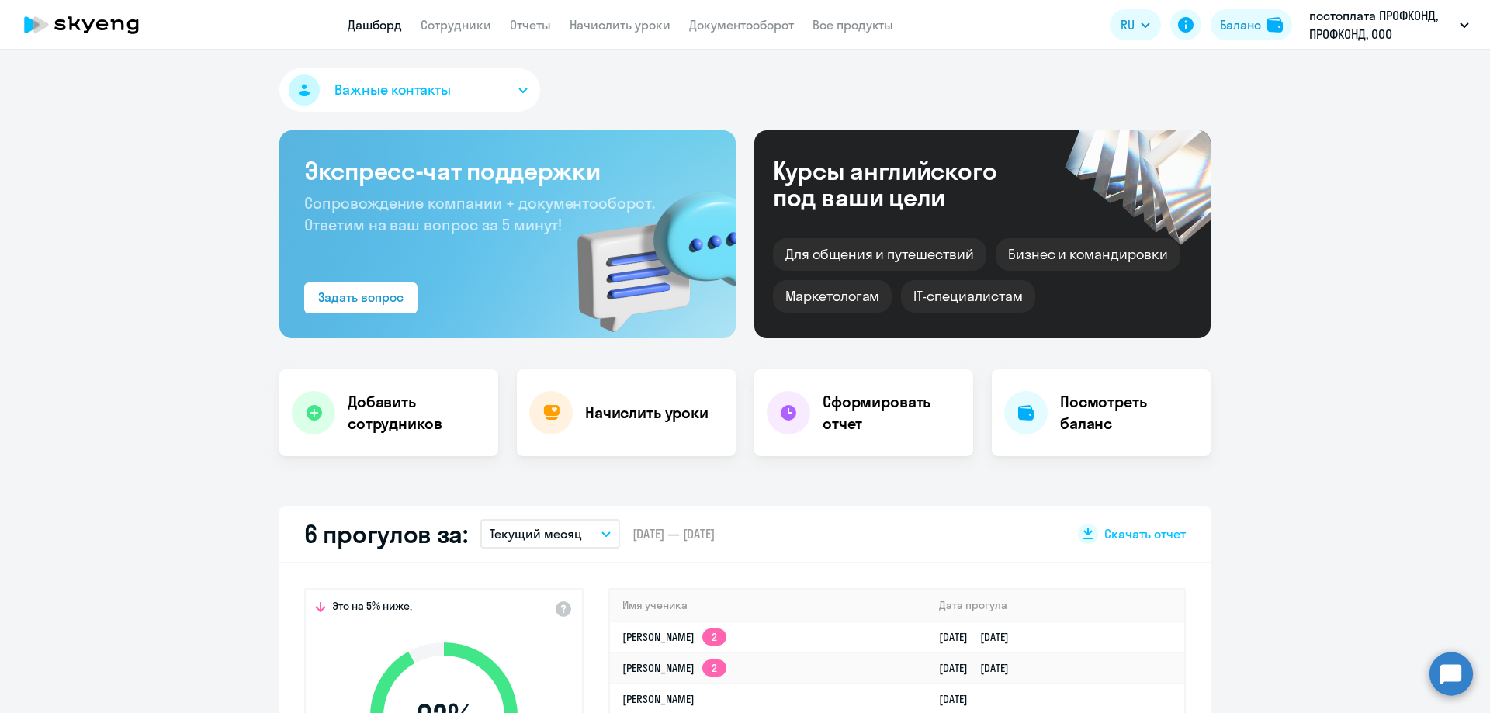
scroll to position [388, 0]
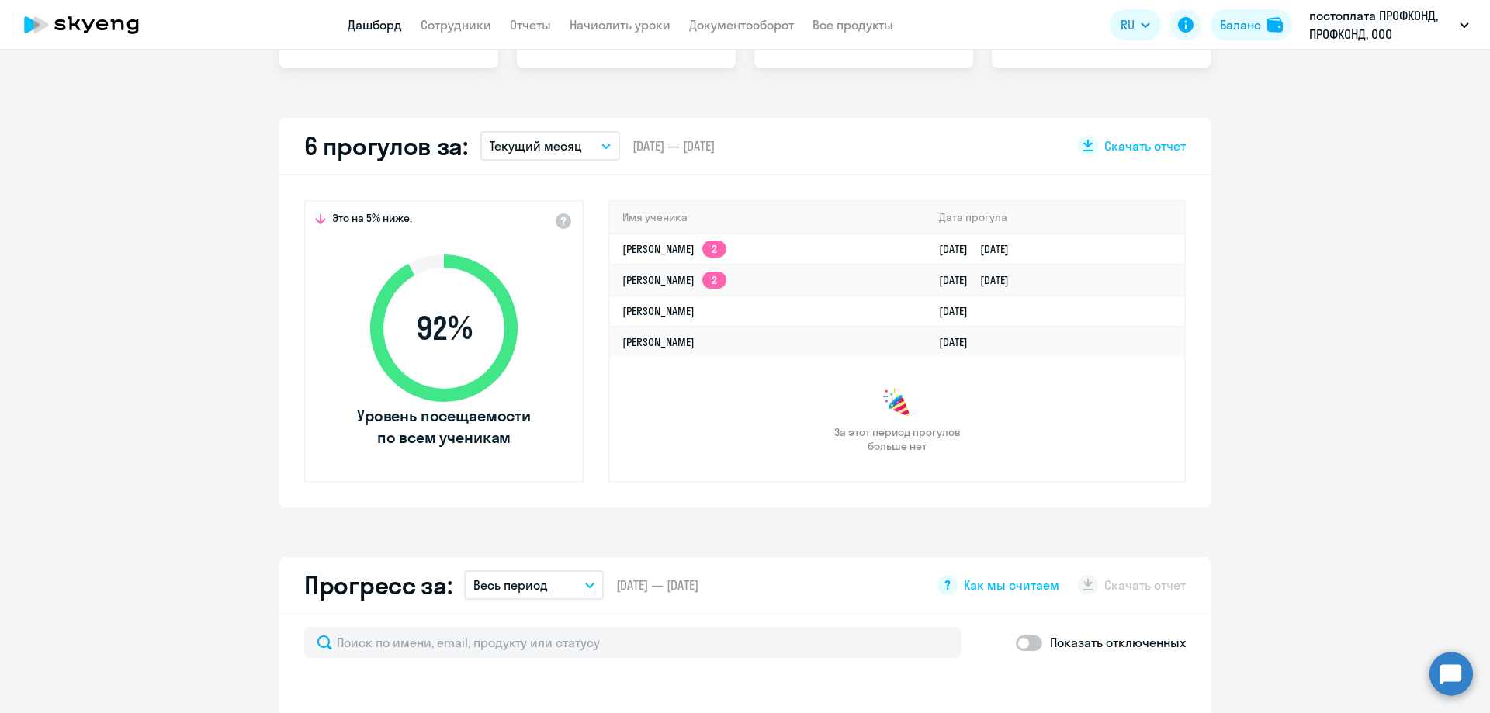
select select "30"
click at [642, 251] on link "[PERSON_NAME] 2" at bounding box center [674, 249] width 104 height 14
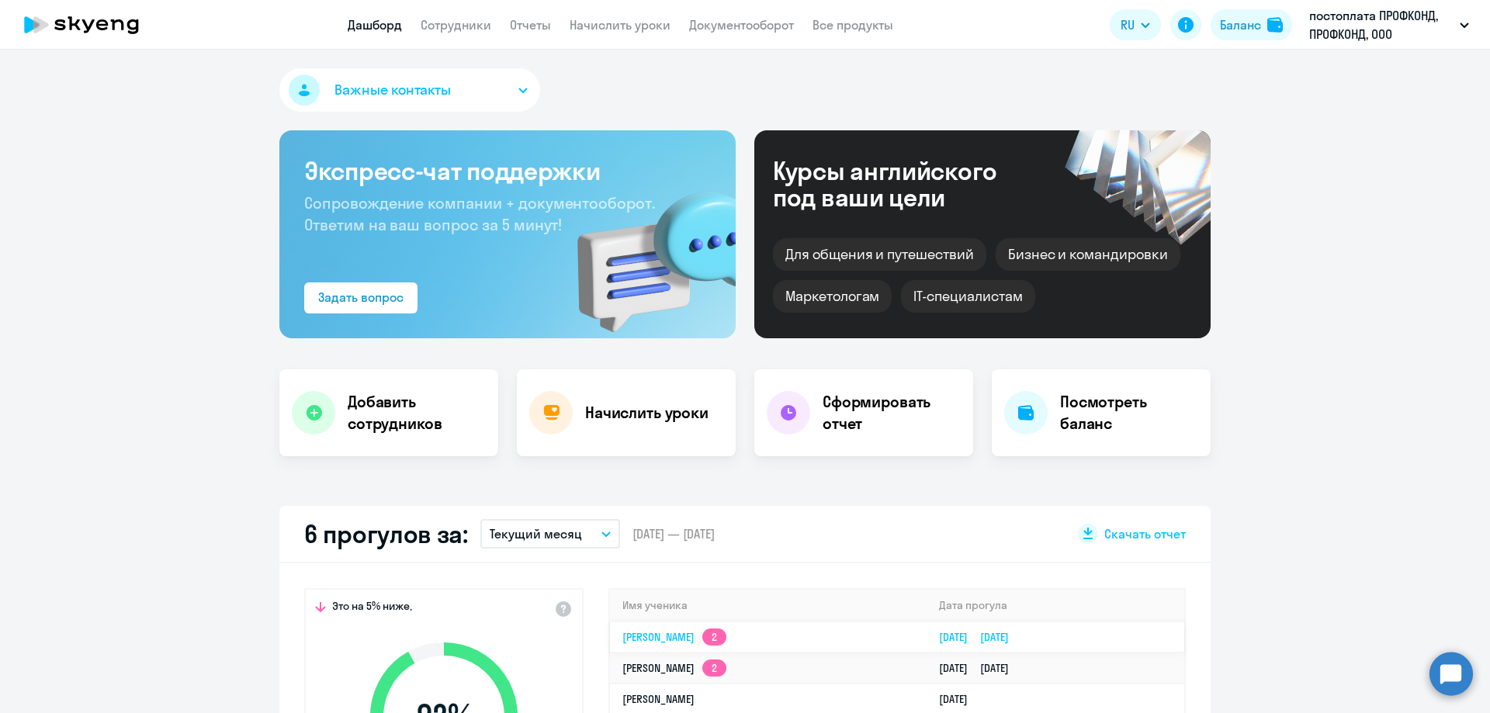
select select "english"
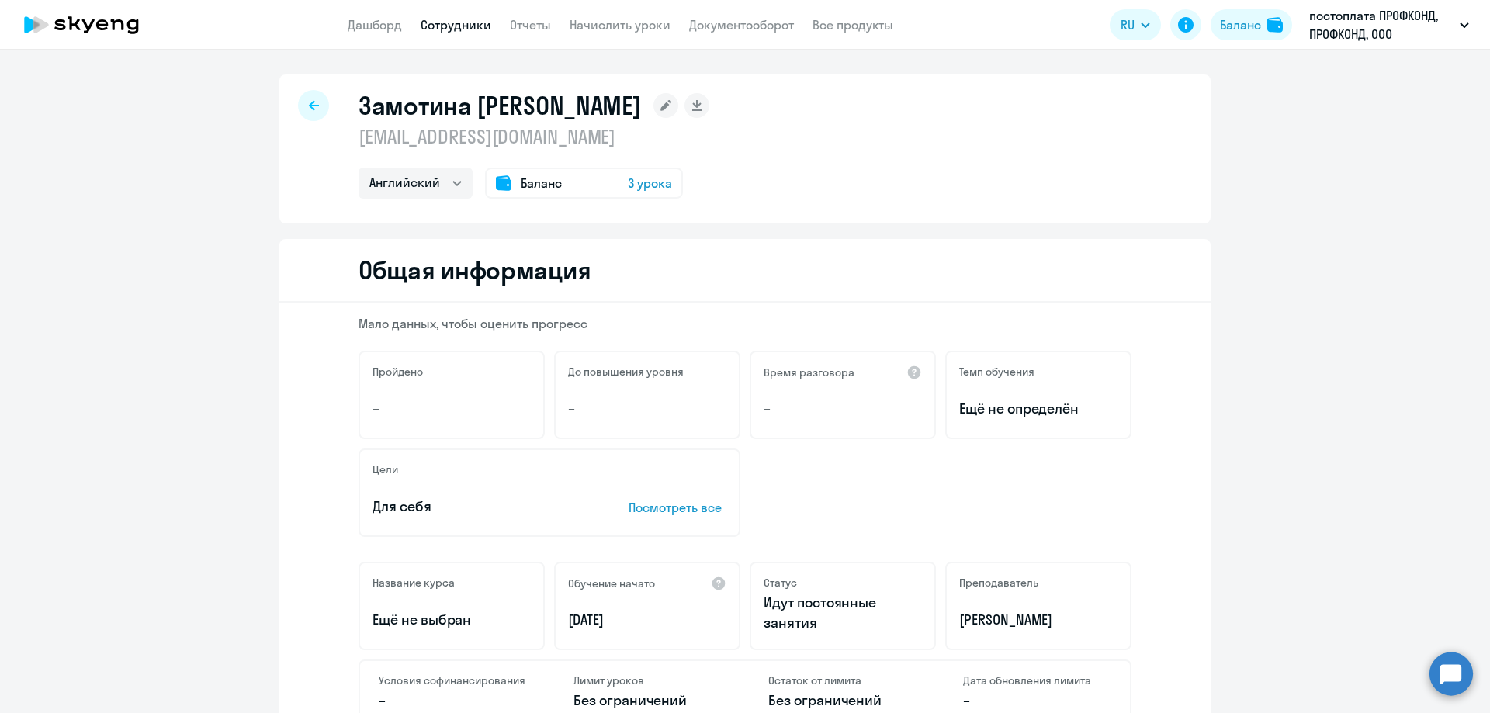
click at [618, 191] on div "Баланс 3 урока" at bounding box center [584, 183] width 198 height 31
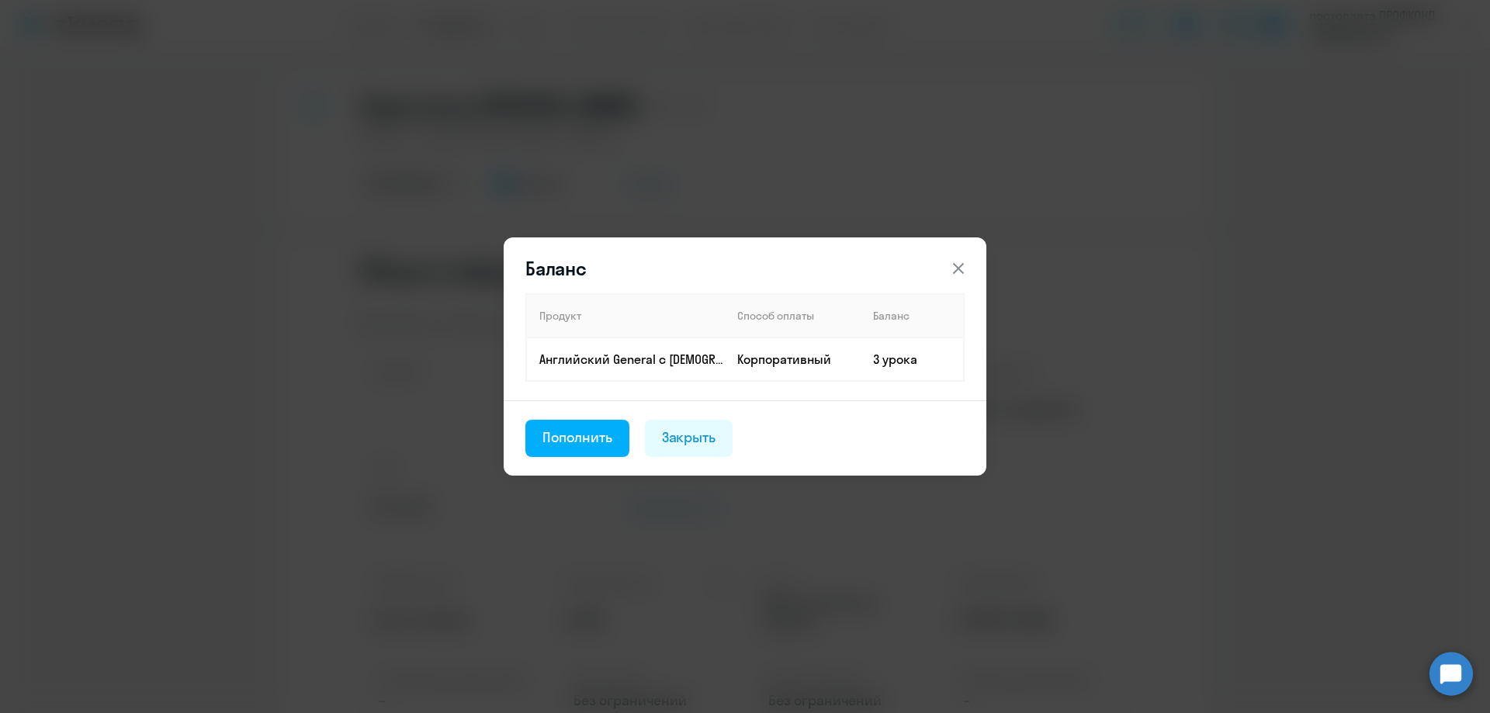
click at [961, 261] on icon at bounding box center [958, 268] width 19 height 19
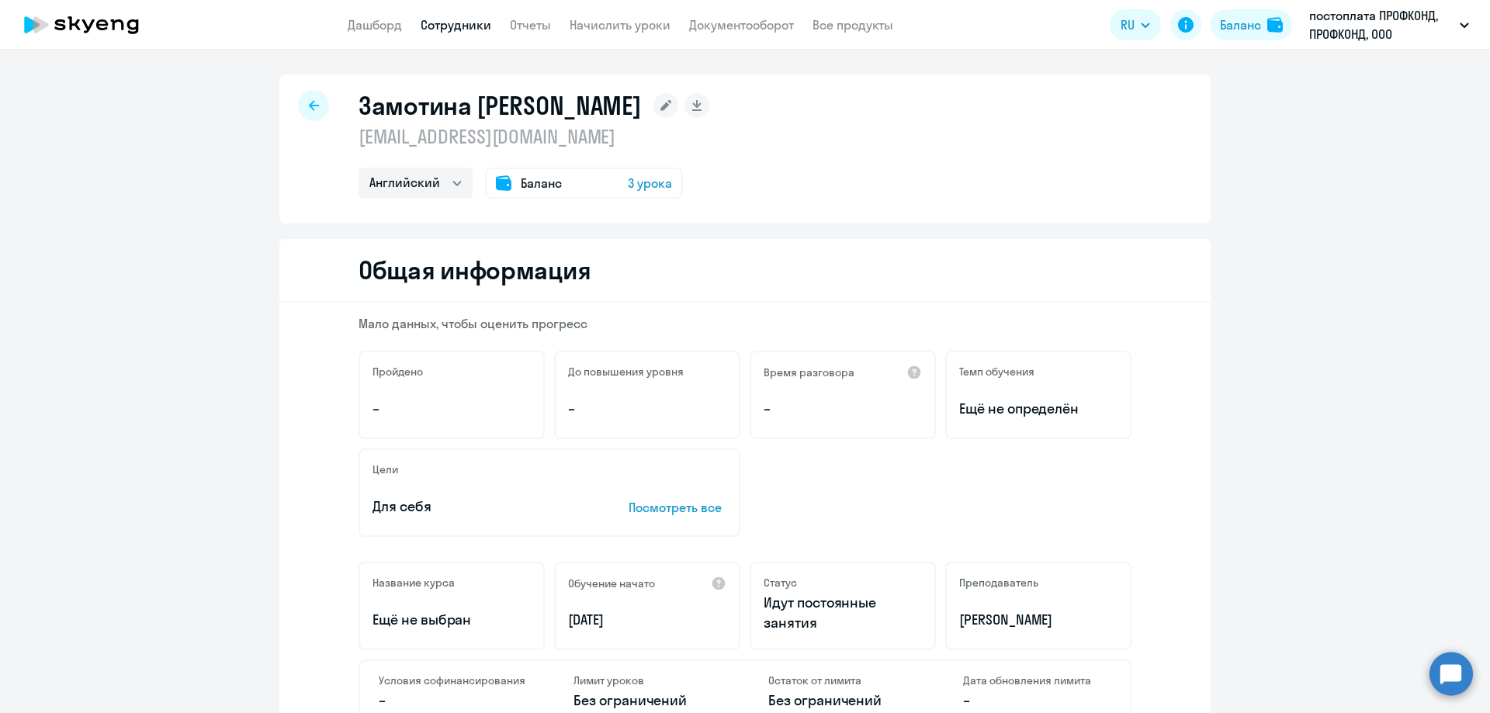
click at [309, 106] on icon at bounding box center [314, 105] width 10 height 11
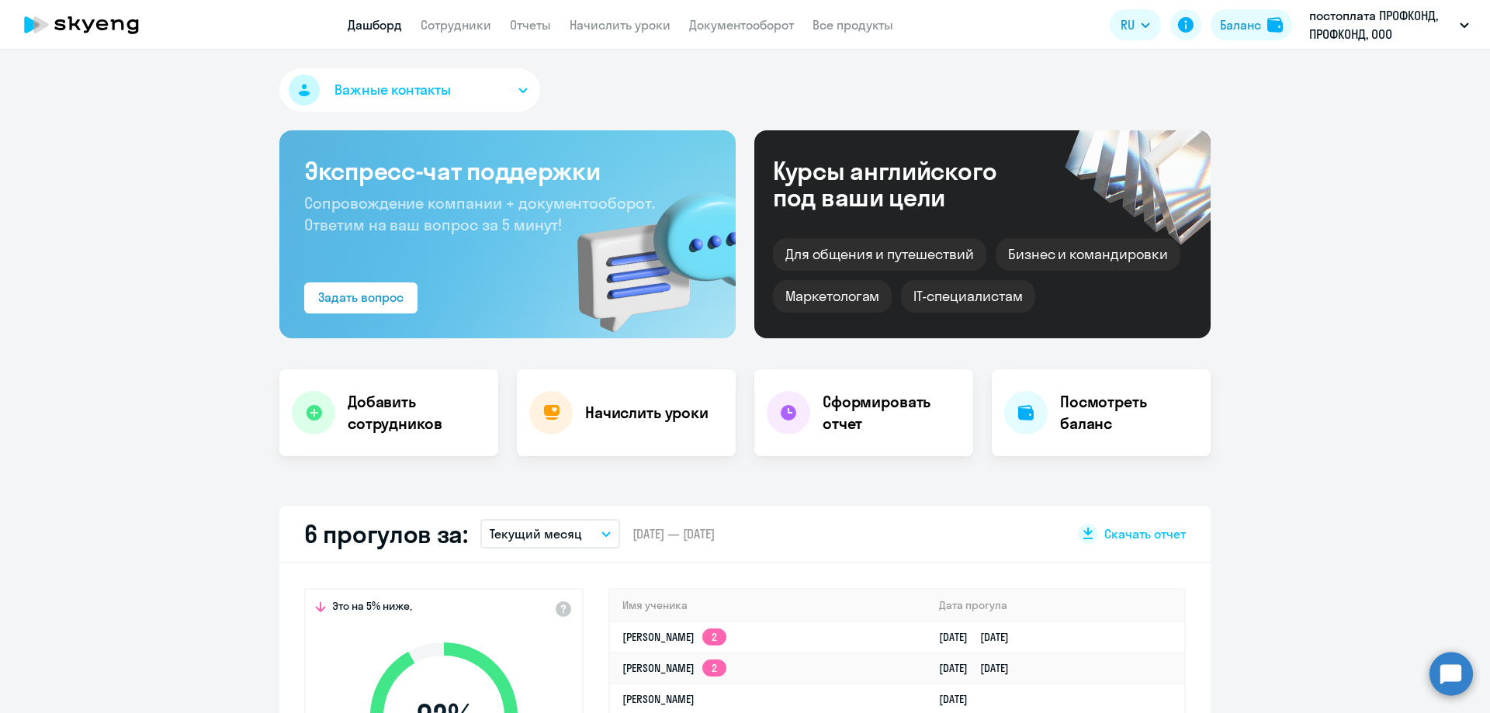
select select "30"
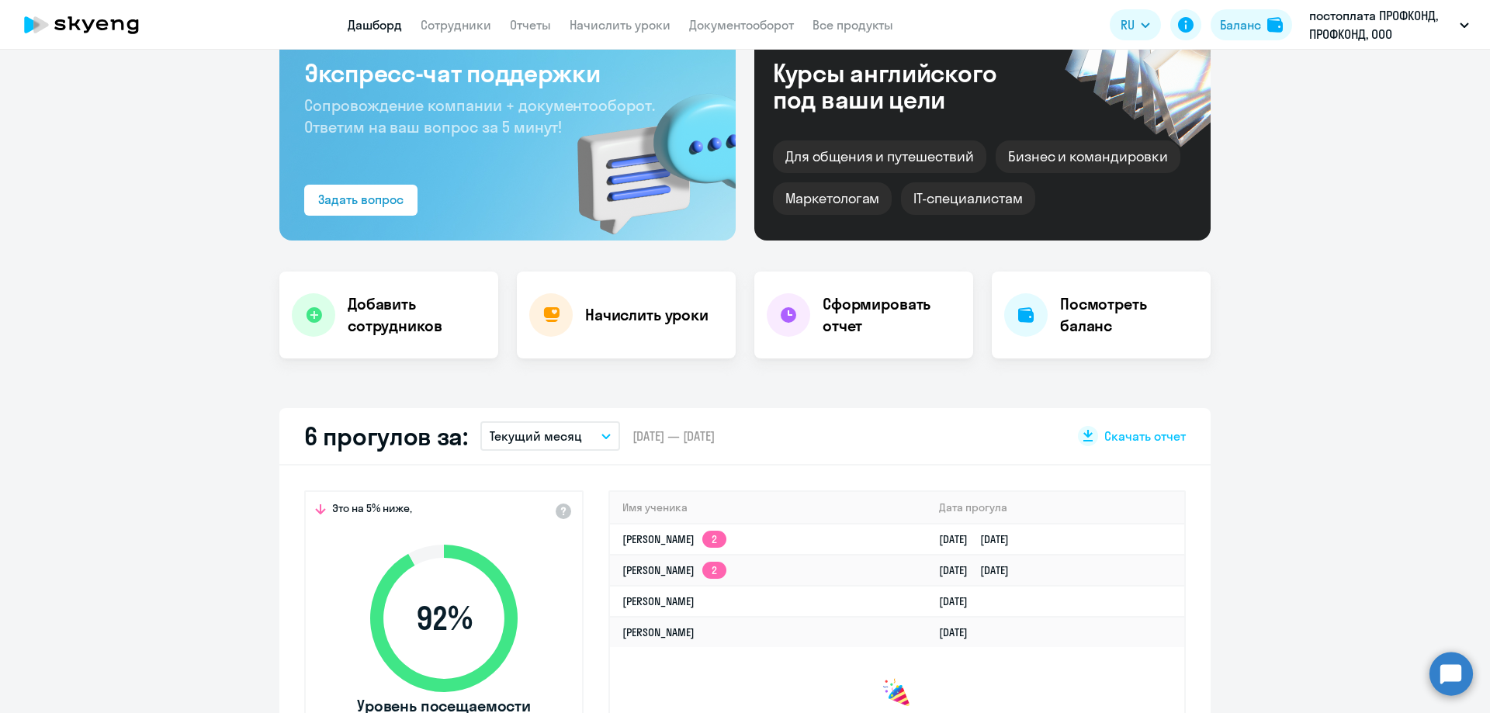
scroll to position [233, 0]
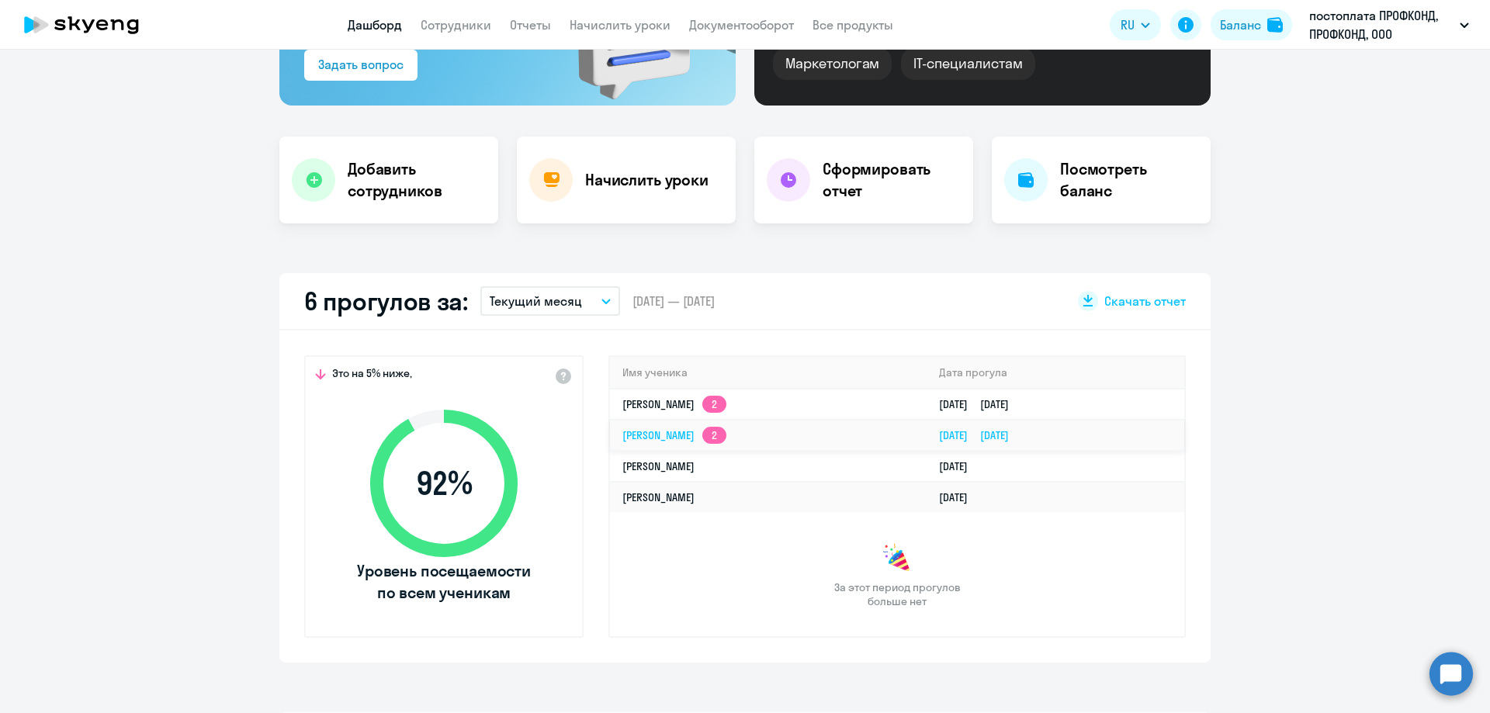
click at [695, 432] on link "[PERSON_NAME] 2" at bounding box center [674, 435] width 104 height 14
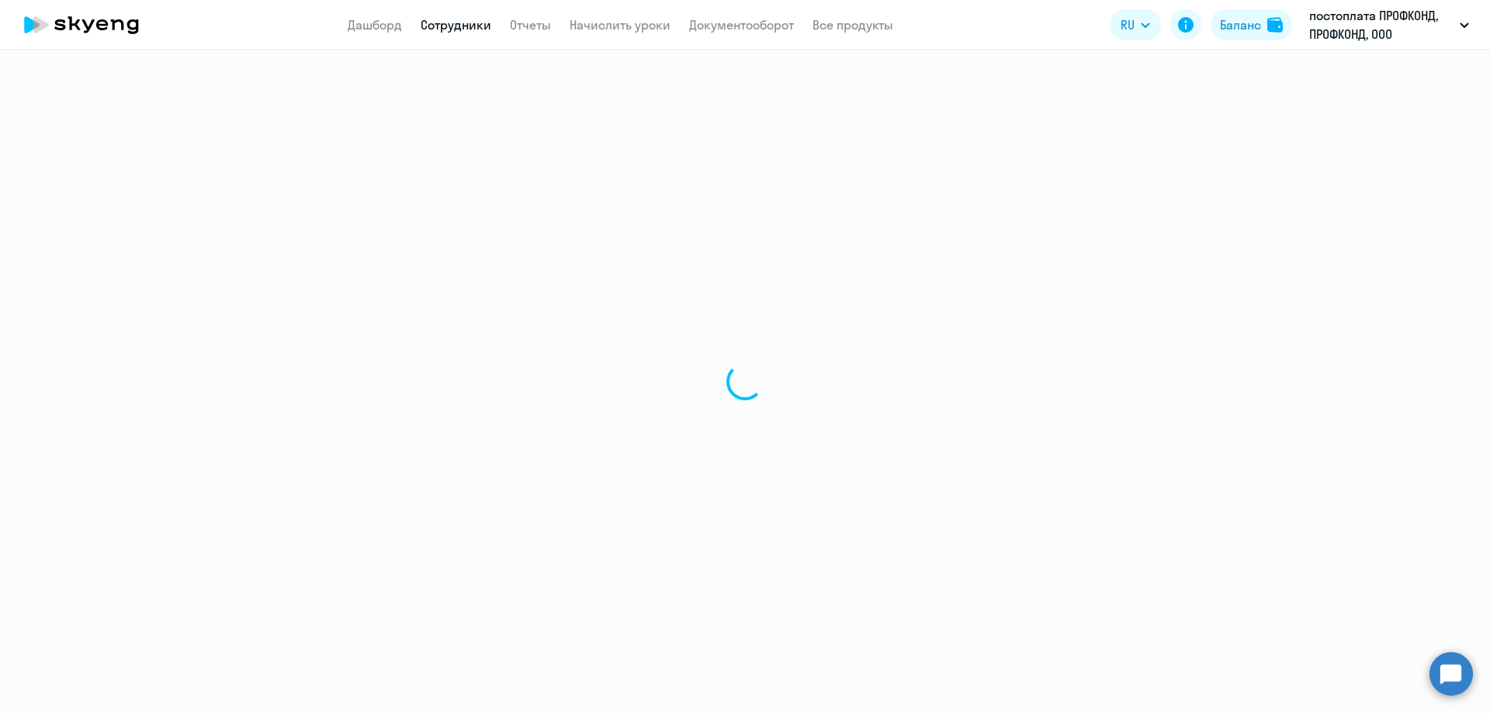
select select "english"
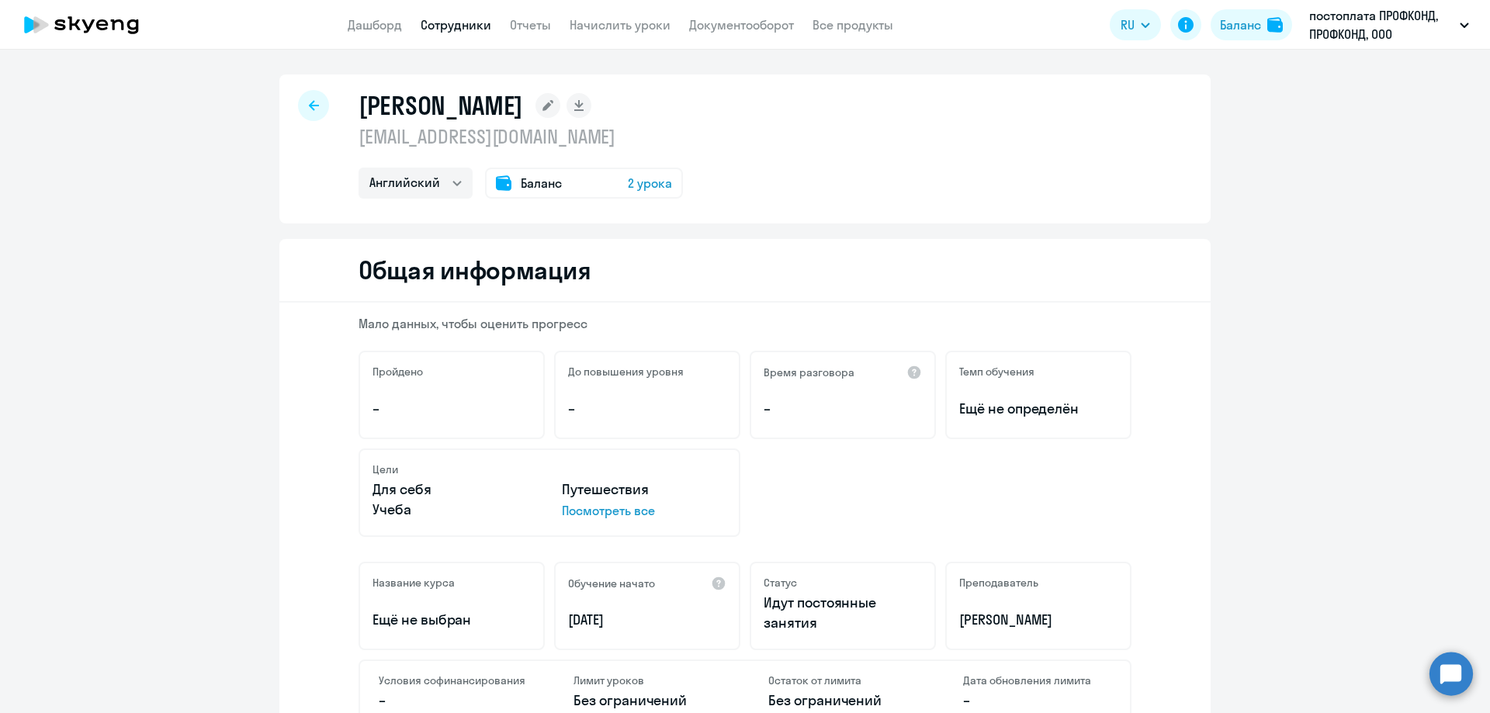
click at [313, 106] on div at bounding box center [313, 105] width 31 height 31
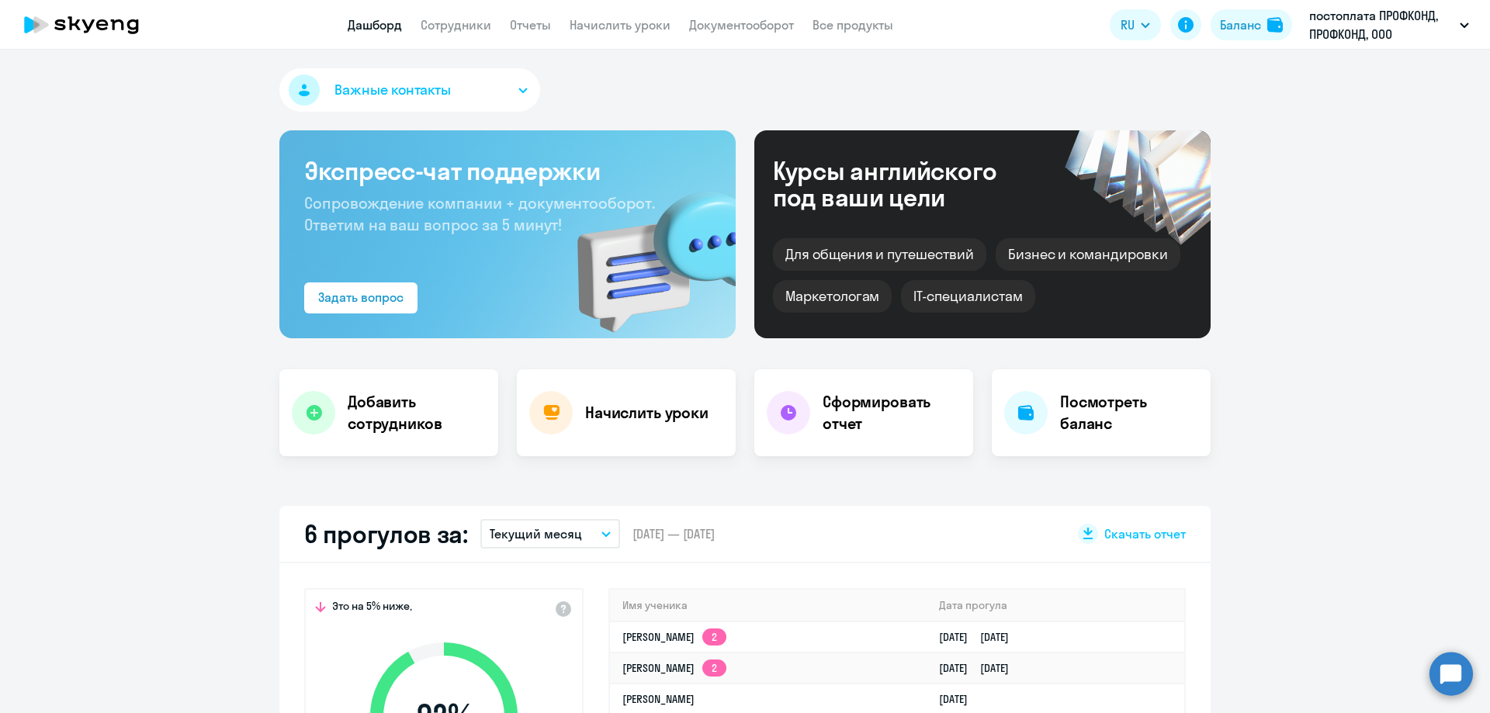
click at [449, 107] on button "Важные контакты" at bounding box center [409, 89] width 261 height 43
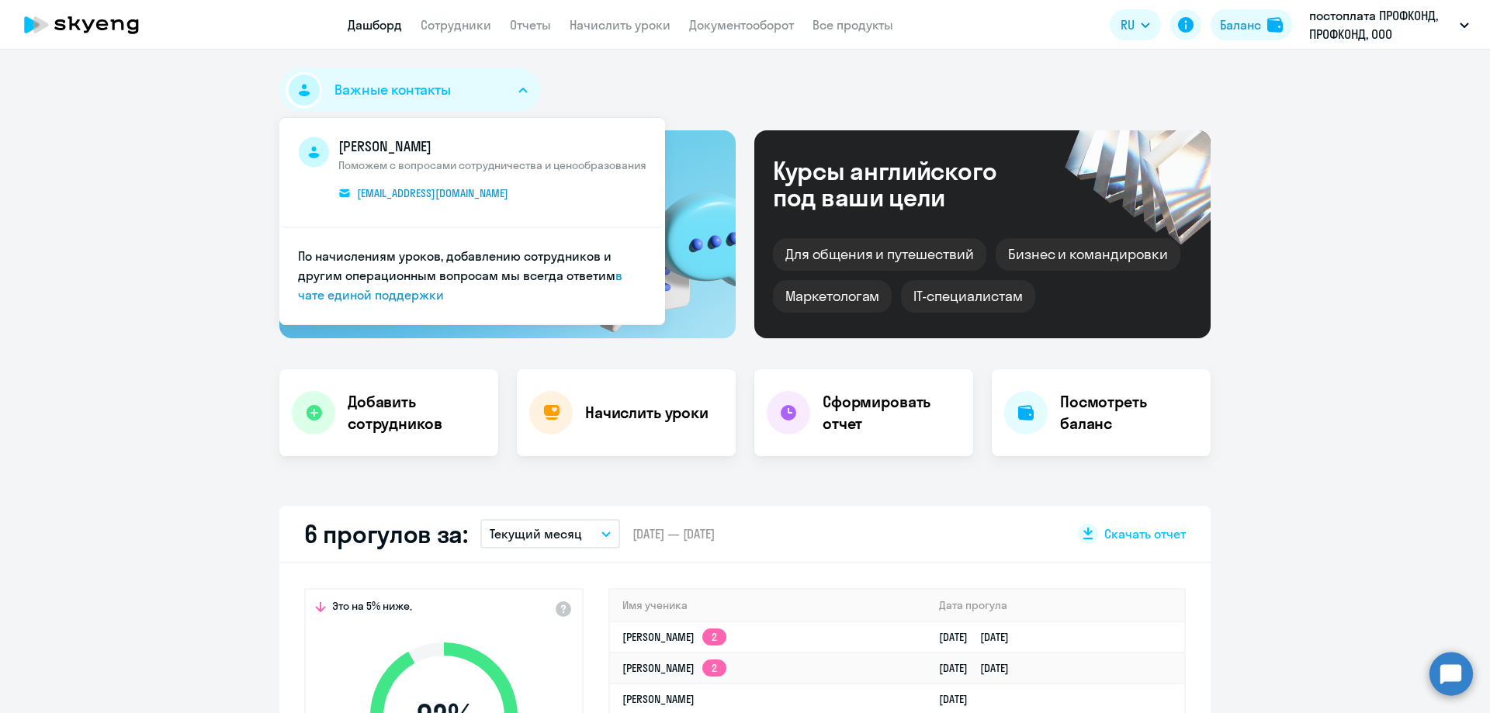
select select "30"
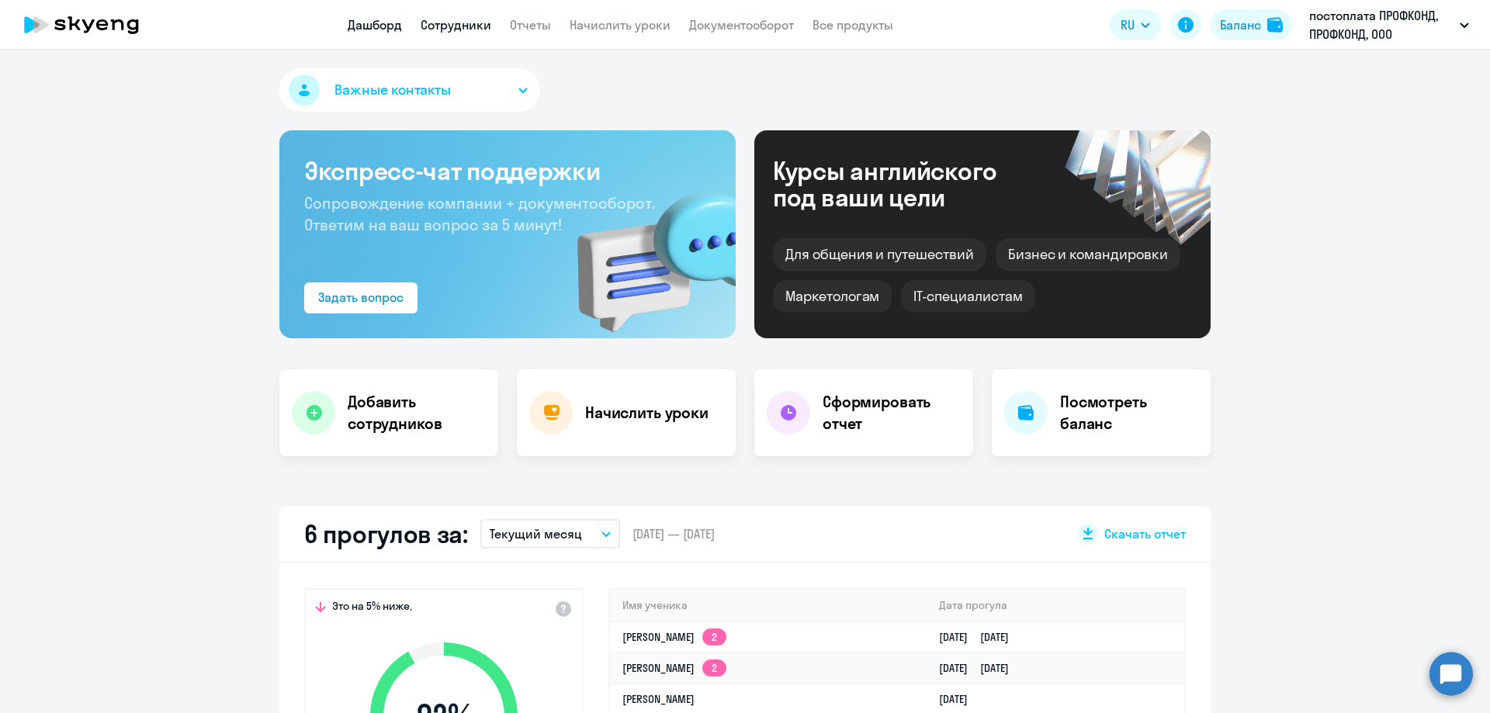
click at [450, 25] on link "Сотрудники" at bounding box center [456, 25] width 71 height 16
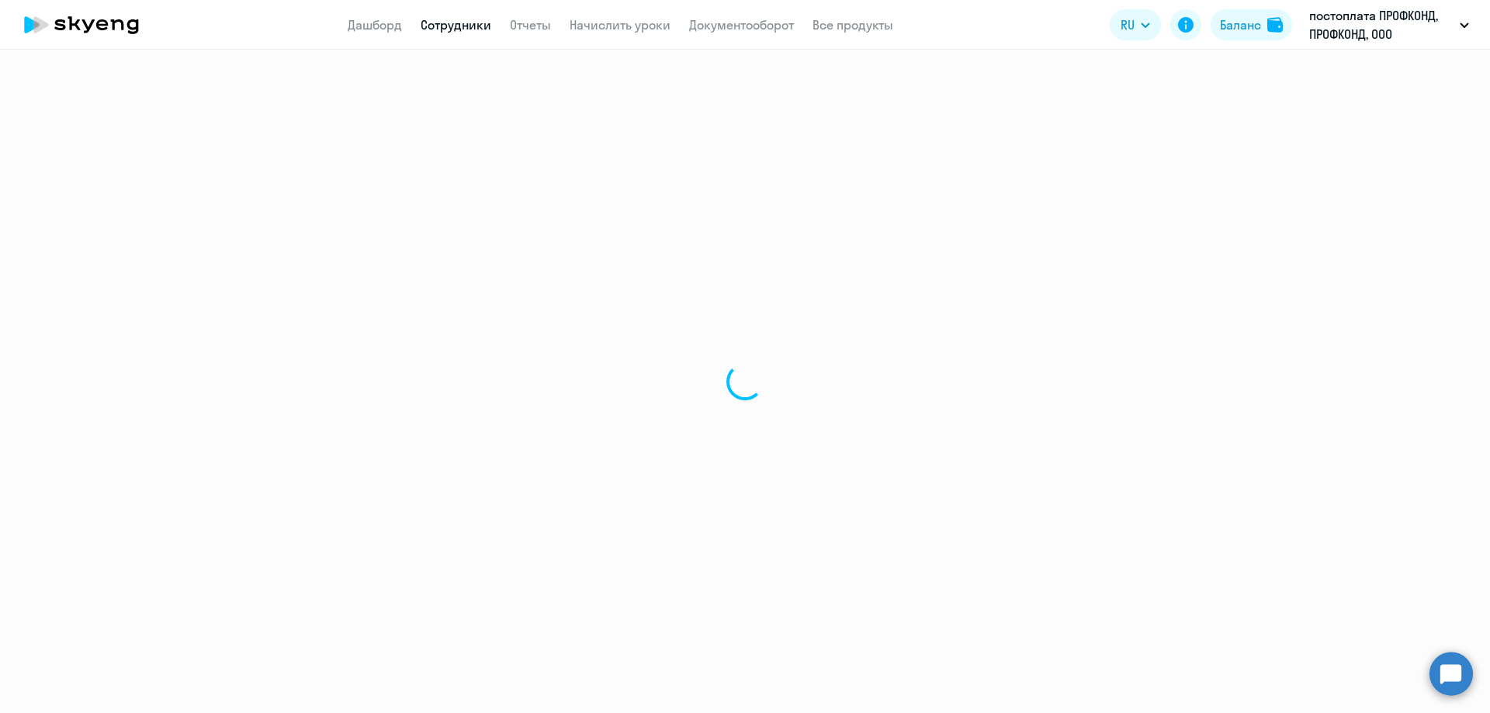
select select "30"
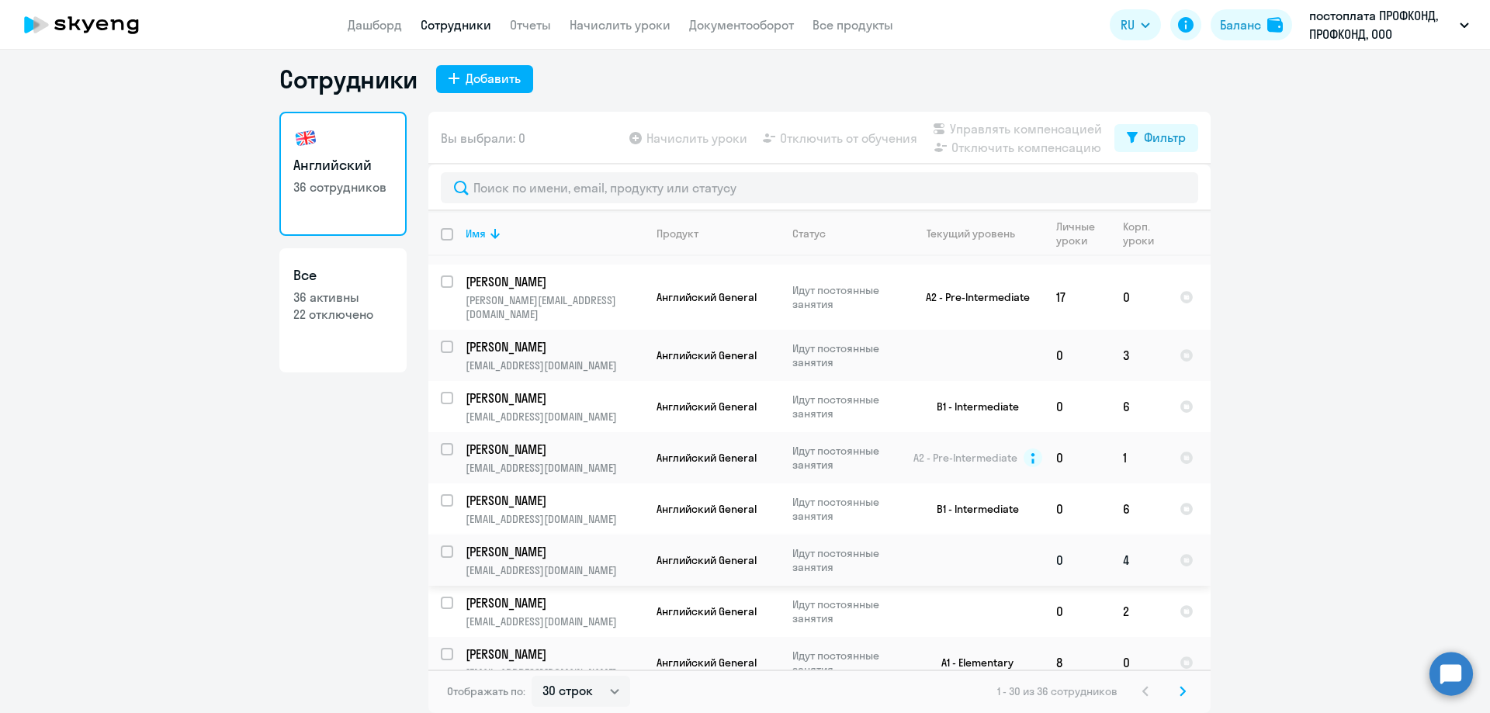
scroll to position [233, 0]
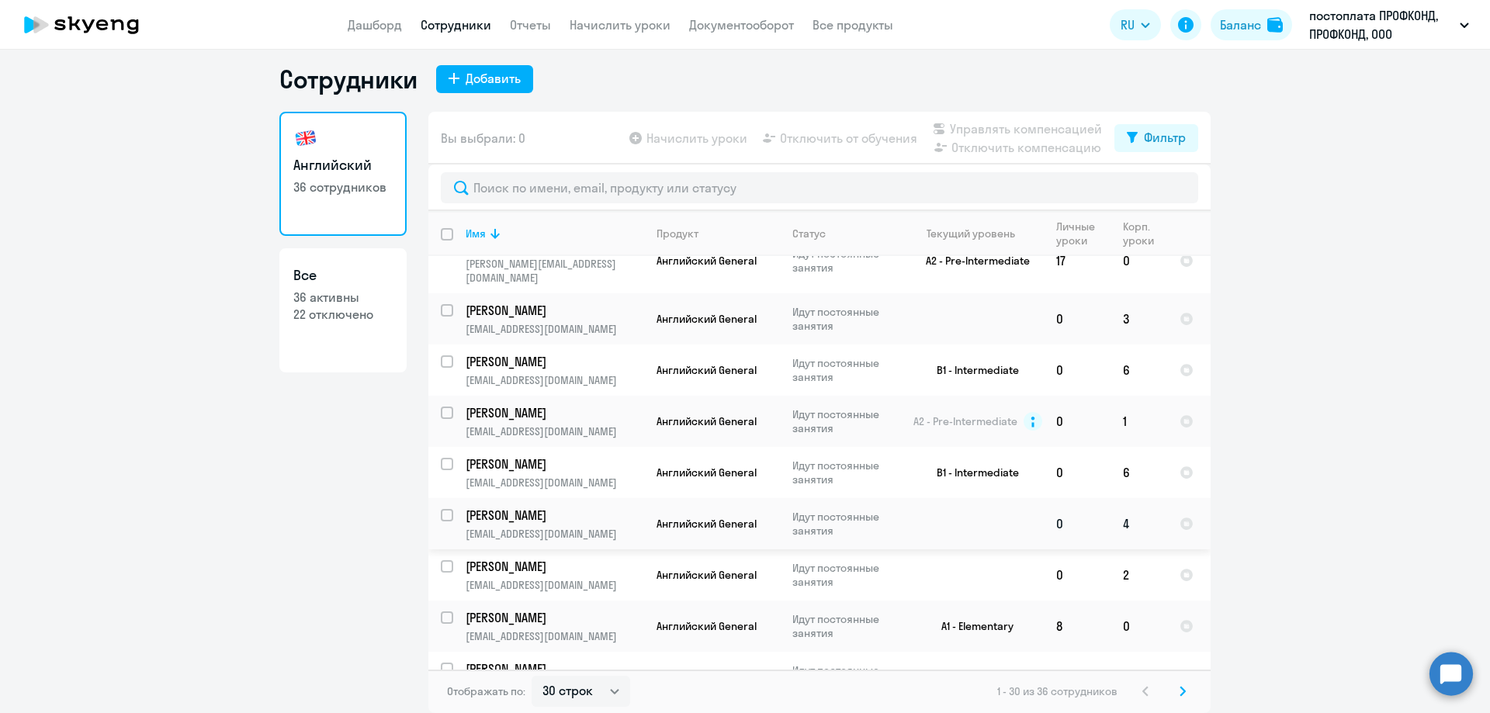
click at [529, 507] on p "[PERSON_NAME]" at bounding box center [553, 515] width 175 height 17
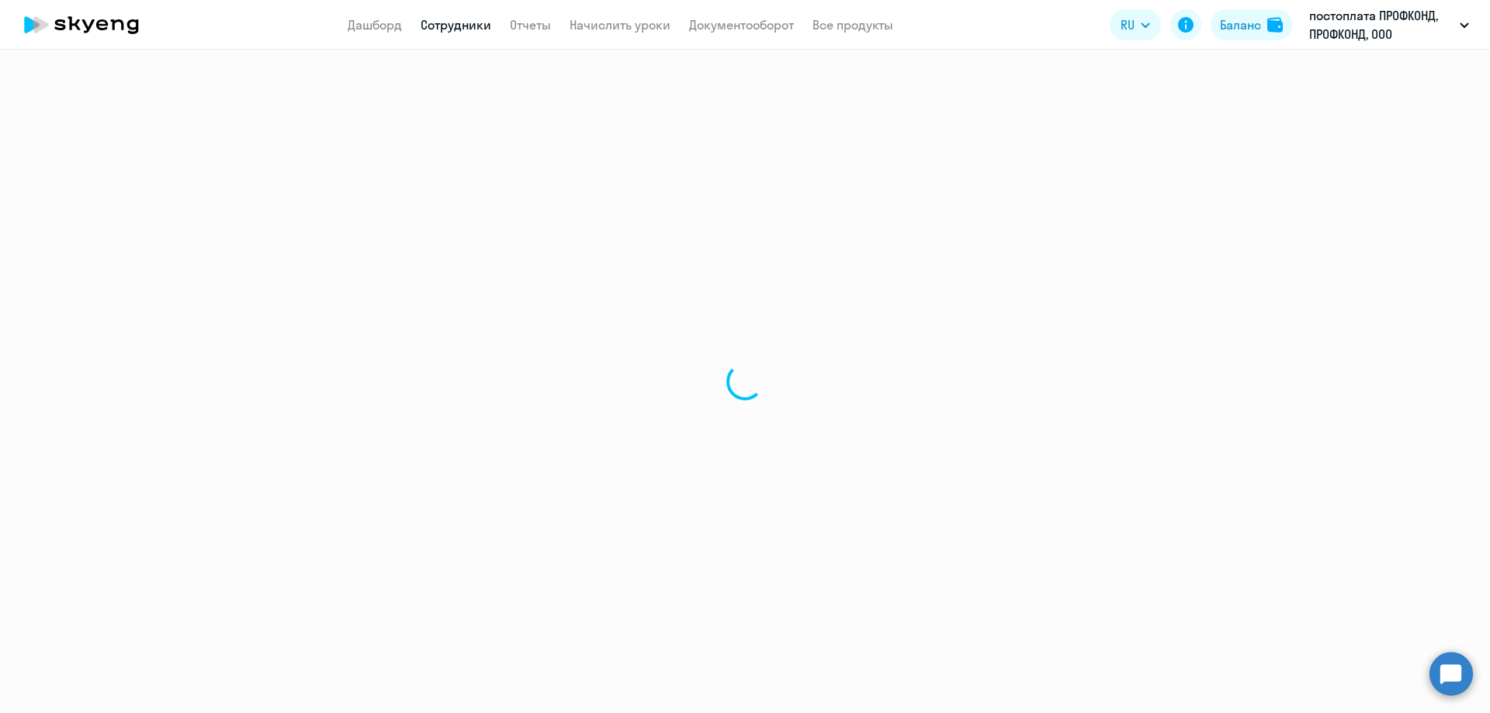
select select "english"
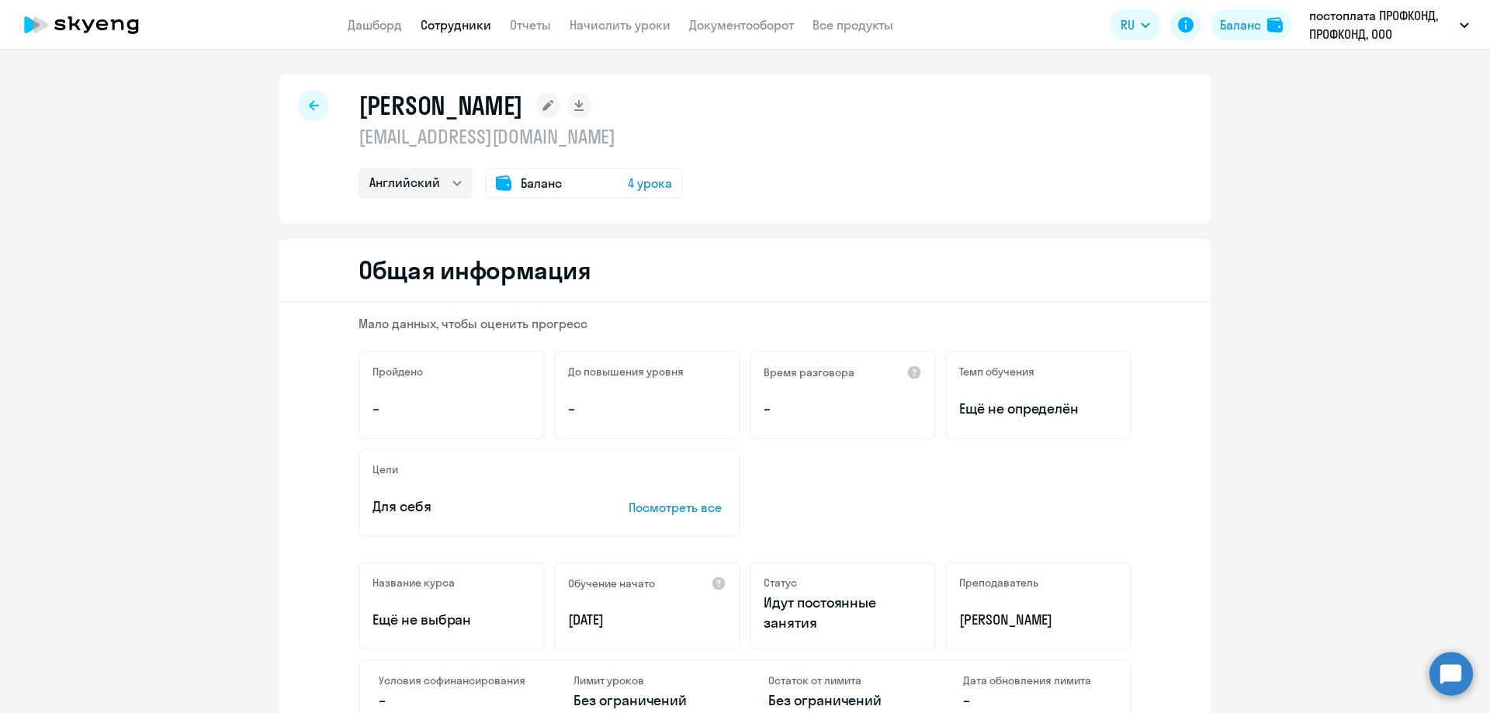
click at [310, 103] on icon at bounding box center [314, 105] width 10 height 11
select select "30"
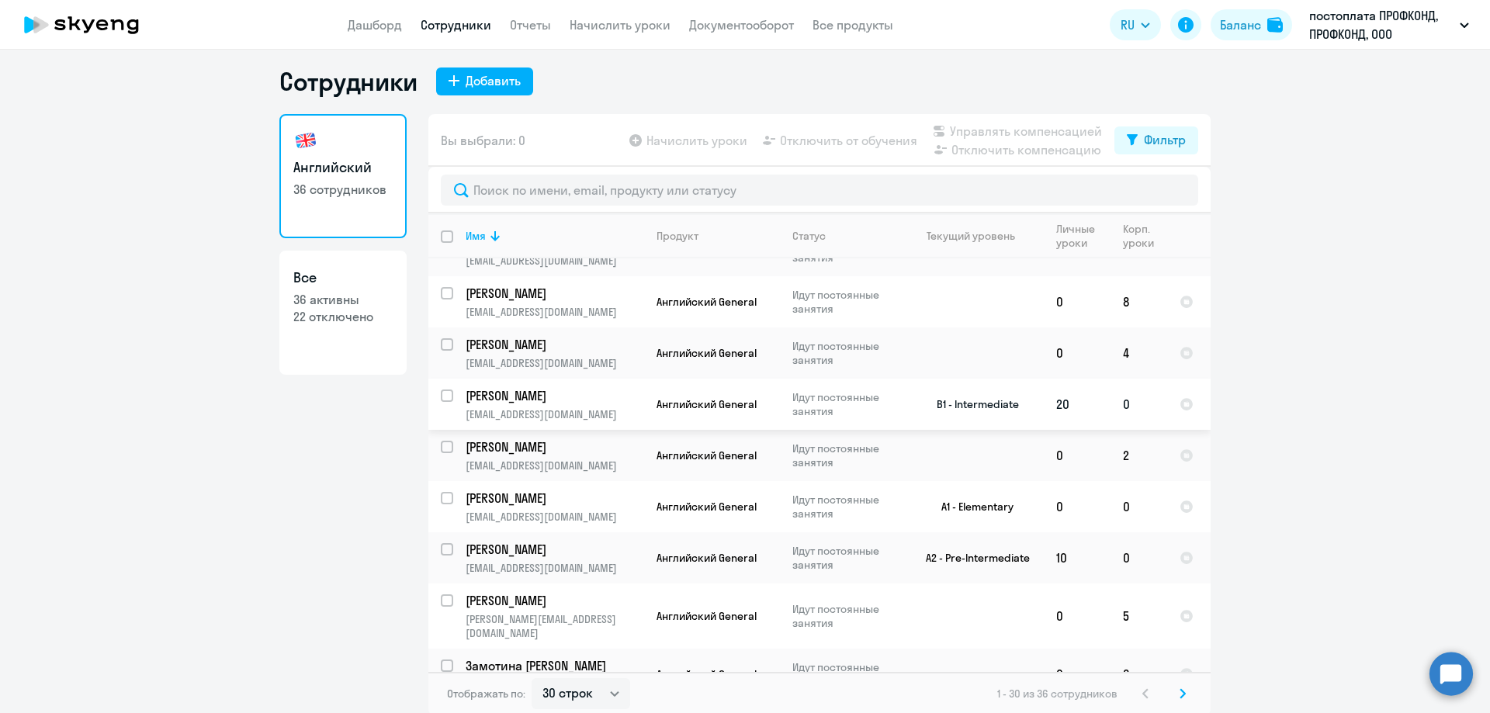
scroll to position [9, 0]
click at [1180, 688] on icon at bounding box center [1182, 691] width 5 height 9
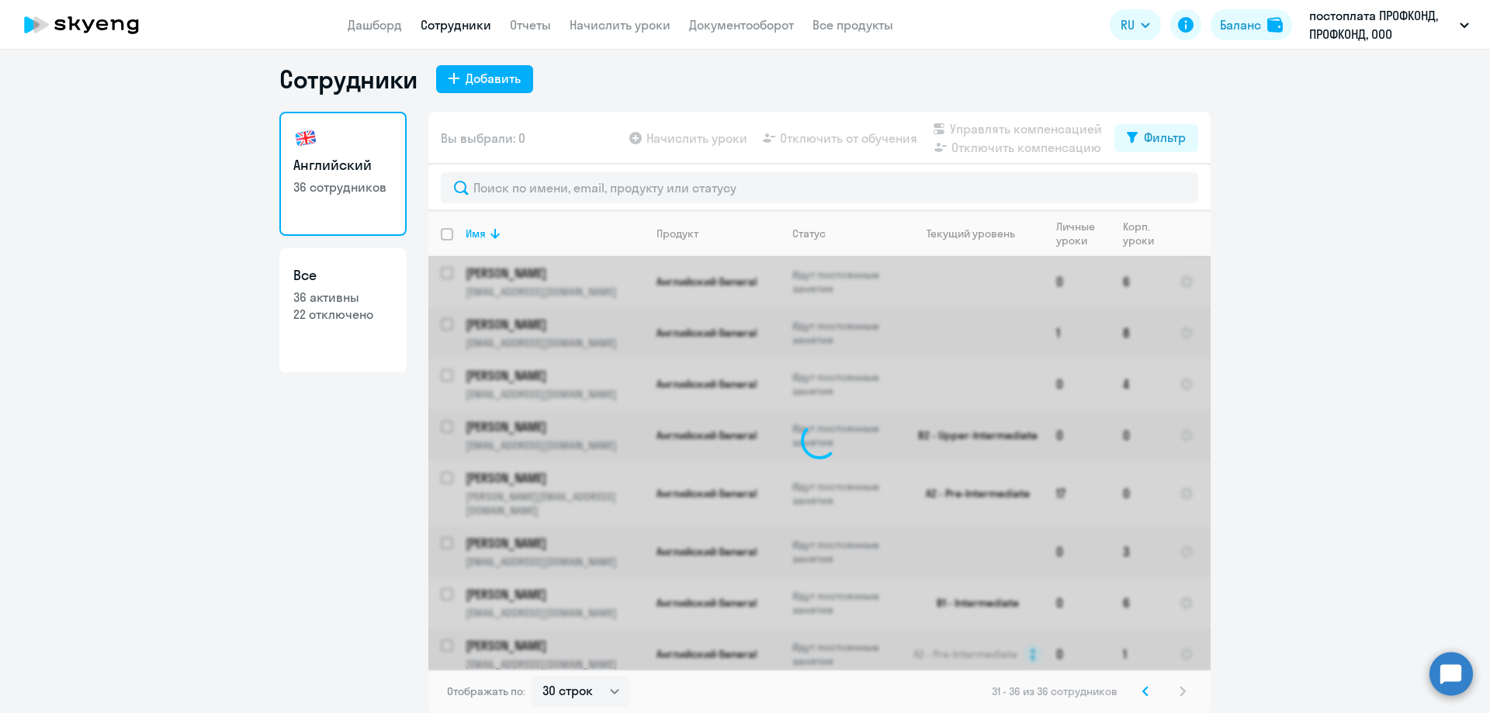
scroll to position [0, 0]
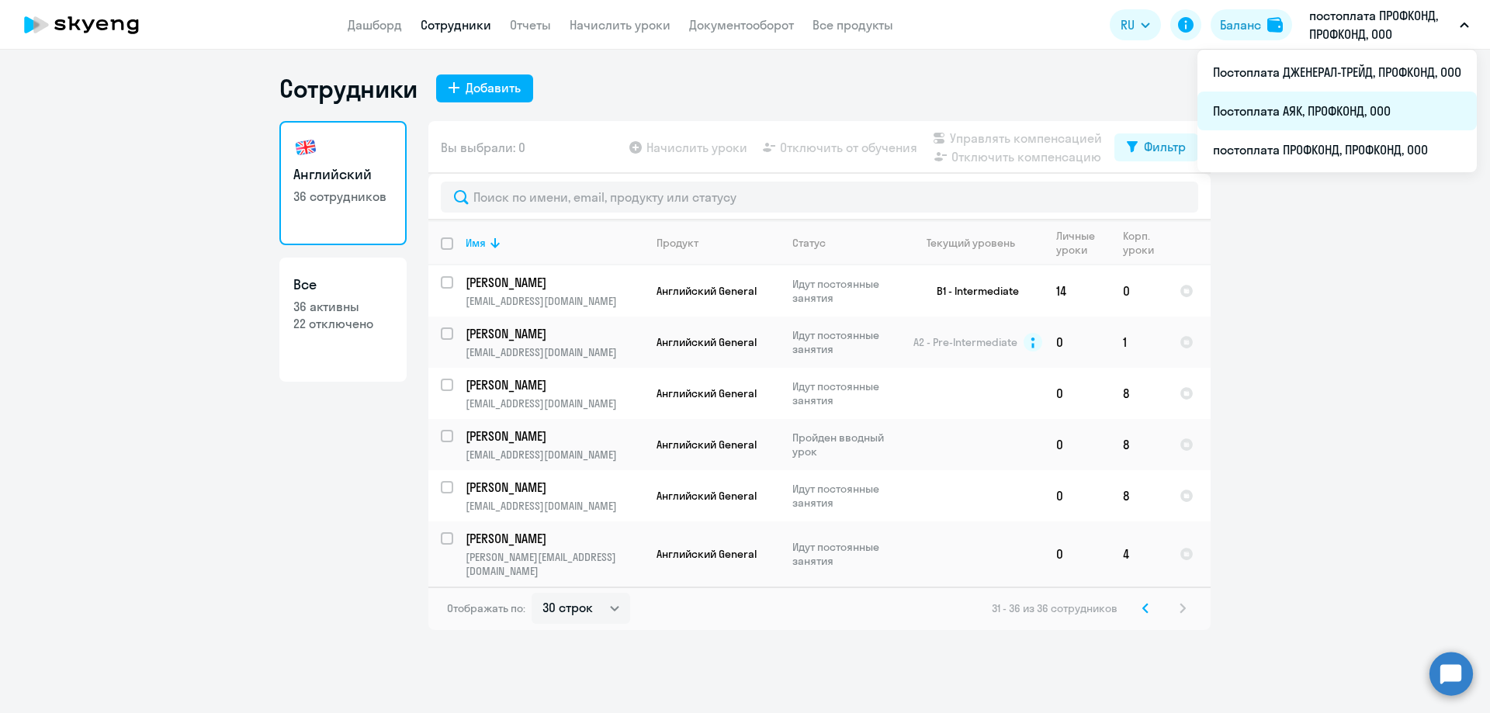
click at [1369, 112] on li "Постоплата АЯК, ПРОФКОНД, ООО" at bounding box center [1336, 111] width 279 height 39
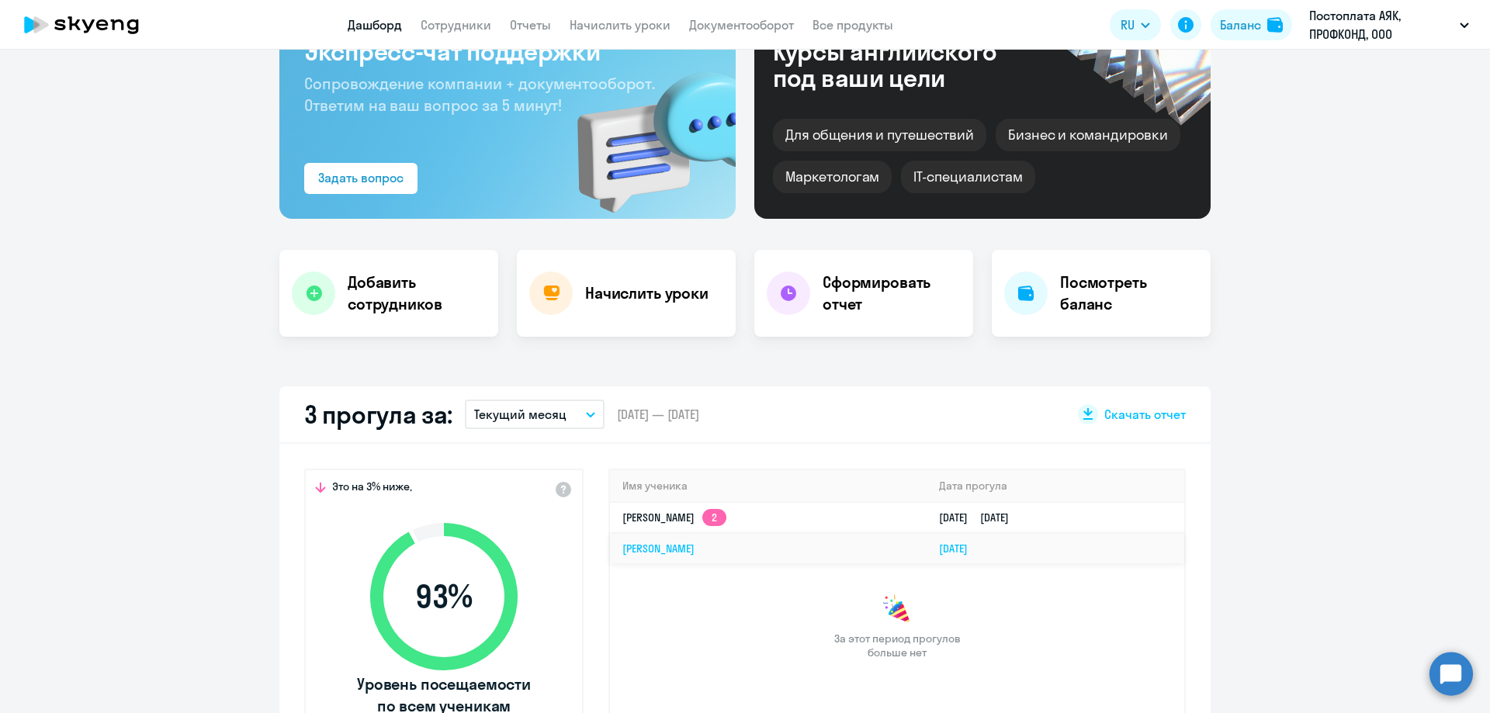
scroll to position [233, 0]
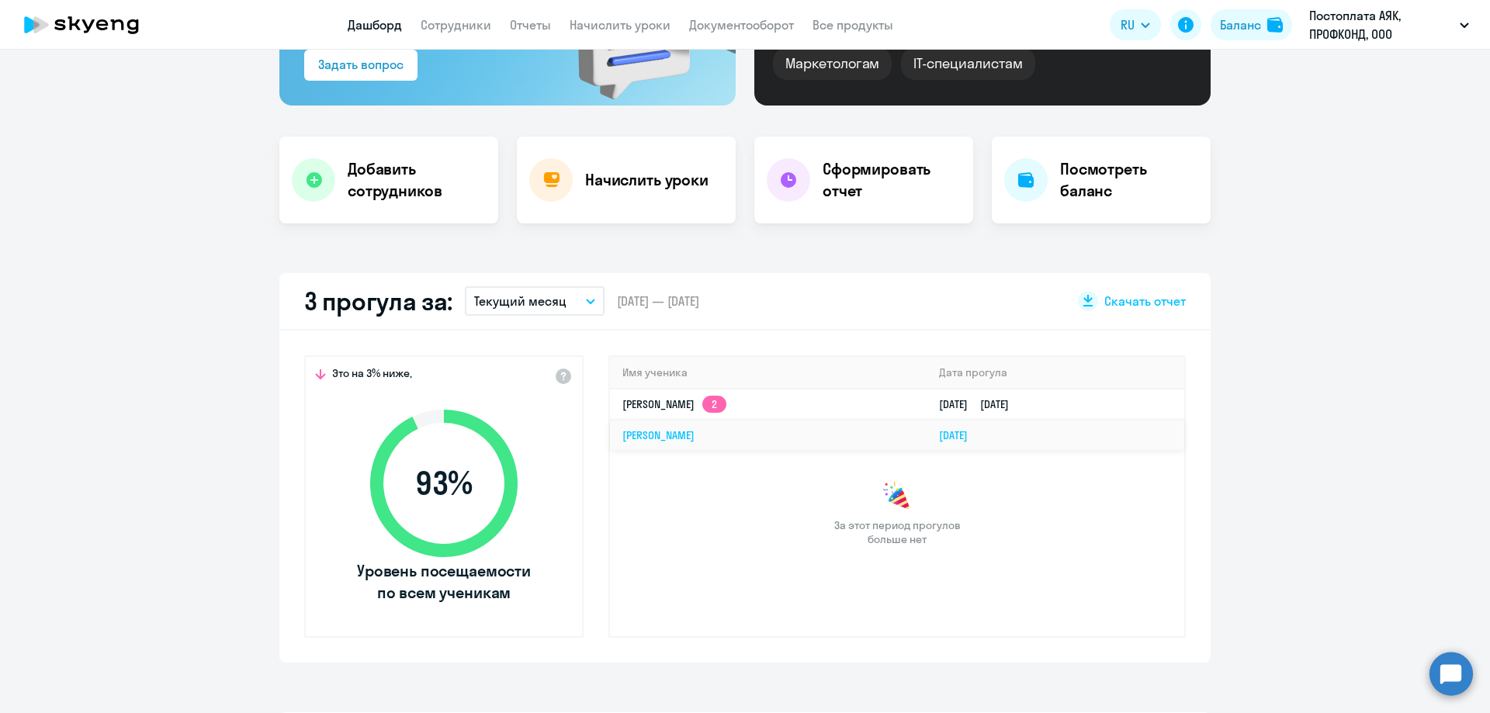
select select "30"
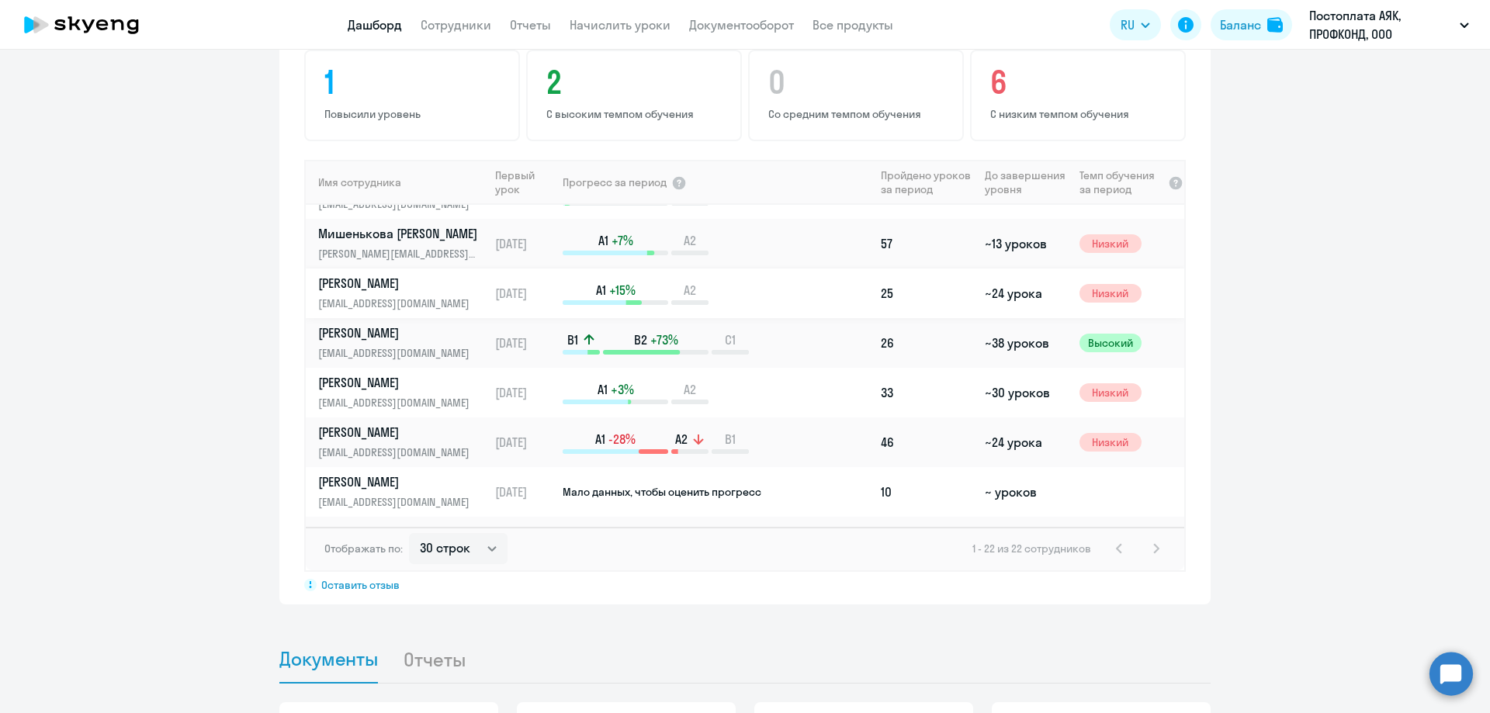
scroll to position [155, 0]
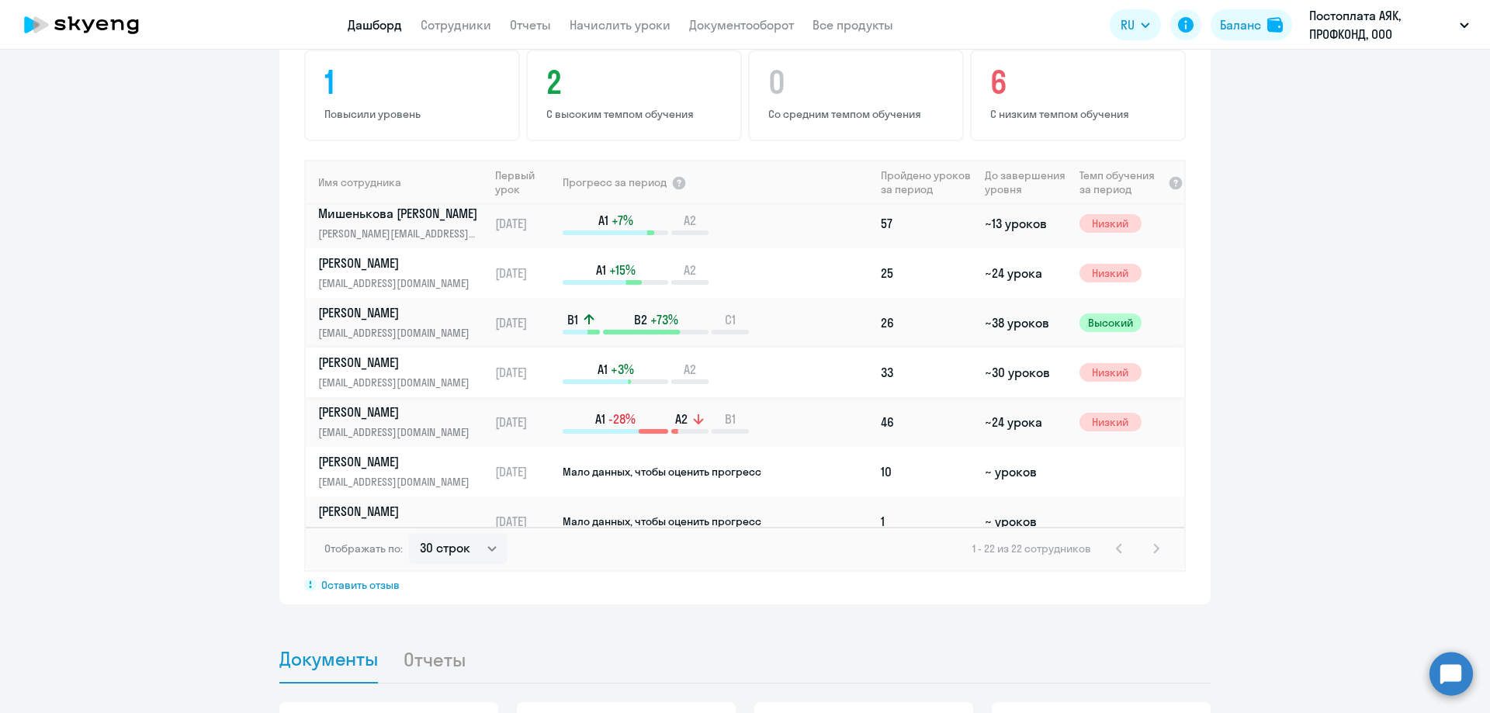
click at [446, 369] on p "[PERSON_NAME]" at bounding box center [398, 362] width 160 height 17
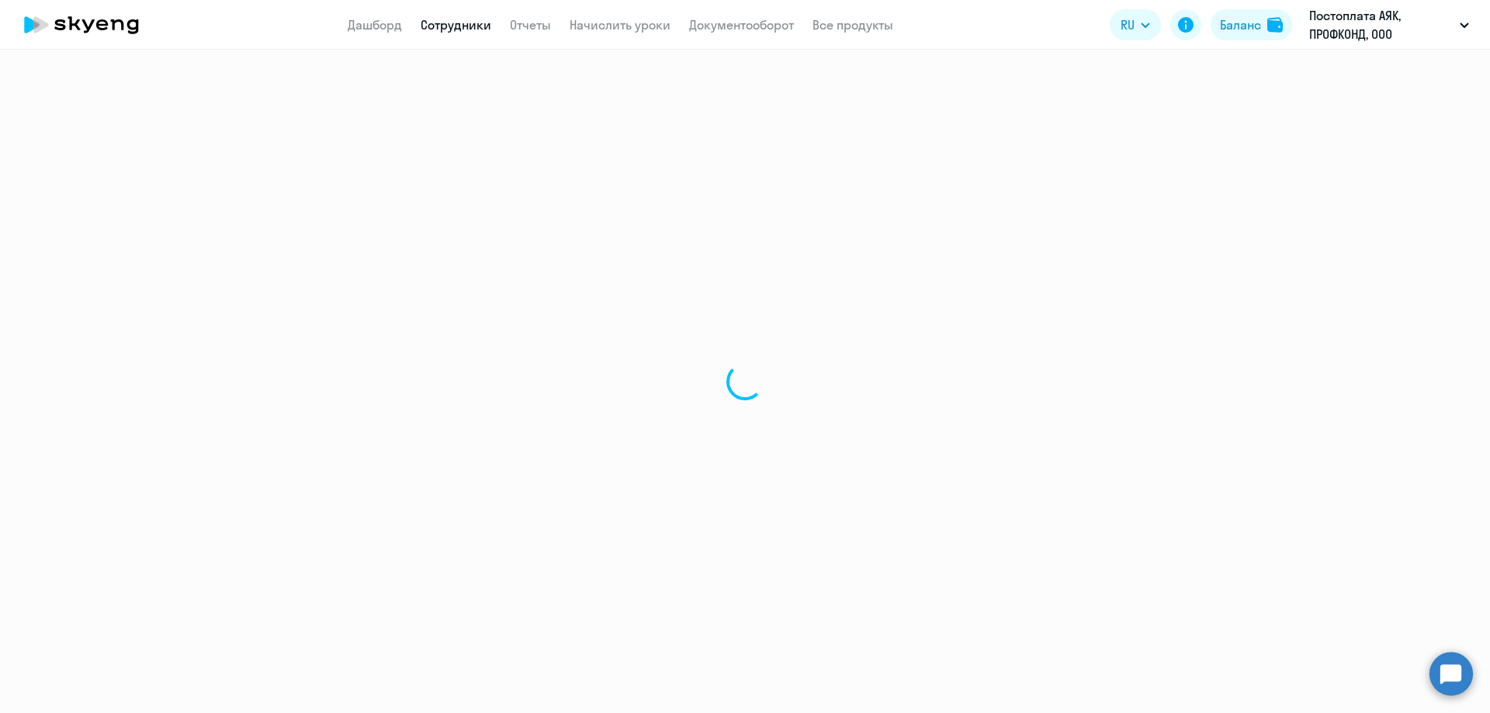
select select "english"
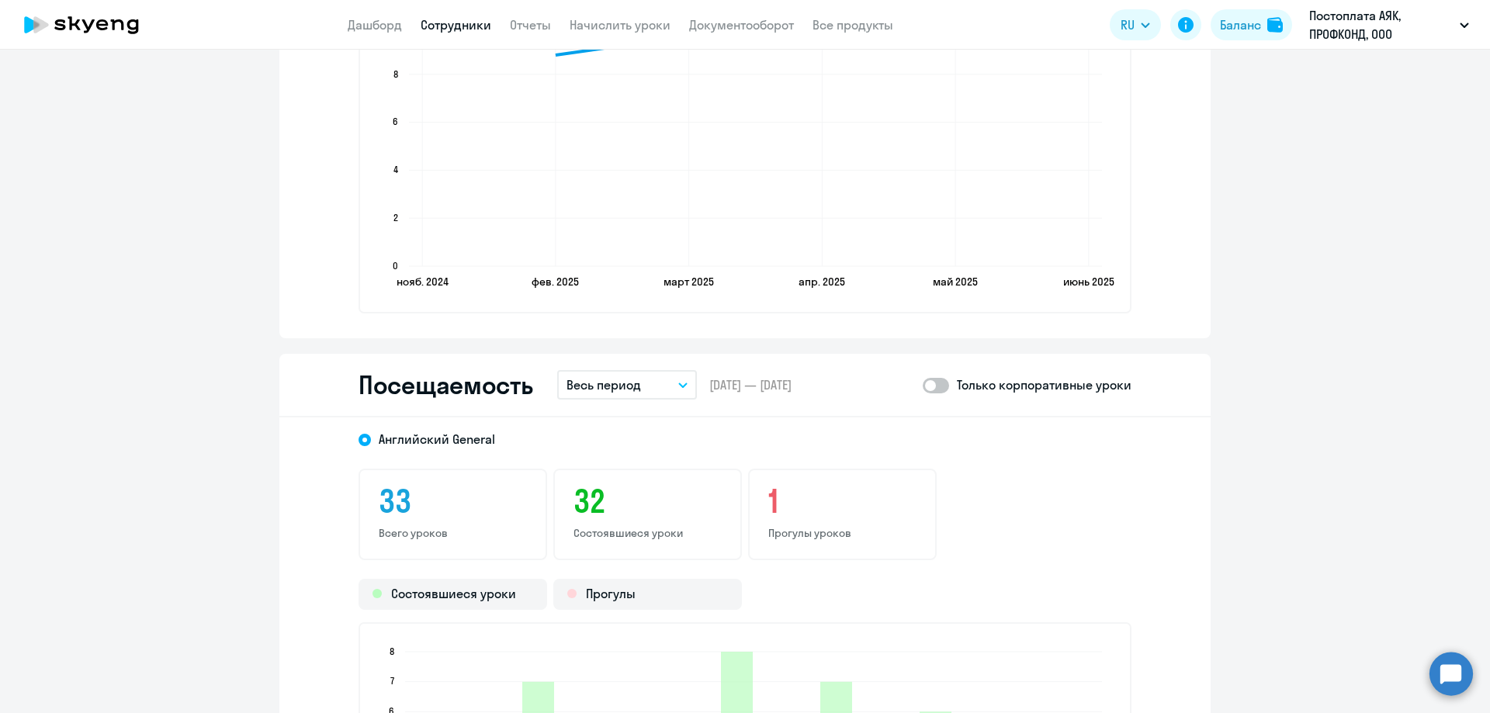
scroll to position [1630, 0]
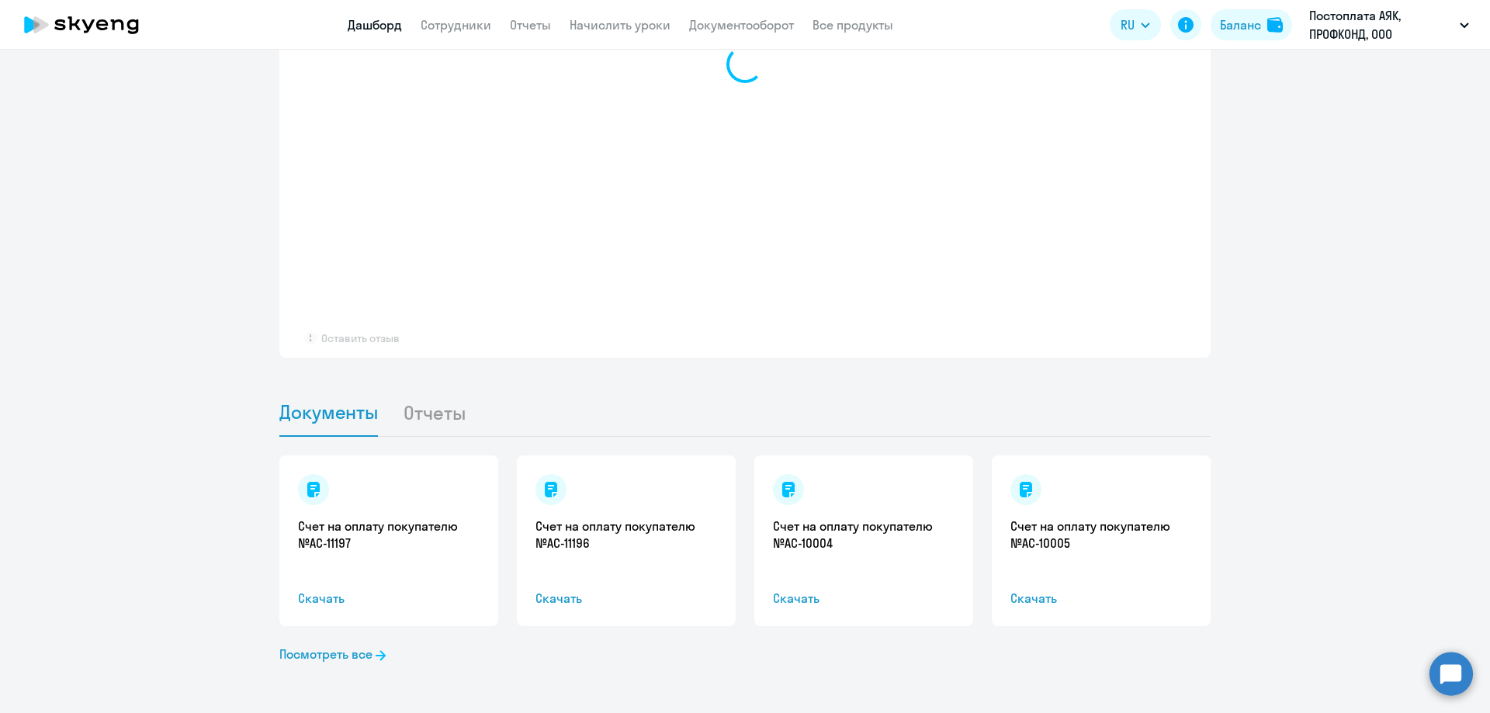
select select "30"
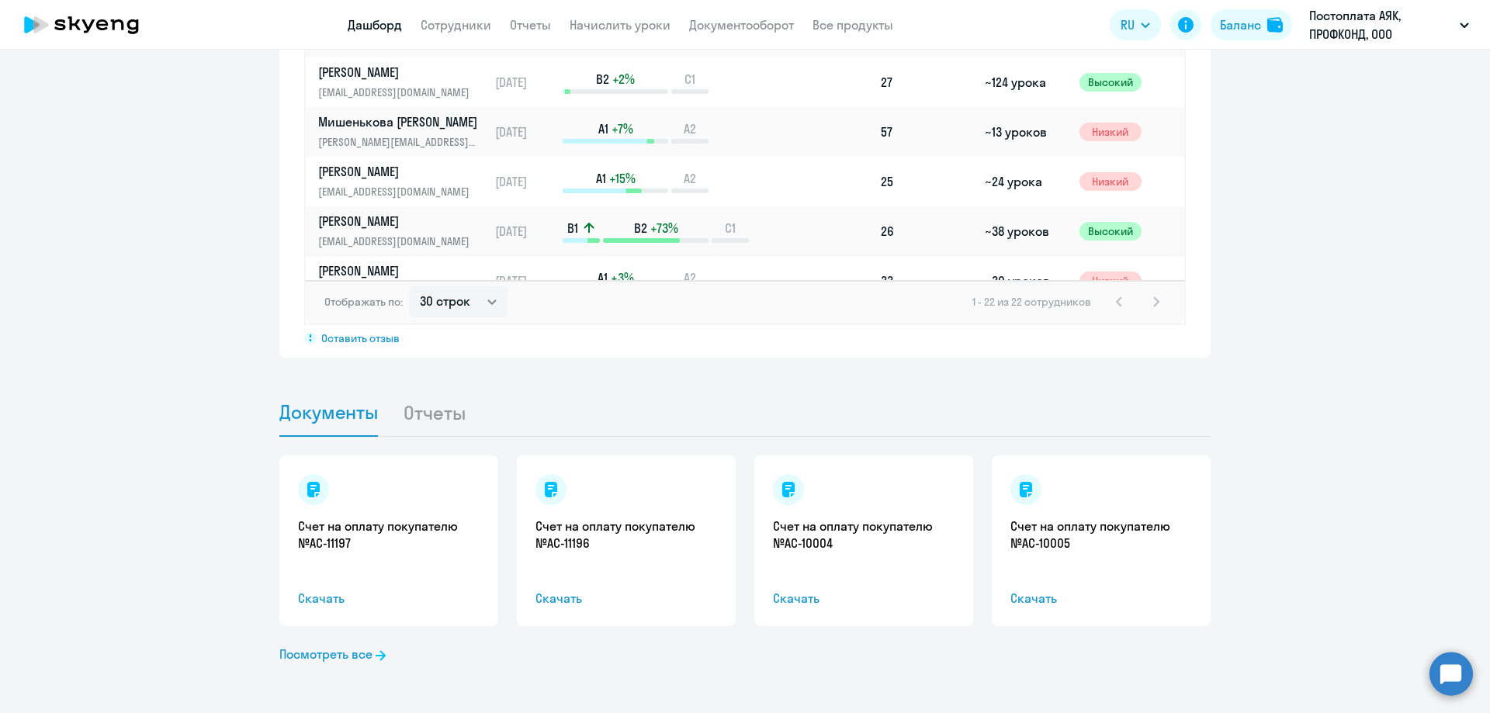
scroll to position [78, 0]
